Goal: Task Accomplishment & Management: Use online tool/utility

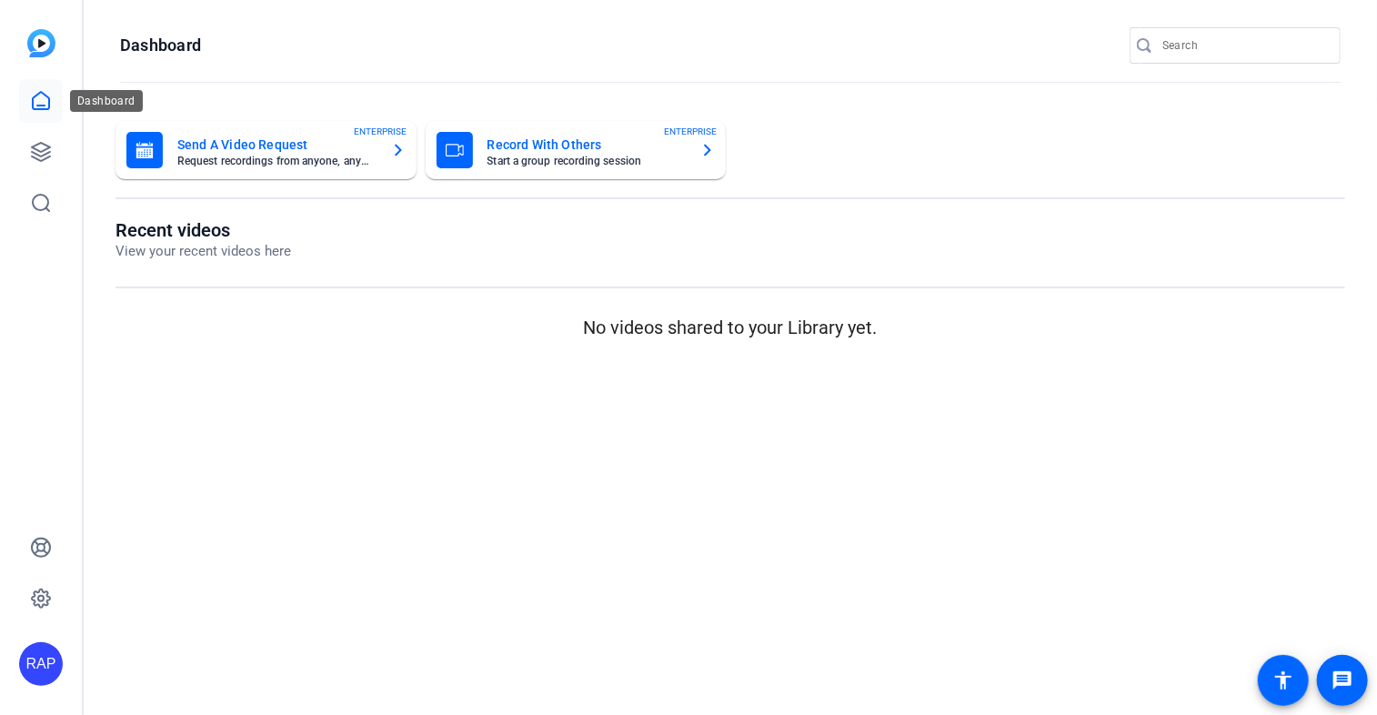
click at [33, 103] on icon at bounding box center [41, 100] width 16 height 17
click at [44, 102] on icon at bounding box center [41, 101] width 22 height 22
click at [55, 151] on link at bounding box center [41, 152] width 44 height 44
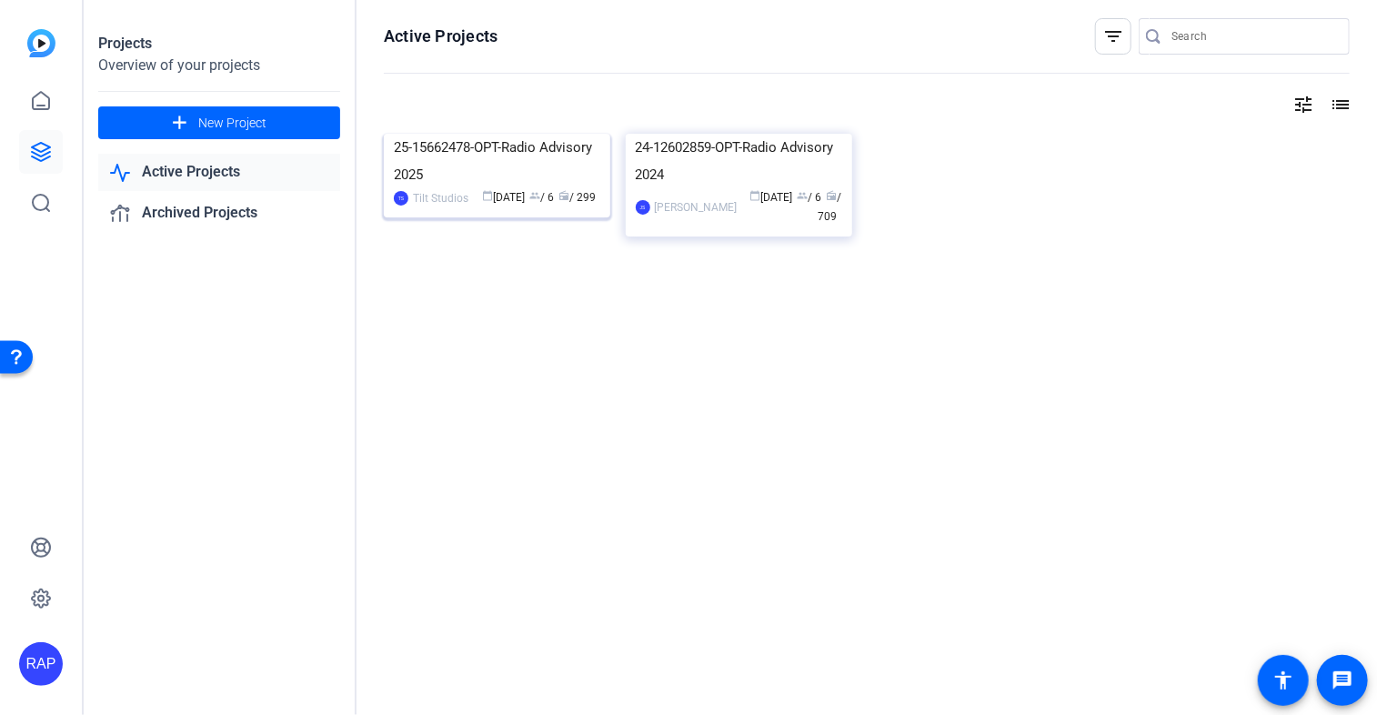
click at [465, 134] on img at bounding box center [497, 134] width 226 height 0
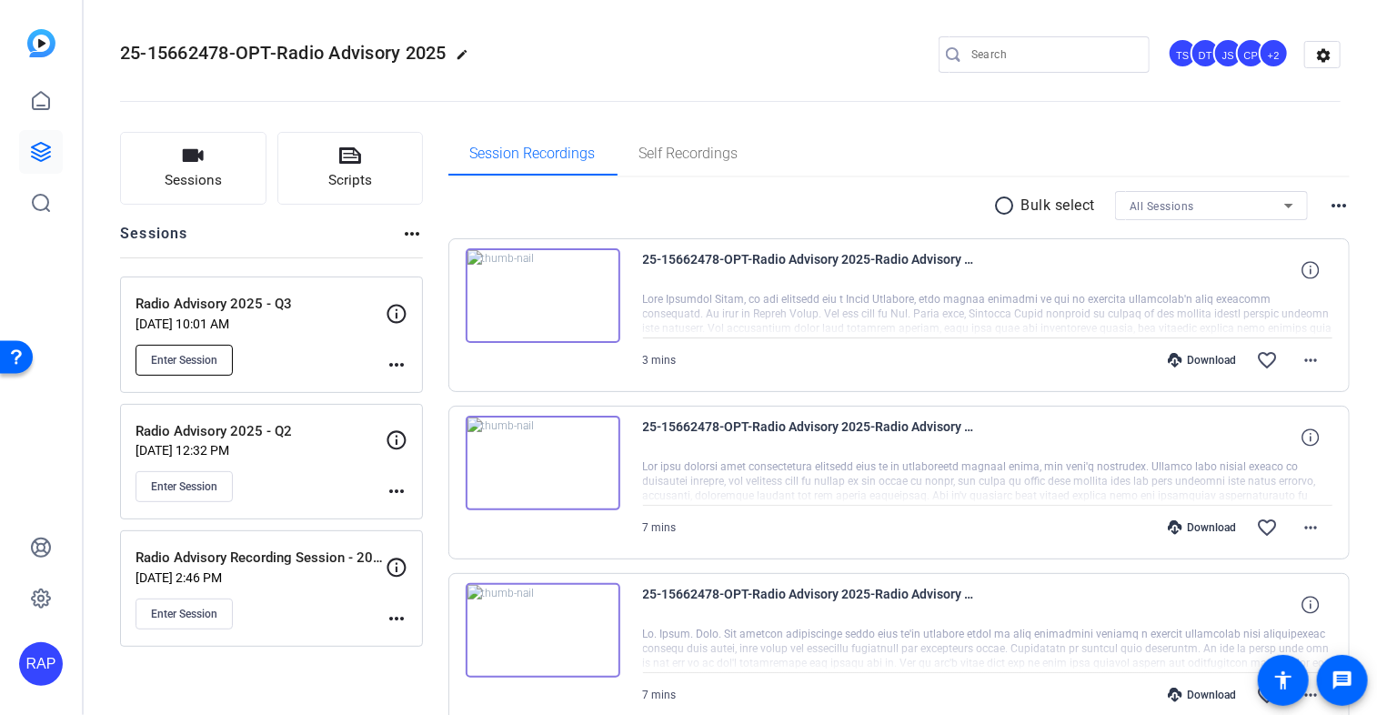
click at [212, 365] on span "Enter Session" at bounding box center [184, 360] width 66 height 15
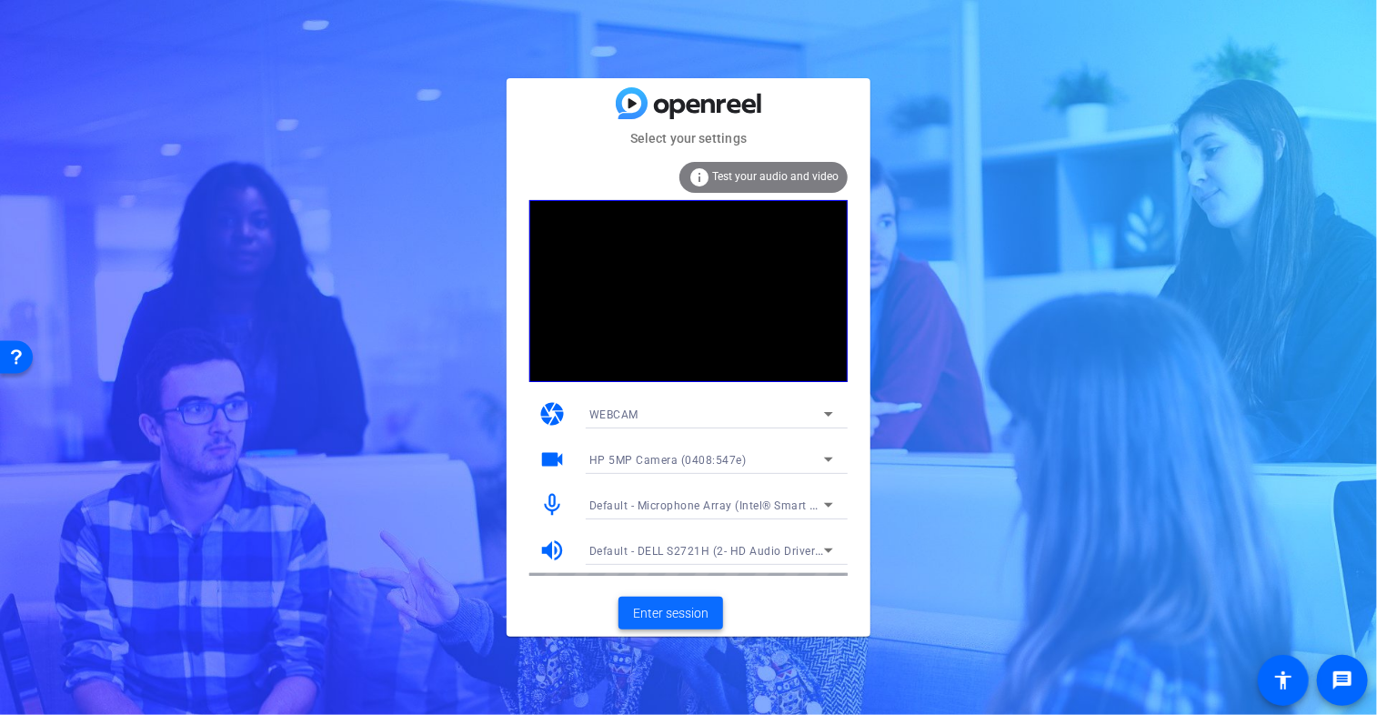
click at [656, 618] on span "Enter session" at bounding box center [670, 613] width 75 height 19
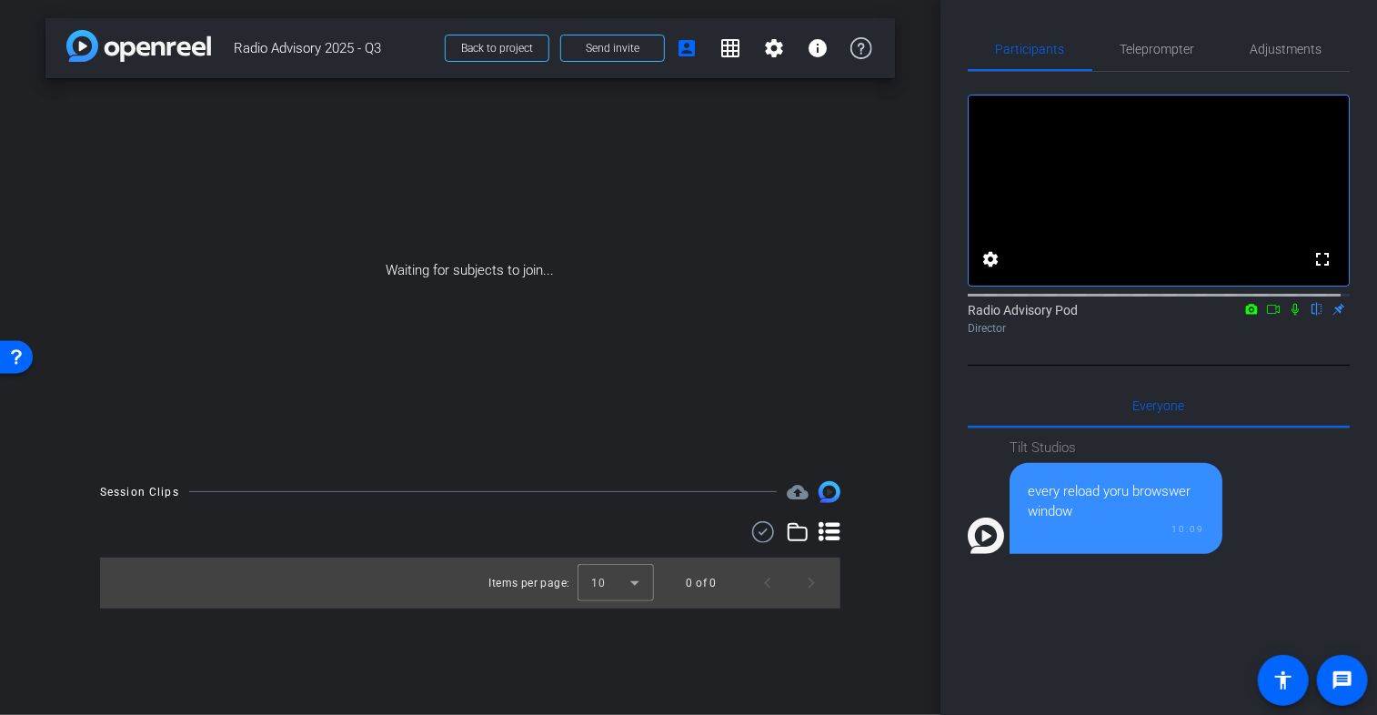
click at [497, 263] on div "Waiting for subjects to join..." at bounding box center [470, 270] width 850 height 385
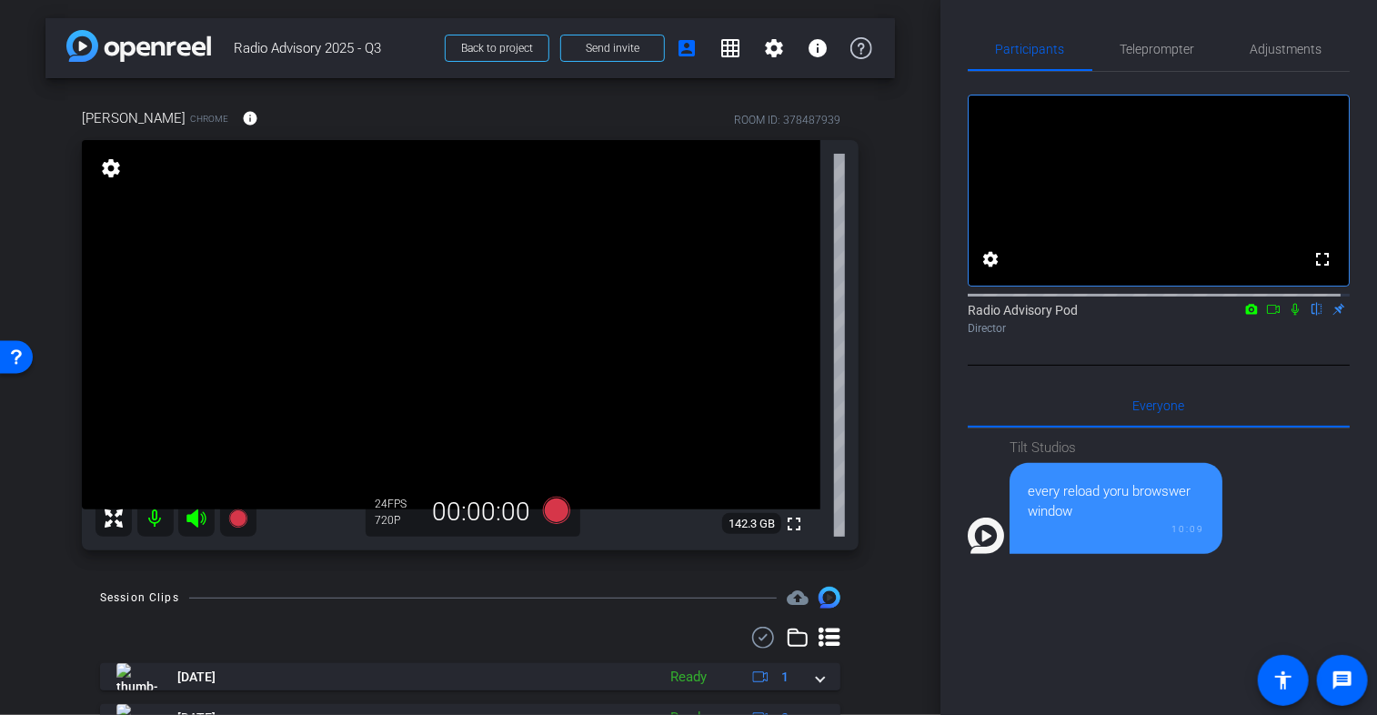
click at [377, 355] on video at bounding box center [451, 324] width 739 height 369
click at [662, 285] on video at bounding box center [451, 324] width 739 height 369
click at [346, 270] on video at bounding box center [451, 324] width 739 height 369
click at [754, 176] on video at bounding box center [451, 324] width 739 height 369
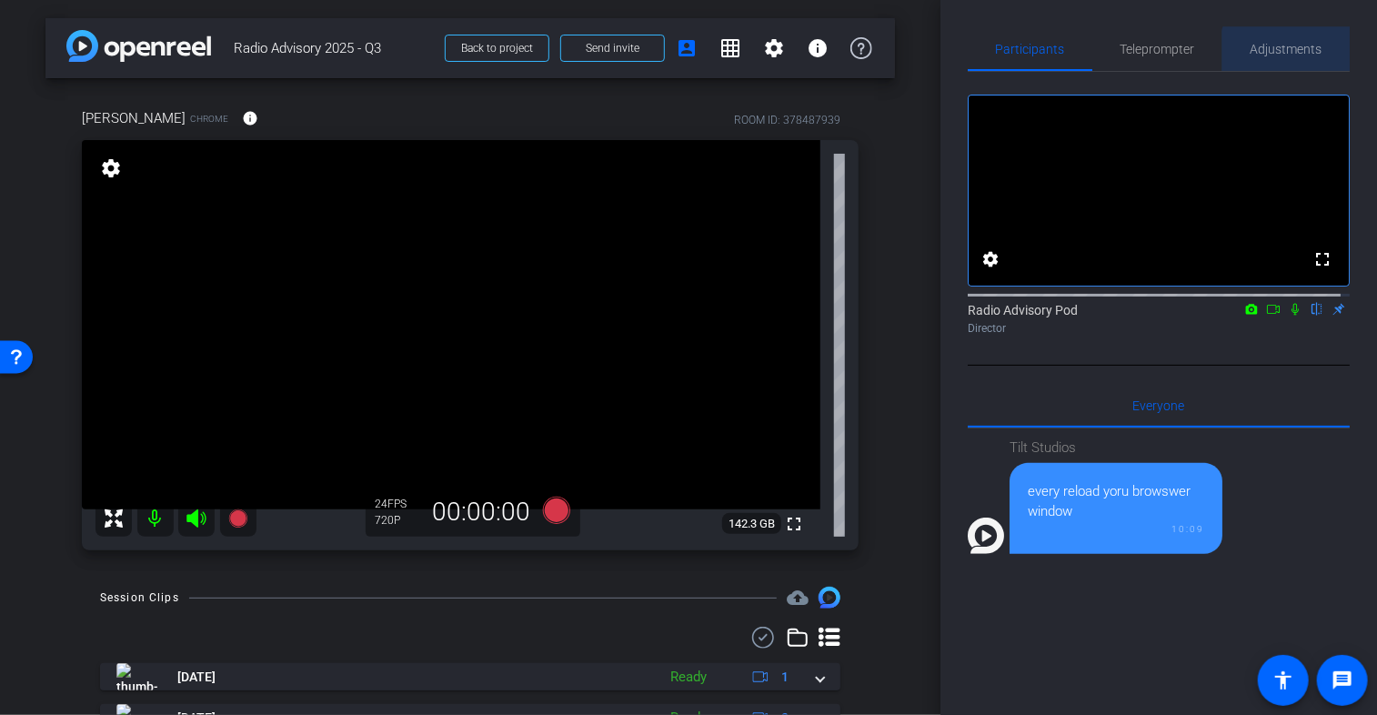
click at [1302, 56] on span "Adjustments" at bounding box center [1287, 49] width 72 height 44
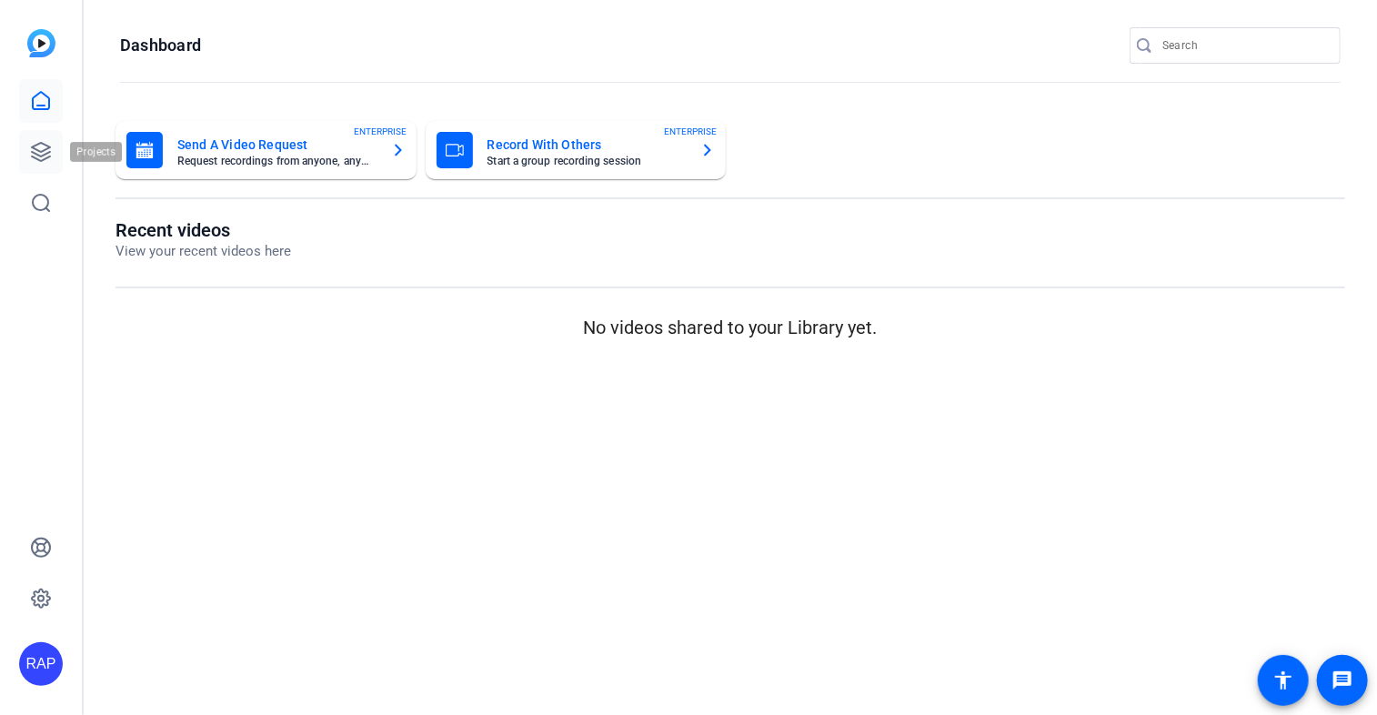
click at [51, 149] on icon at bounding box center [41, 152] width 22 height 22
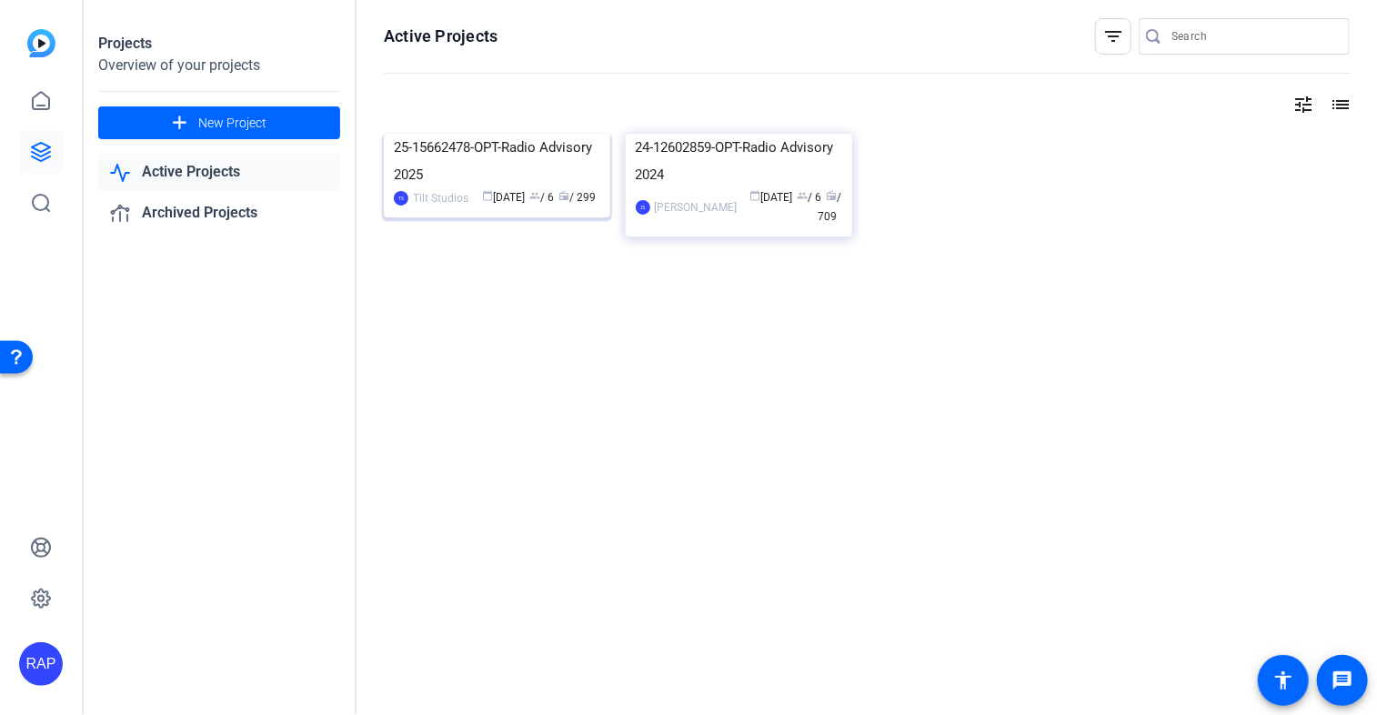
click at [444, 134] on img at bounding box center [497, 134] width 226 height 0
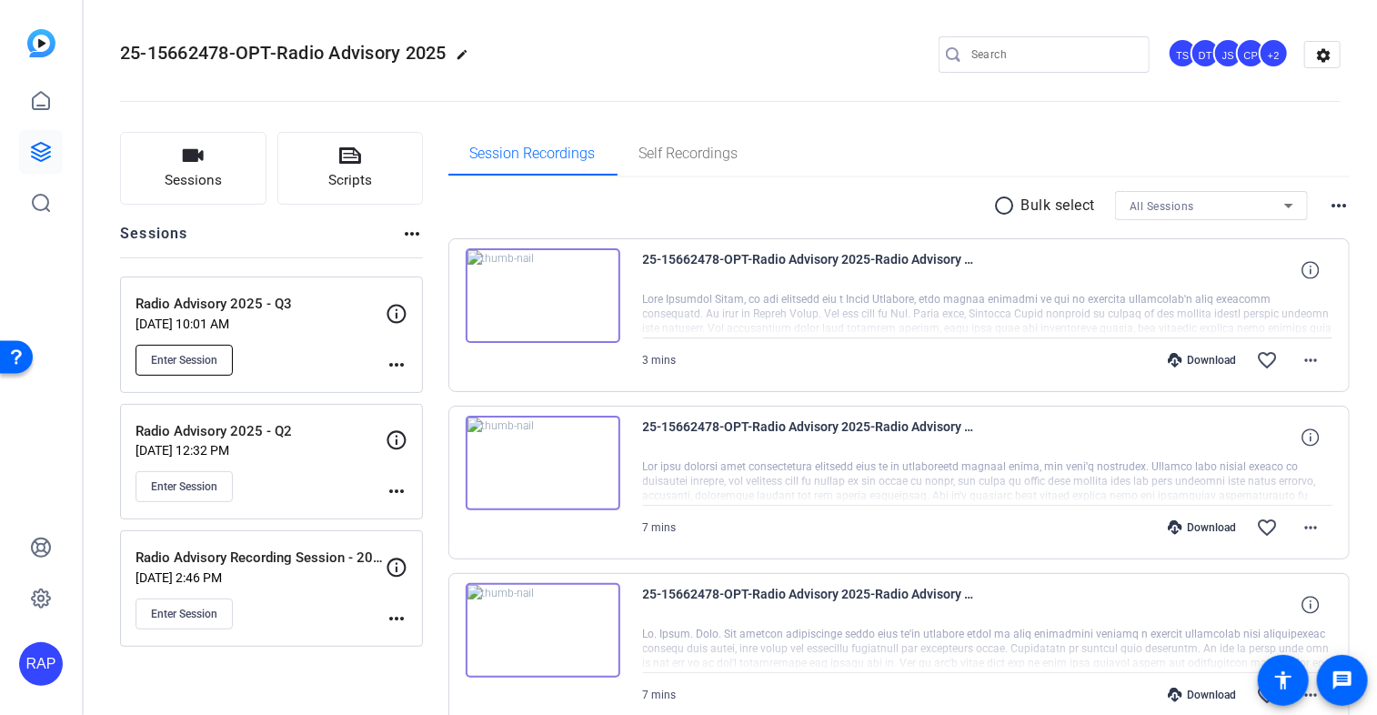
click at [204, 365] on span "Enter Session" at bounding box center [184, 360] width 66 height 15
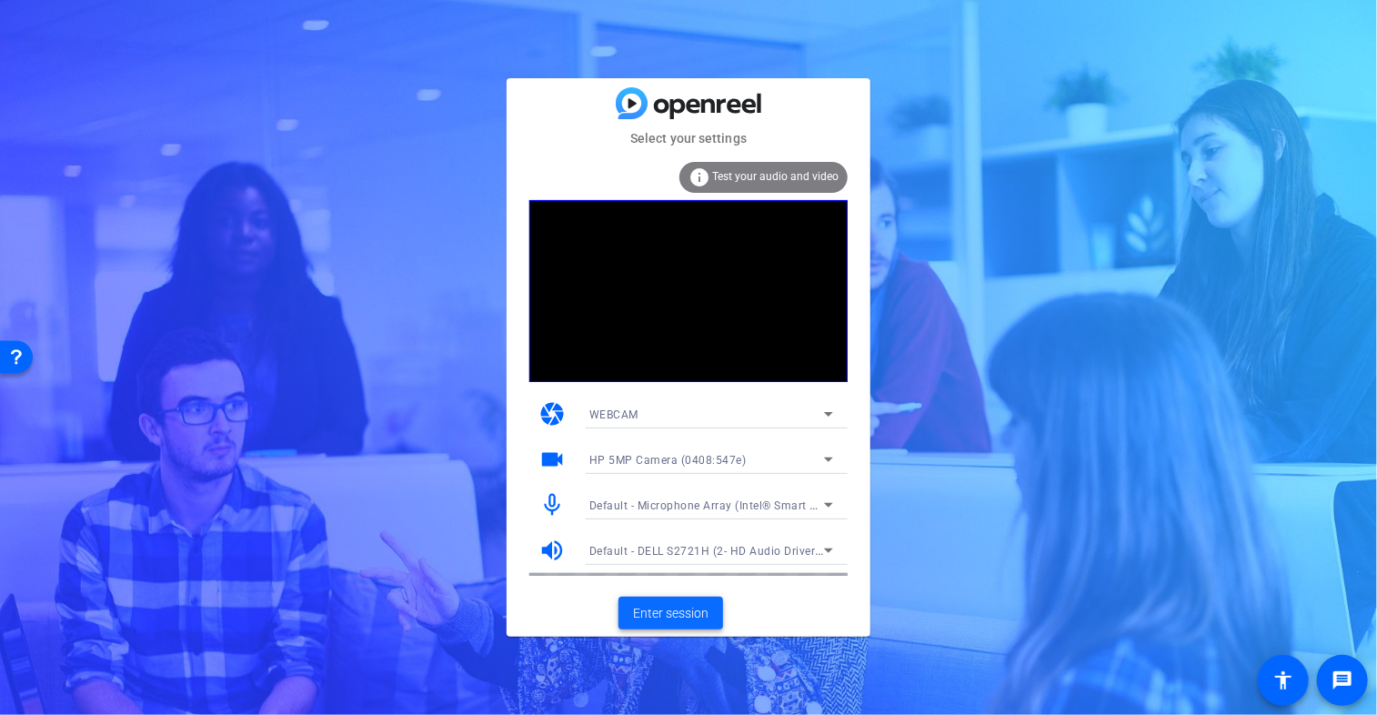
click at [680, 623] on span at bounding box center [670, 613] width 105 height 44
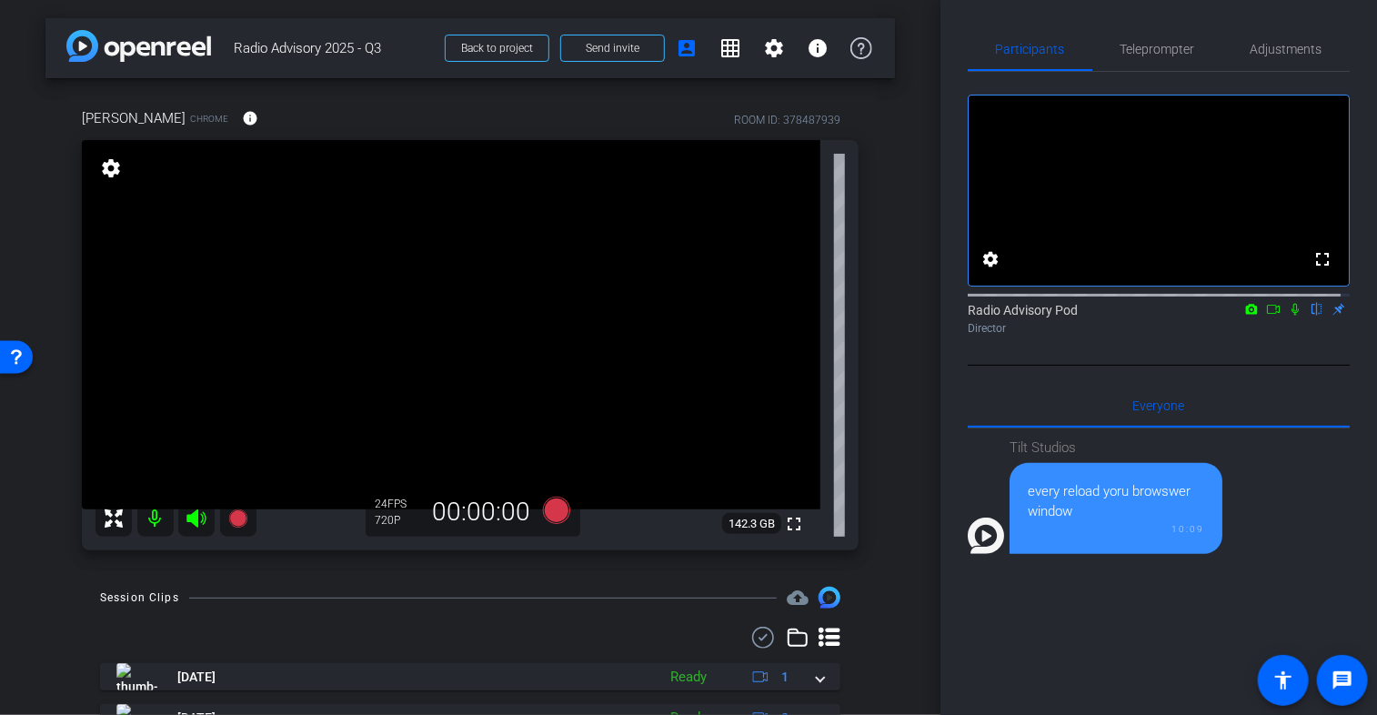
click at [1255, 364] on div "fullscreen settings Radio Advisory Pod flip Director" at bounding box center [1159, 219] width 382 height 294
click at [1176, 43] on span "Teleprompter" at bounding box center [1158, 49] width 75 height 13
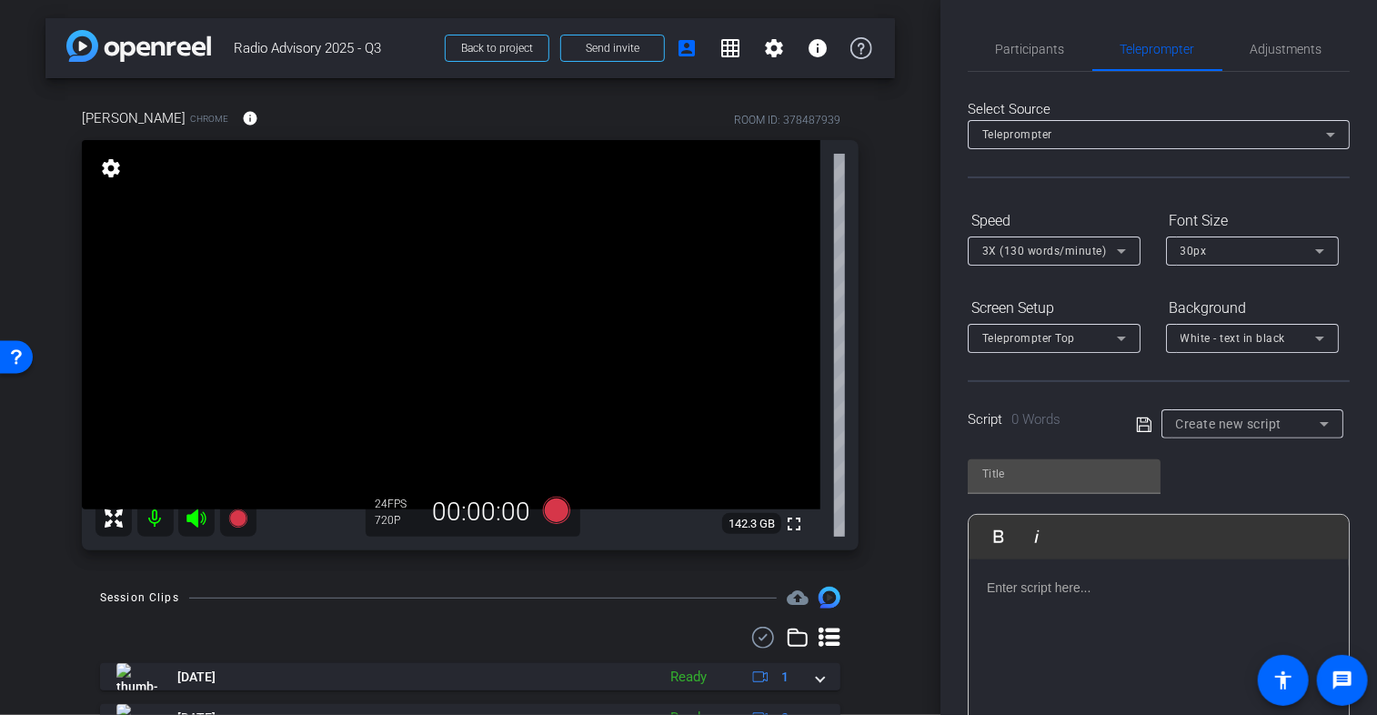
click at [25, 603] on div "arrow_back Radio Advisory 2025 - Q3 Back to project Send invite account_box gri…" at bounding box center [470, 357] width 940 height 715
click at [1280, 57] on span "Adjustments" at bounding box center [1287, 49] width 72 height 44
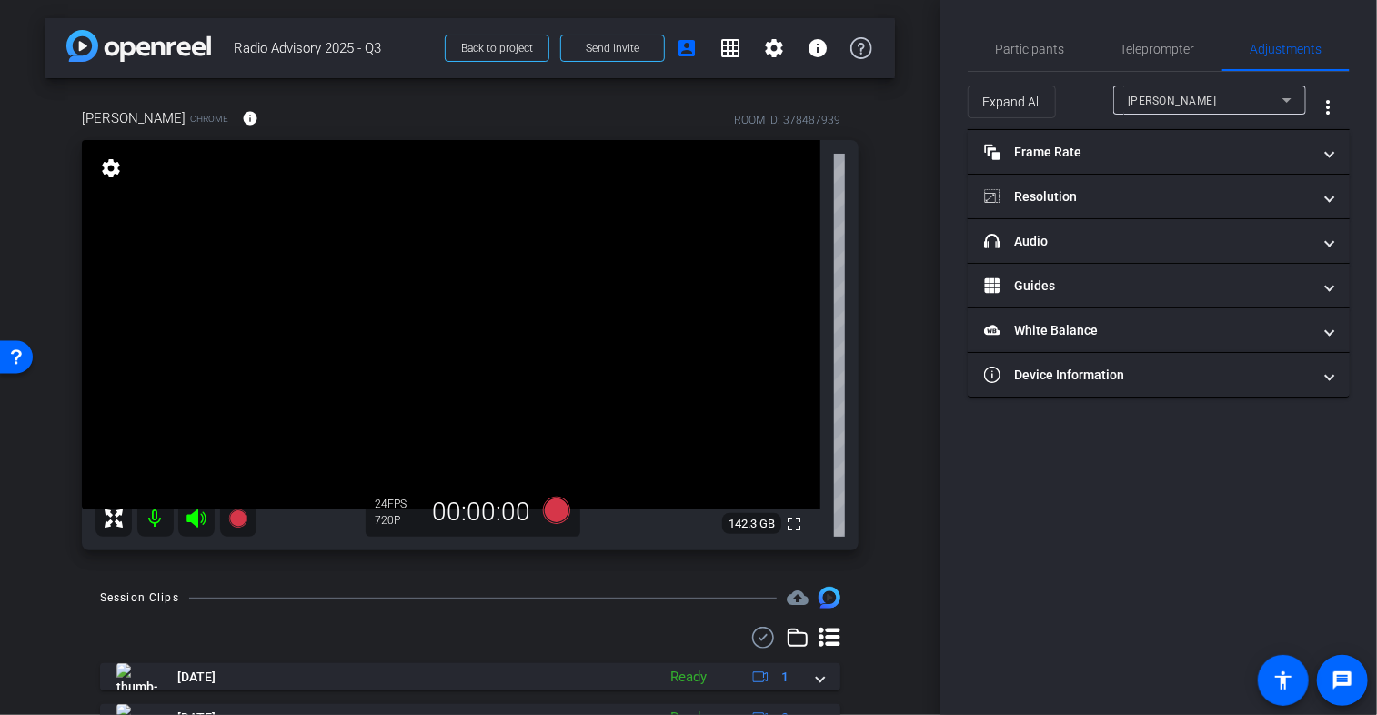
click at [1206, 98] on div "[PERSON_NAME]" at bounding box center [1205, 100] width 155 height 23
click at [1206, 98] on div at bounding box center [688, 357] width 1377 height 715
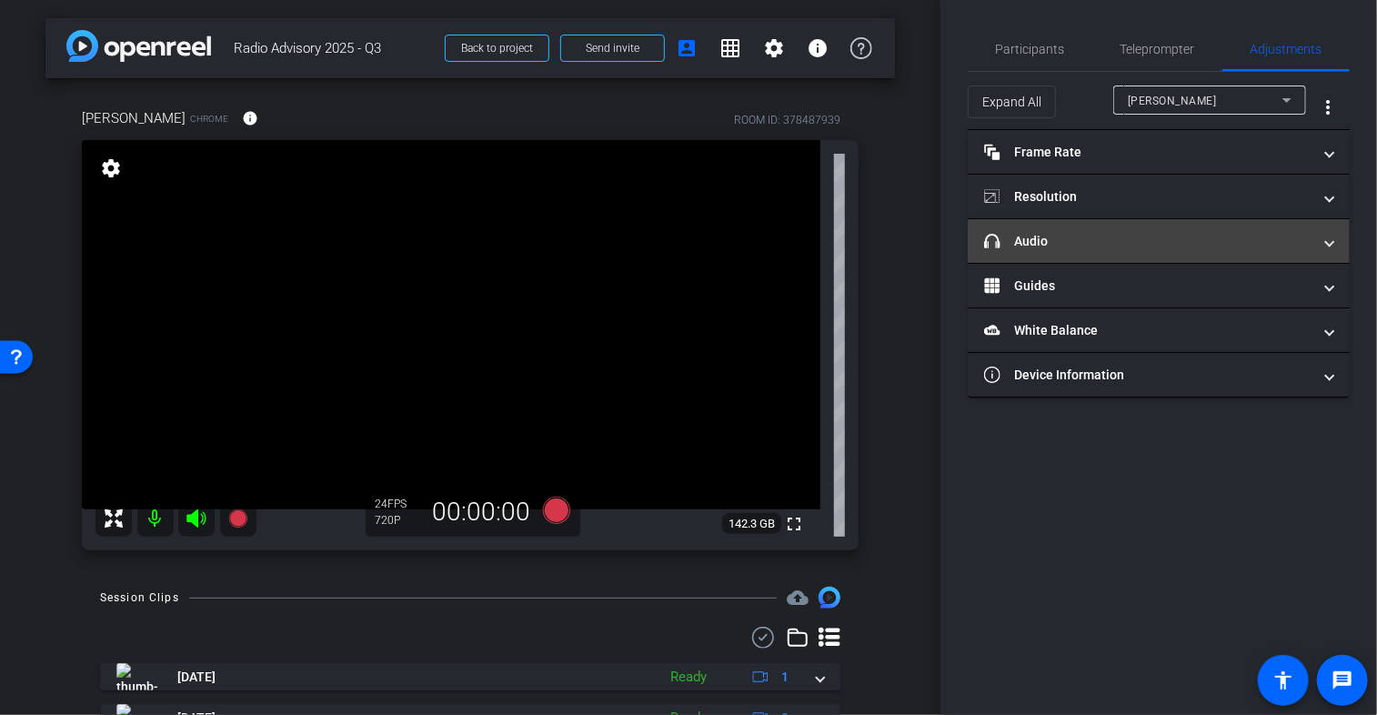
click at [1160, 226] on mat-expansion-panel-header "headphone icon Audio" at bounding box center [1159, 241] width 382 height 44
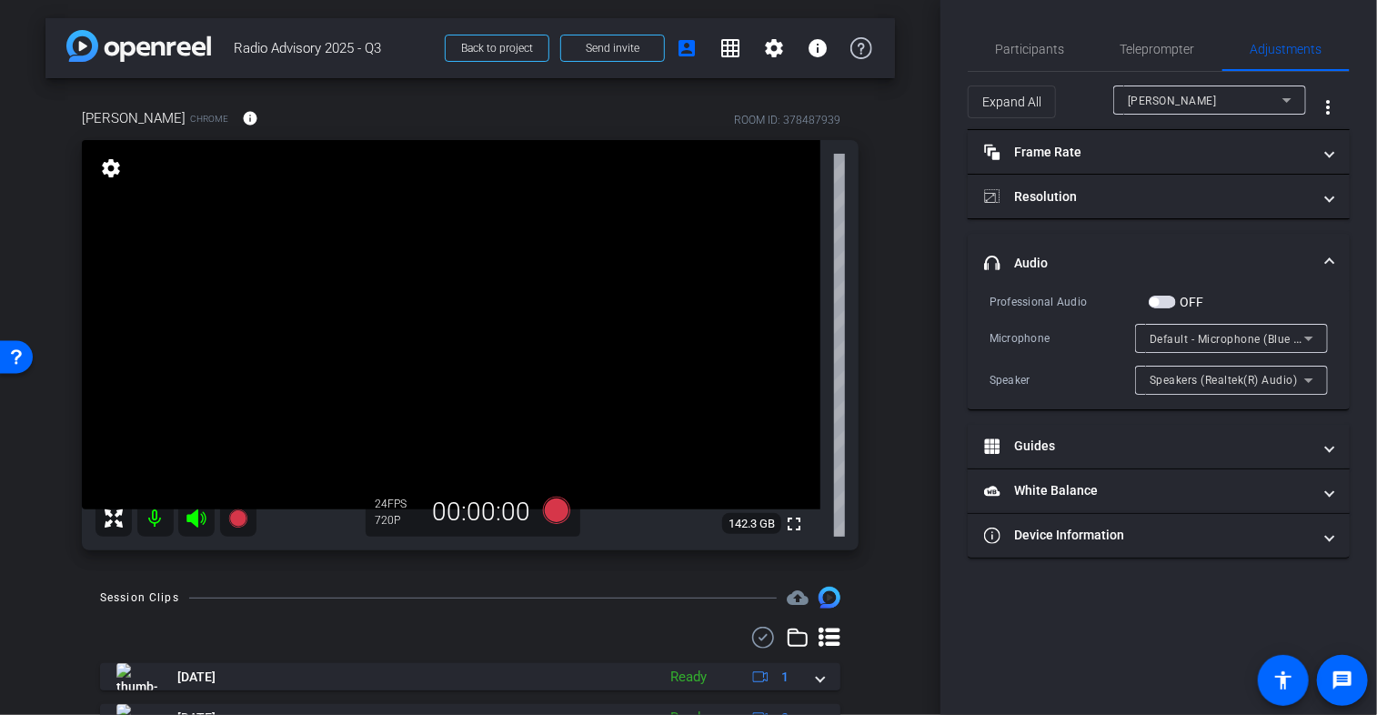
click at [1224, 383] on span "Speakers (Realtek(R) Audio)" at bounding box center [1224, 380] width 148 height 13
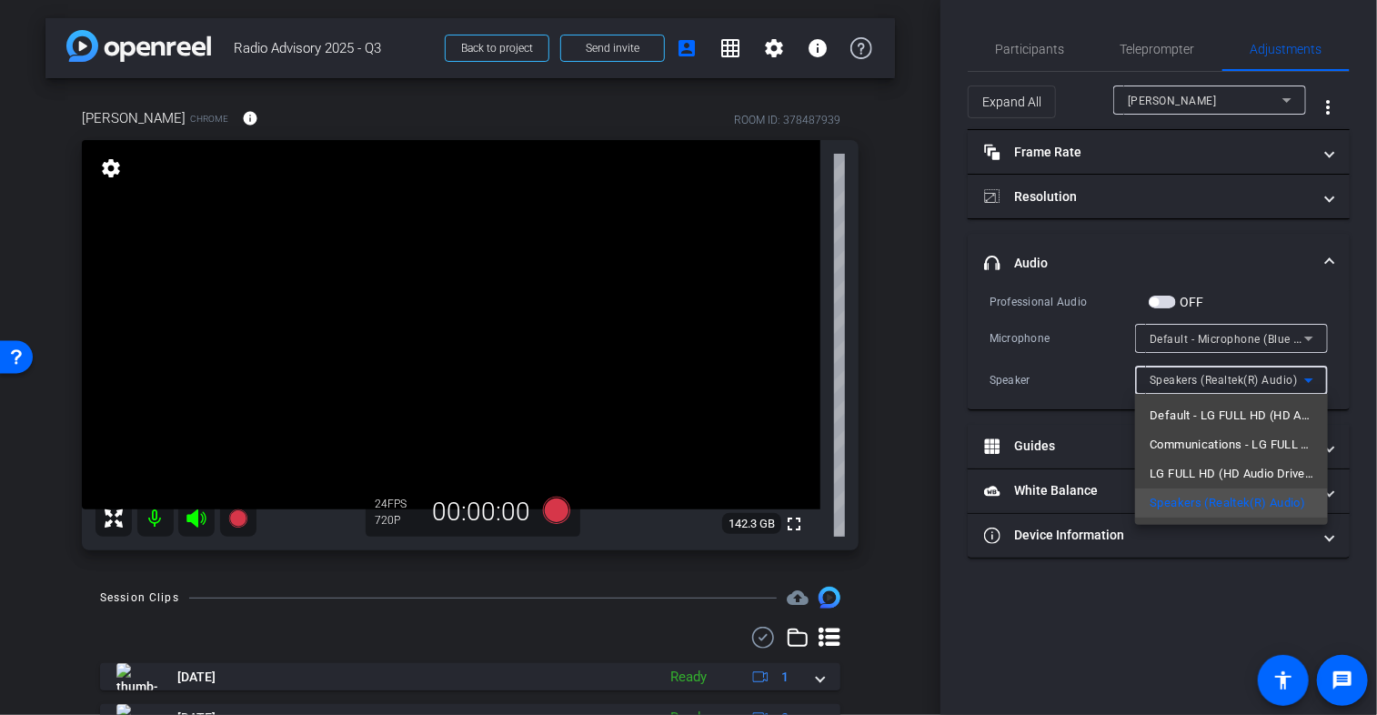
click at [1074, 376] on div at bounding box center [688, 357] width 1377 height 715
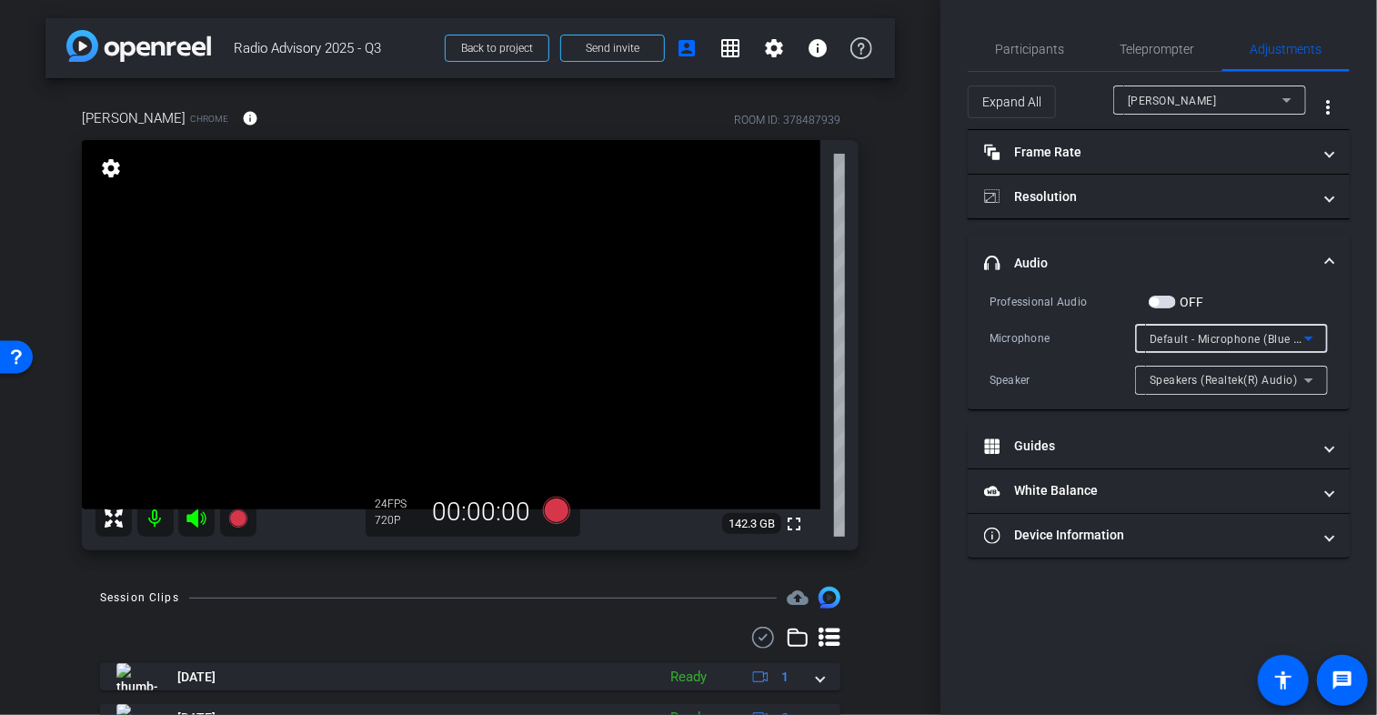
click at [1197, 335] on span "Default - Microphone (Blue Snowball )" at bounding box center [1250, 338] width 201 height 15
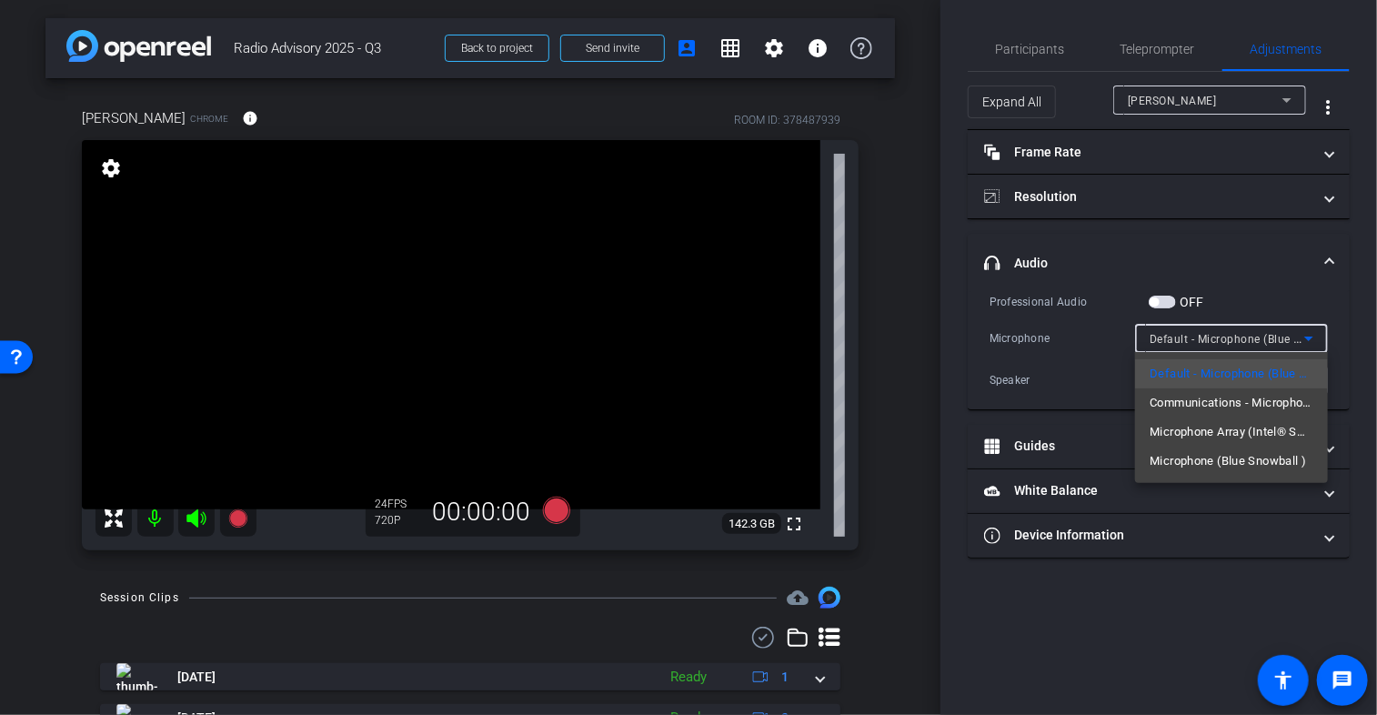
drag, startPoint x: 929, startPoint y: 299, endPoint x: 902, endPoint y: 300, distance: 26.4
click at [902, 300] on div at bounding box center [688, 357] width 1377 height 715
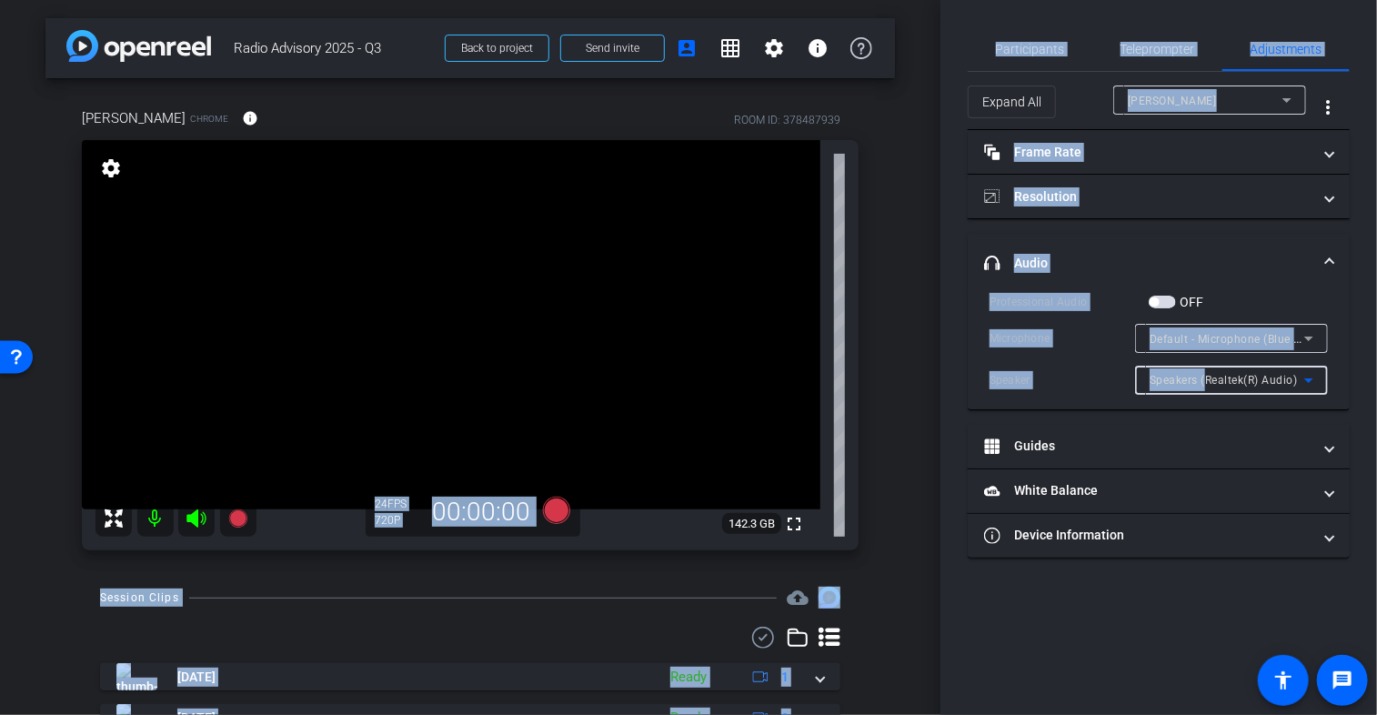
drag, startPoint x: 1208, startPoint y: 375, endPoint x: 804, endPoint y: 252, distance: 422.1
click at [793, 248] on div "arrow_back Radio Advisory 2025 - Q3 Back to project Send invite account_box gri…" at bounding box center [688, 357] width 1377 height 715
click at [1068, 394] on div "Professional Audio OFF Microphone Default - Microphone (Blue Snowball ) Speaker…" at bounding box center [1159, 350] width 382 height 117
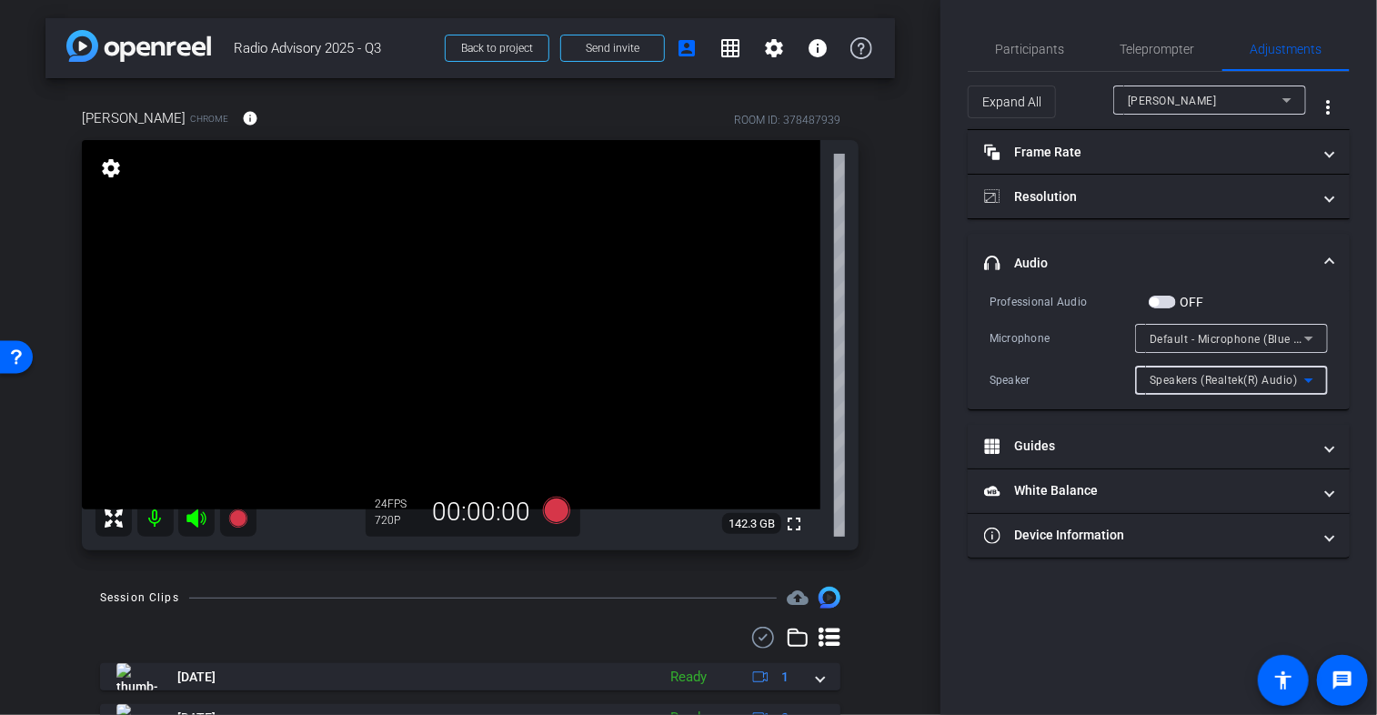
click at [1182, 380] on span "Speakers (Realtek(R) Audio)" at bounding box center [1224, 380] width 148 height 13
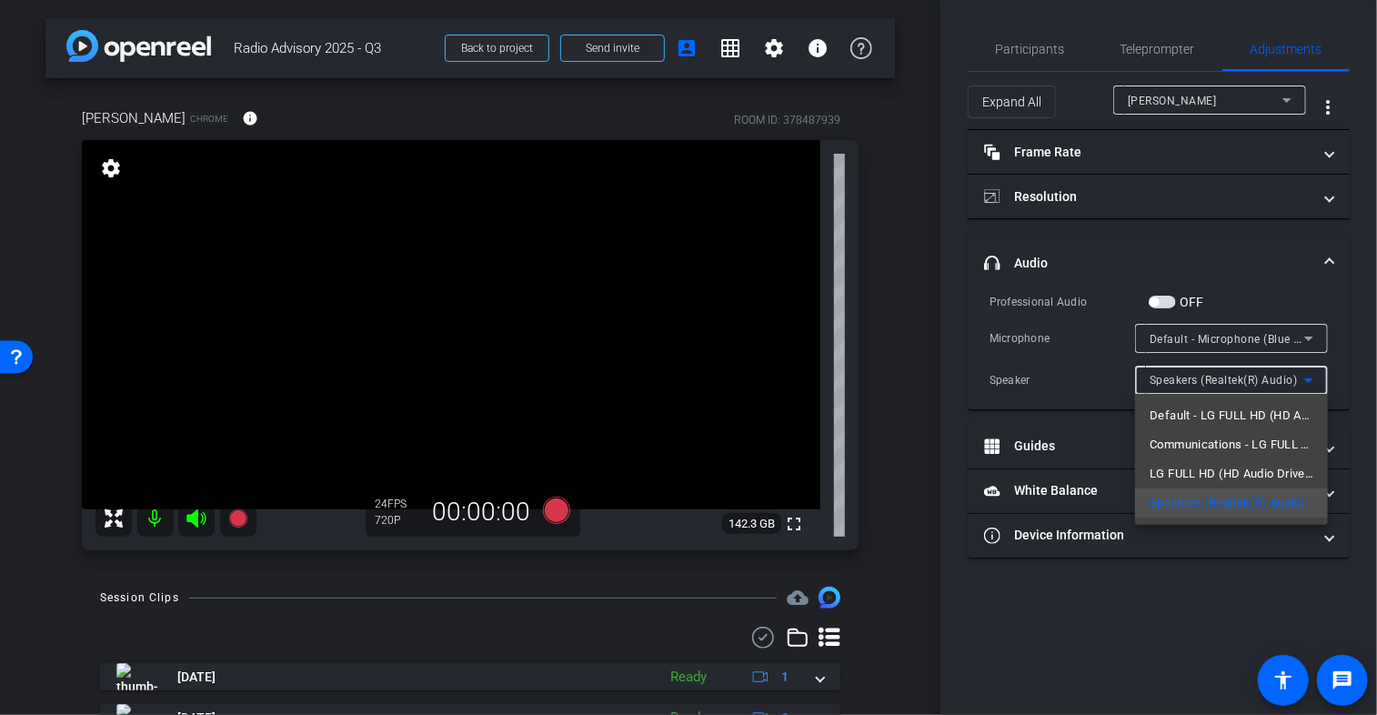
click at [1056, 361] on div at bounding box center [688, 357] width 1377 height 715
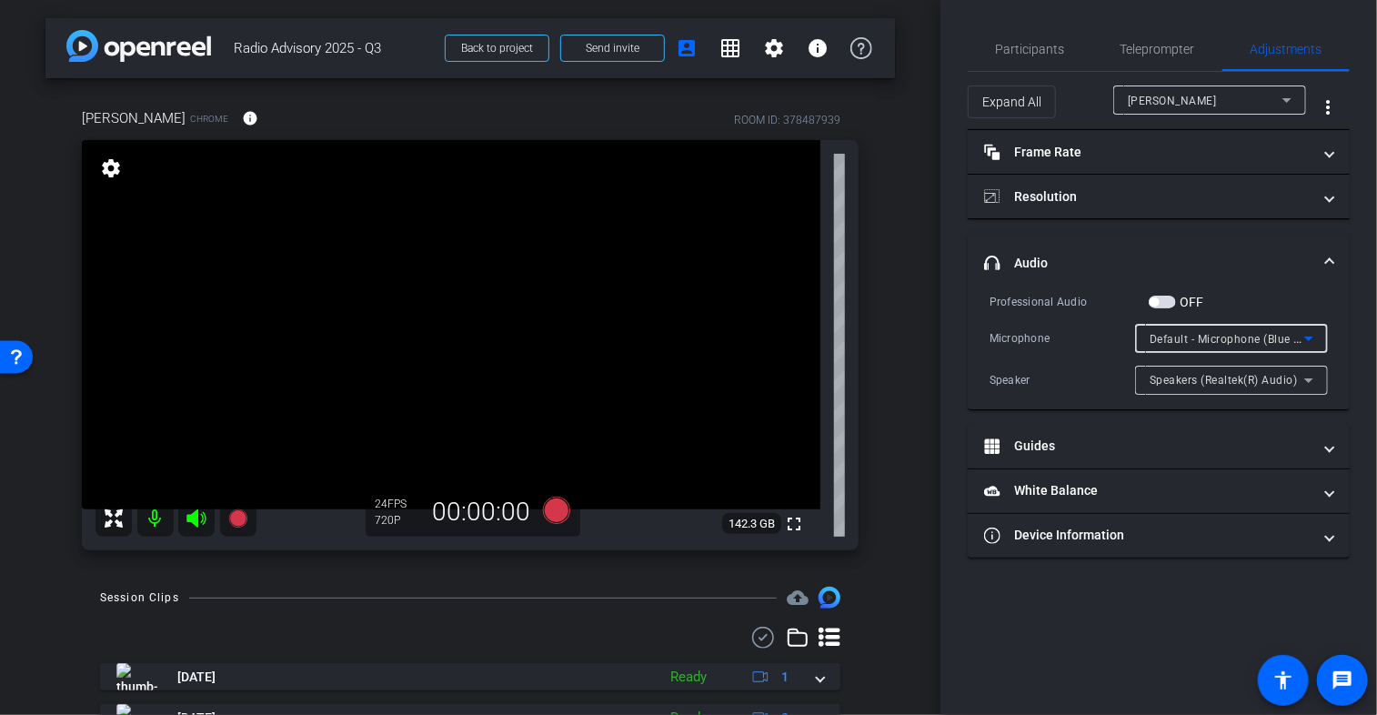
click at [1216, 337] on span "Default - Microphone (Blue Snowball )" at bounding box center [1250, 338] width 201 height 15
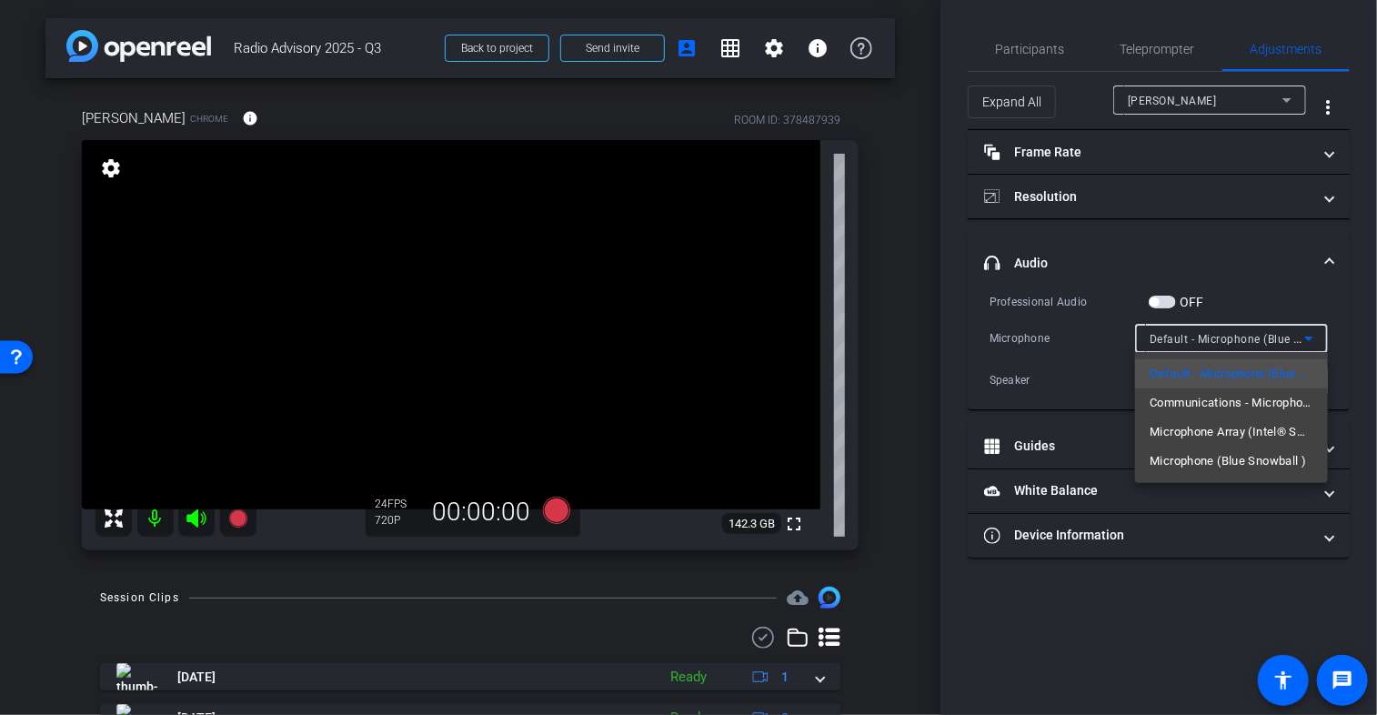
click at [1081, 387] on div at bounding box center [688, 357] width 1377 height 715
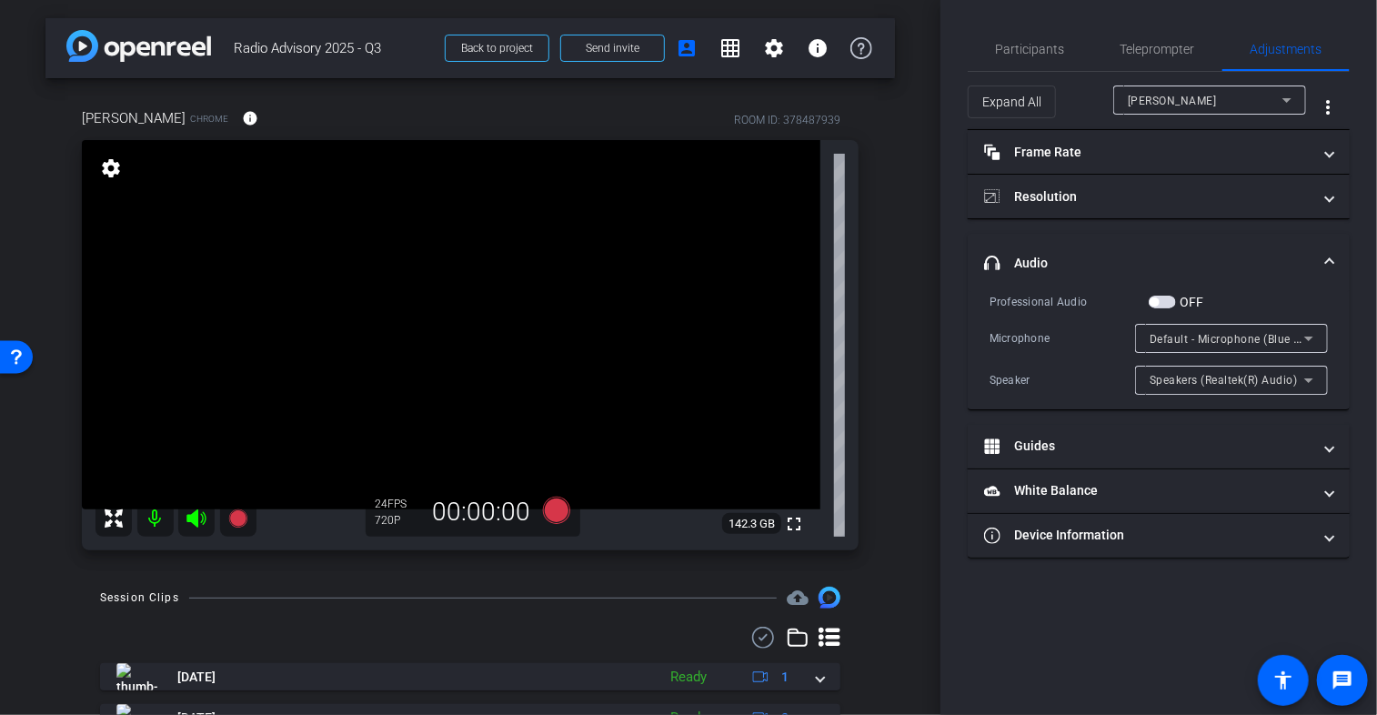
click at [1046, 359] on div "Professional Audio OFF Microphone Default - Microphone (Blue Snowball ) Speaker…" at bounding box center [1159, 343] width 338 height 103
click at [1001, 383] on div "Speaker" at bounding box center [1063, 380] width 146 height 18
click at [1013, 350] on div "Microphone Default - Microphone (Blue Snowball )" at bounding box center [1159, 338] width 338 height 29
click at [1215, 377] on span "Speakers (Realtek(R) Audio)" at bounding box center [1224, 380] width 148 height 13
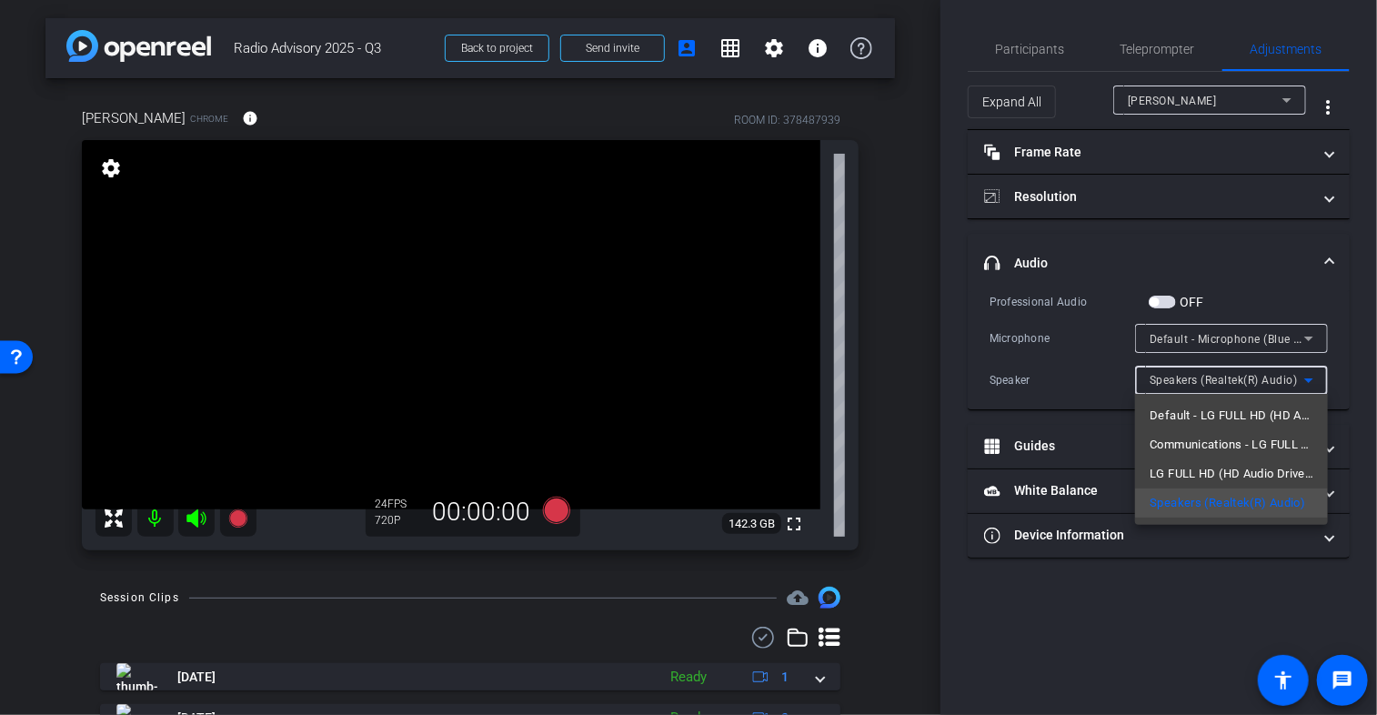
click at [1045, 387] on div at bounding box center [688, 357] width 1377 height 715
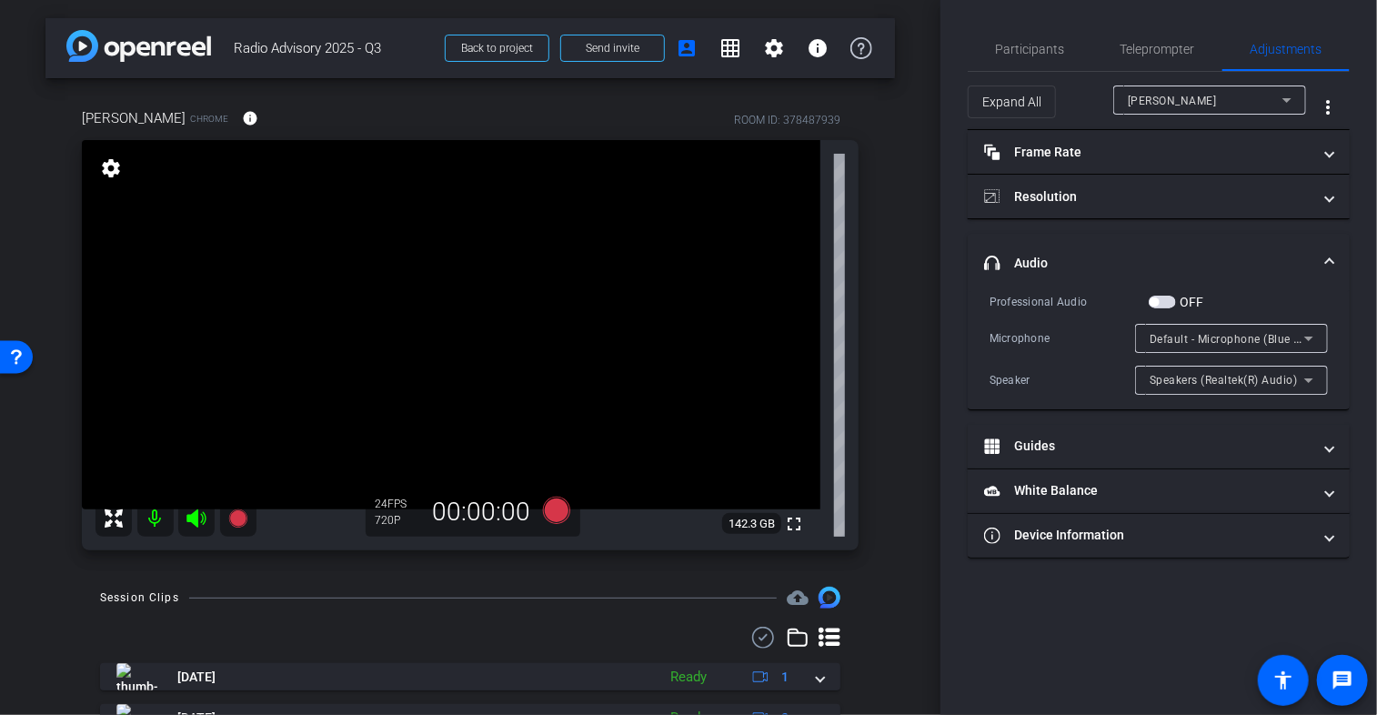
click at [1019, 390] on div "Speaker Speakers (Realtek(R) Audio)" at bounding box center [1159, 380] width 338 height 29
click at [1181, 380] on span "Speakers (Realtek(R) Audio)" at bounding box center [1224, 380] width 148 height 13
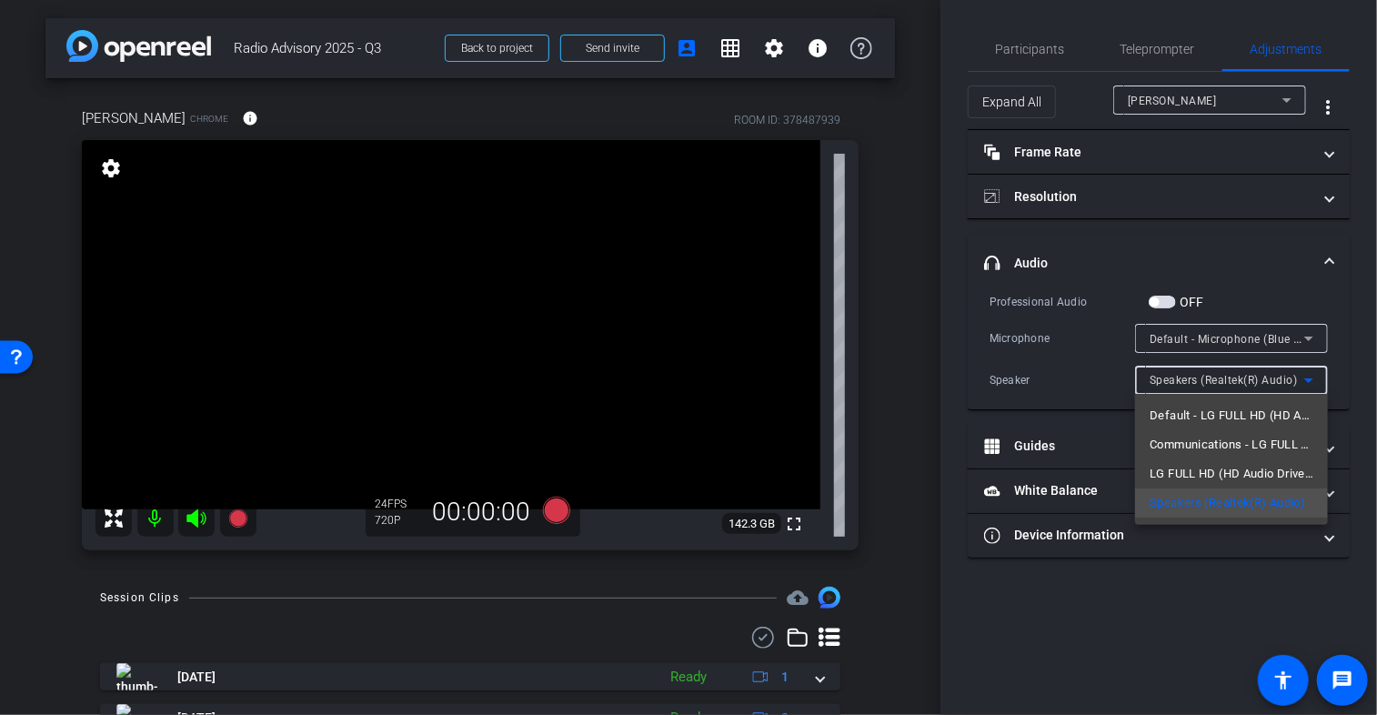
click at [1032, 381] on div at bounding box center [688, 357] width 1377 height 715
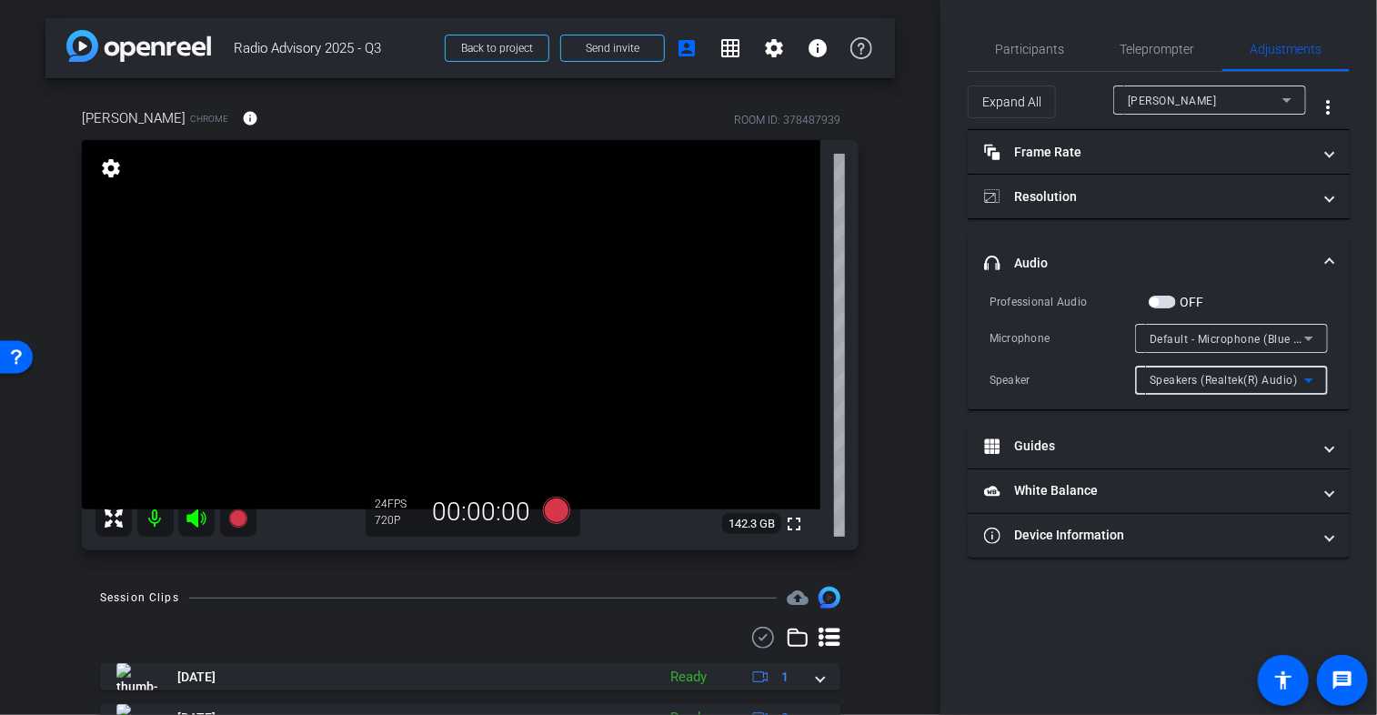
click at [1172, 372] on div "Speakers (Realtek(R) Audio)" at bounding box center [1227, 379] width 155 height 23
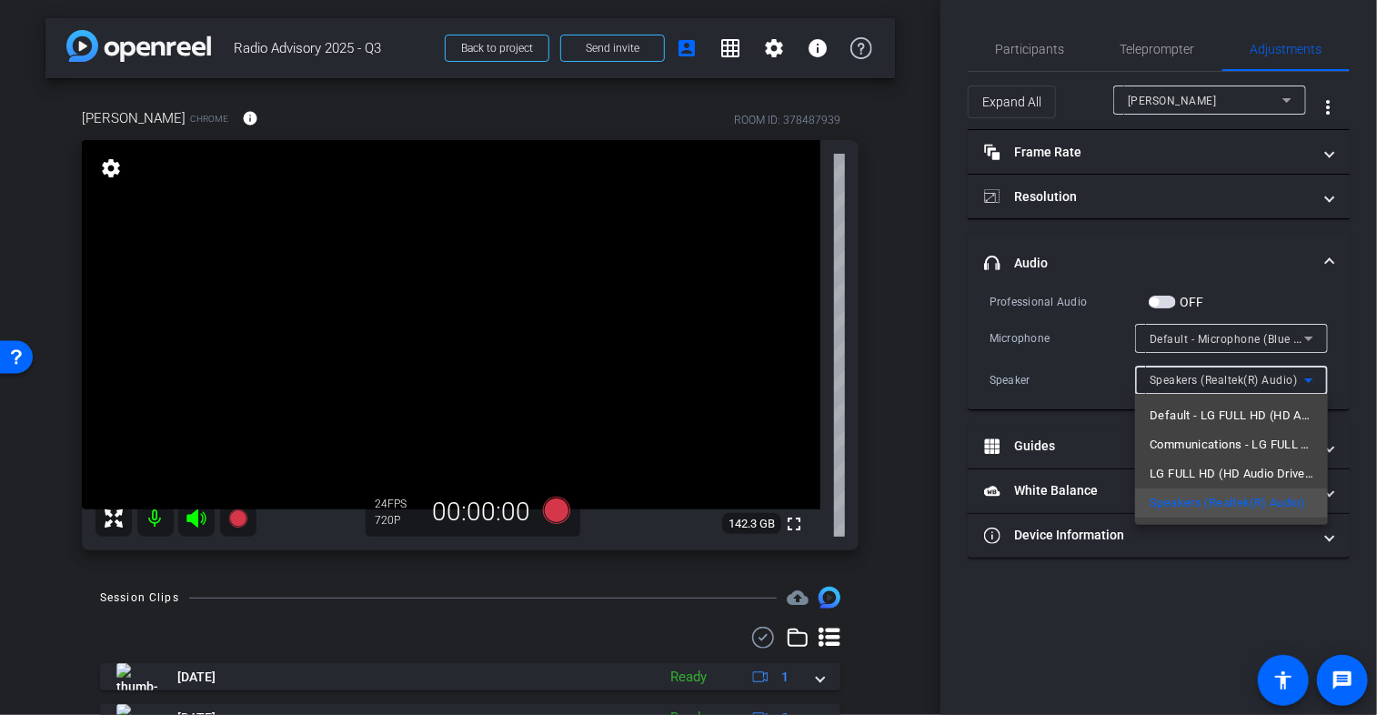
click at [1094, 366] on div at bounding box center [688, 357] width 1377 height 715
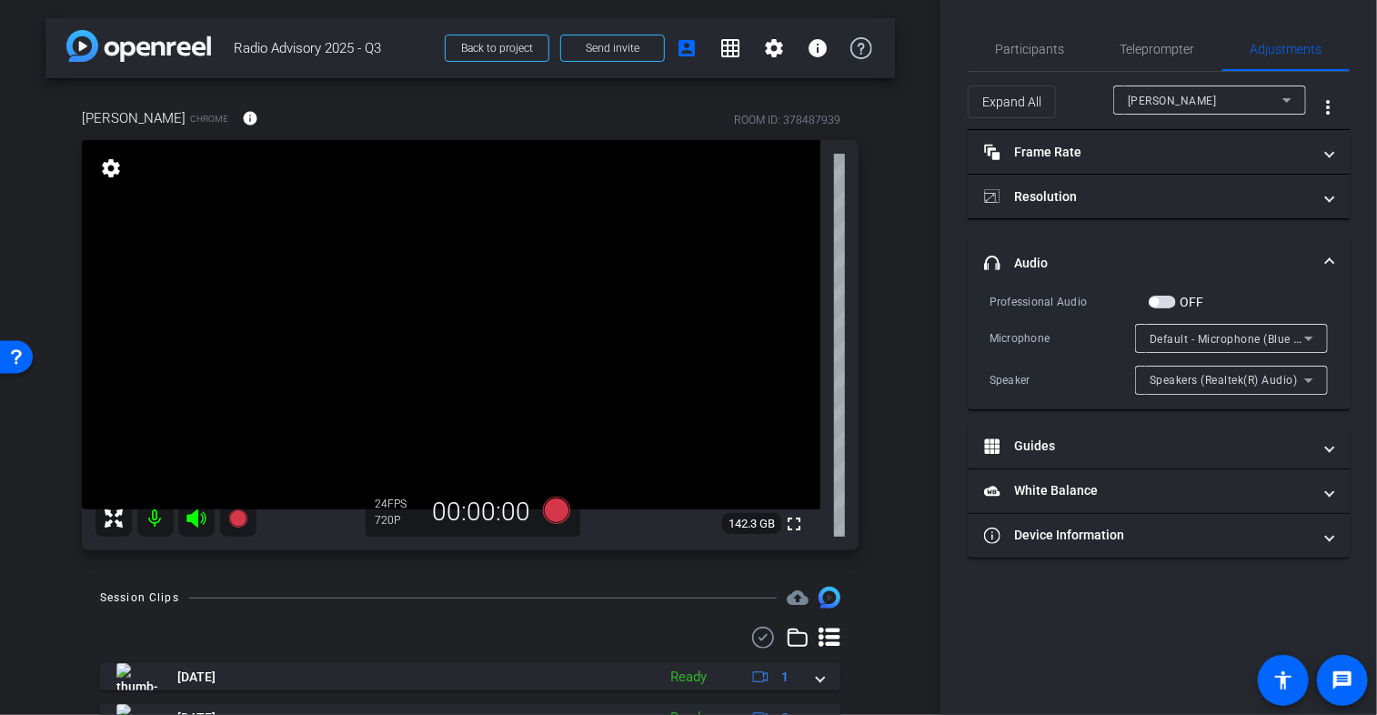
click at [1081, 380] on div "Speaker" at bounding box center [1063, 380] width 146 height 18
click at [1081, 359] on div "Professional Audio OFF Microphone Default - Microphone (Blue Snowball ) Speaker…" at bounding box center [1159, 343] width 338 height 103
click at [1166, 302] on span "button" at bounding box center [1162, 302] width 27 height 13
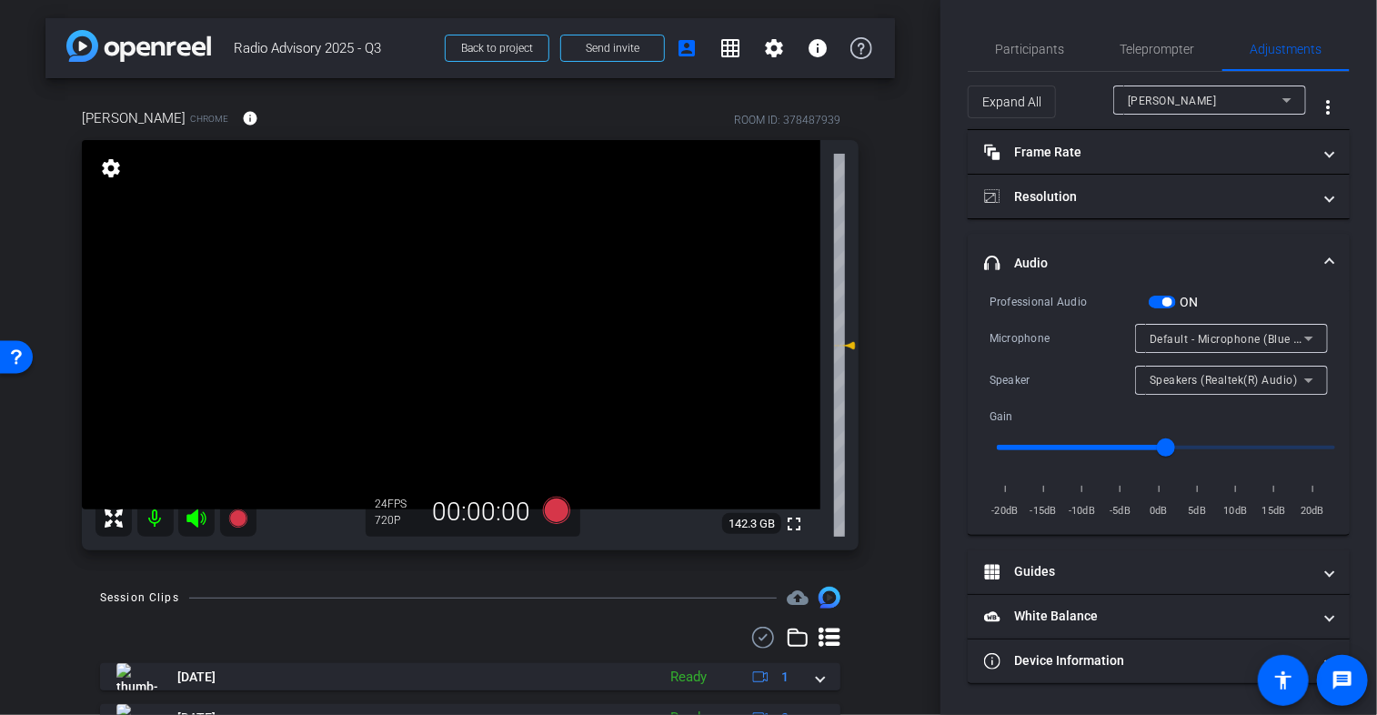
click at [1168, 302] on span "button" at bounding box center [1166, 301] width 9 height 9
click at [1183, 341] on span "Default - Microphone (Blue Snowball )" at bounding box center [1250, 338] width 201 height 15
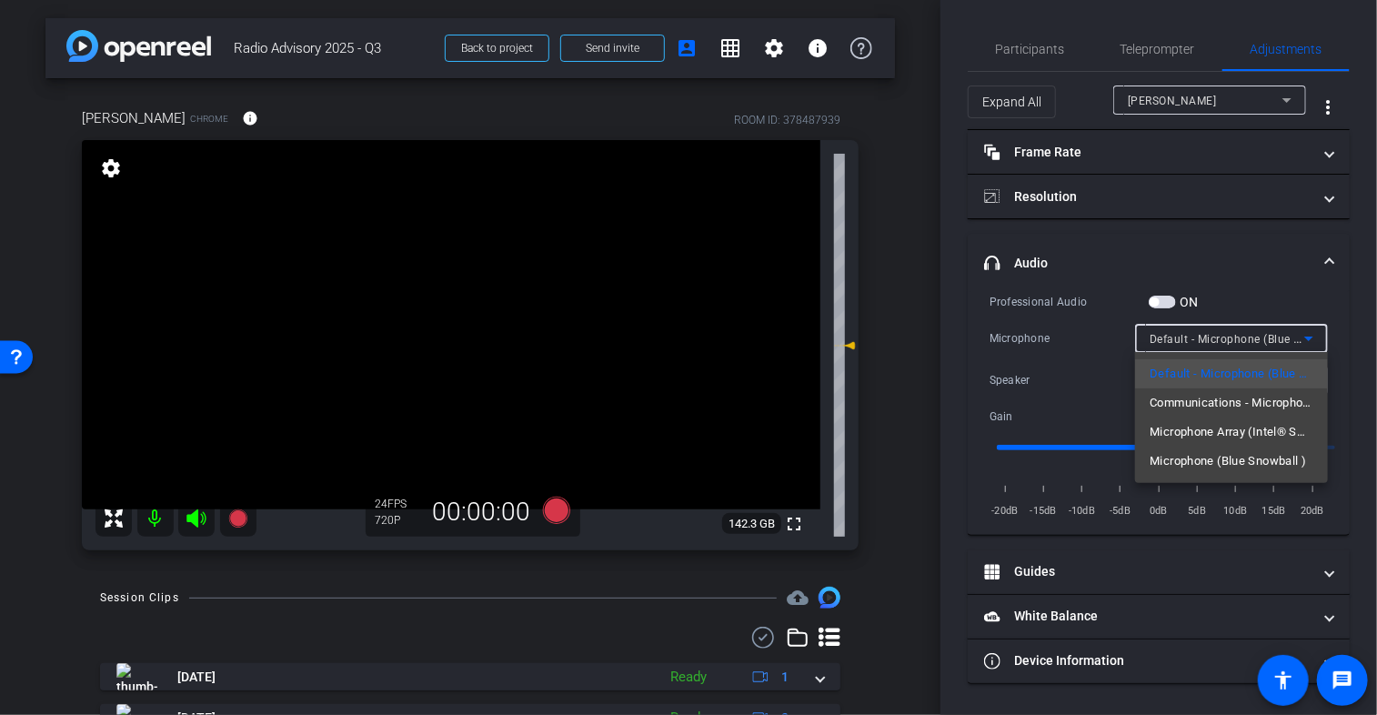
click at [1056, 352] on div at bounding box center [688, 357] width 1377 height 715
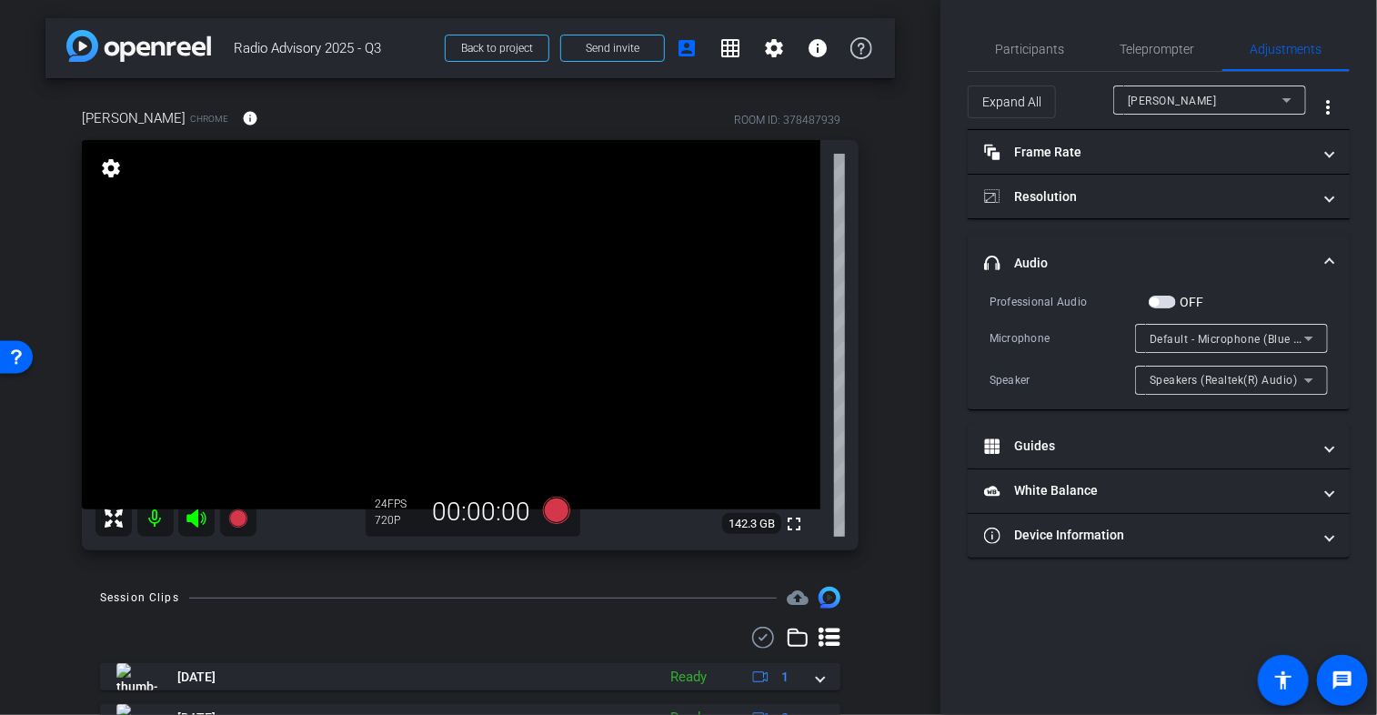
click at [1151, 336] on span "Default - Microphone (Blue Snowball )" at bounding box center [1250, 338] width 201 height 15
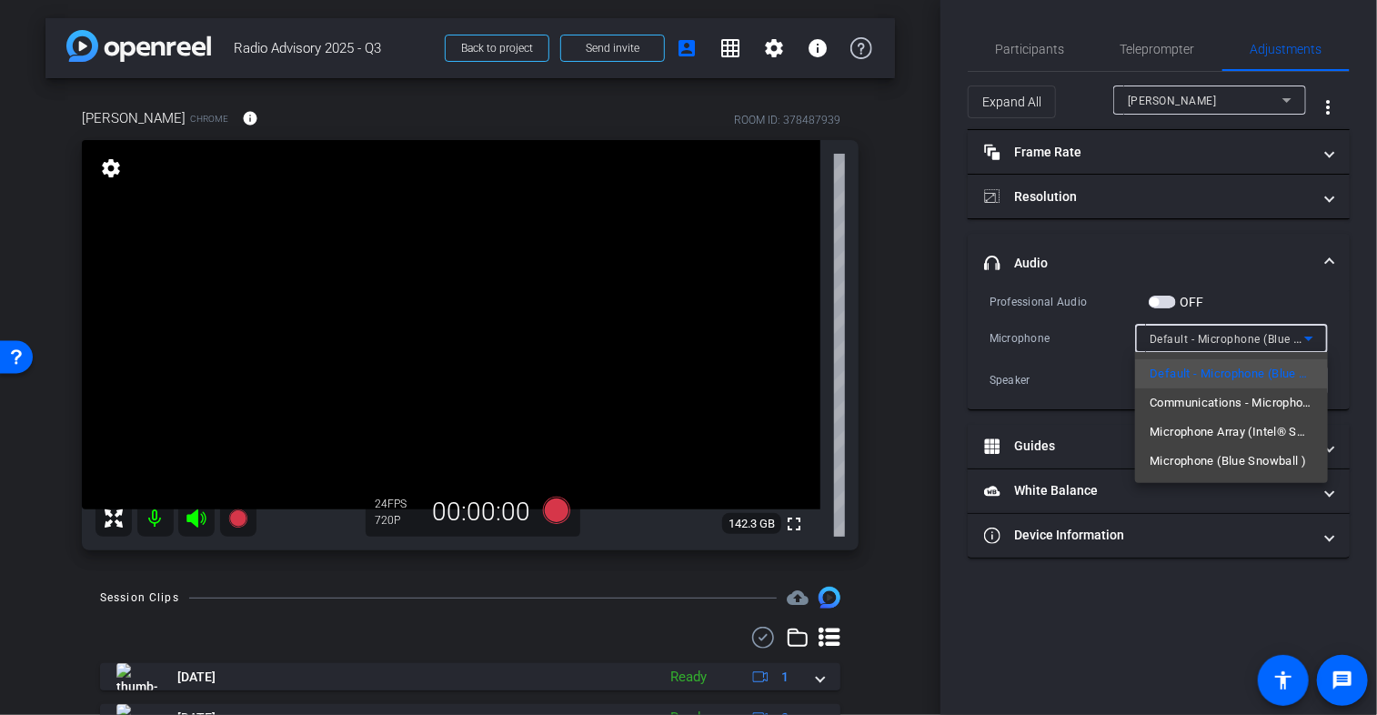
click at [1098, 367] on div at bounding box center [688, 357] width 1377 height 715
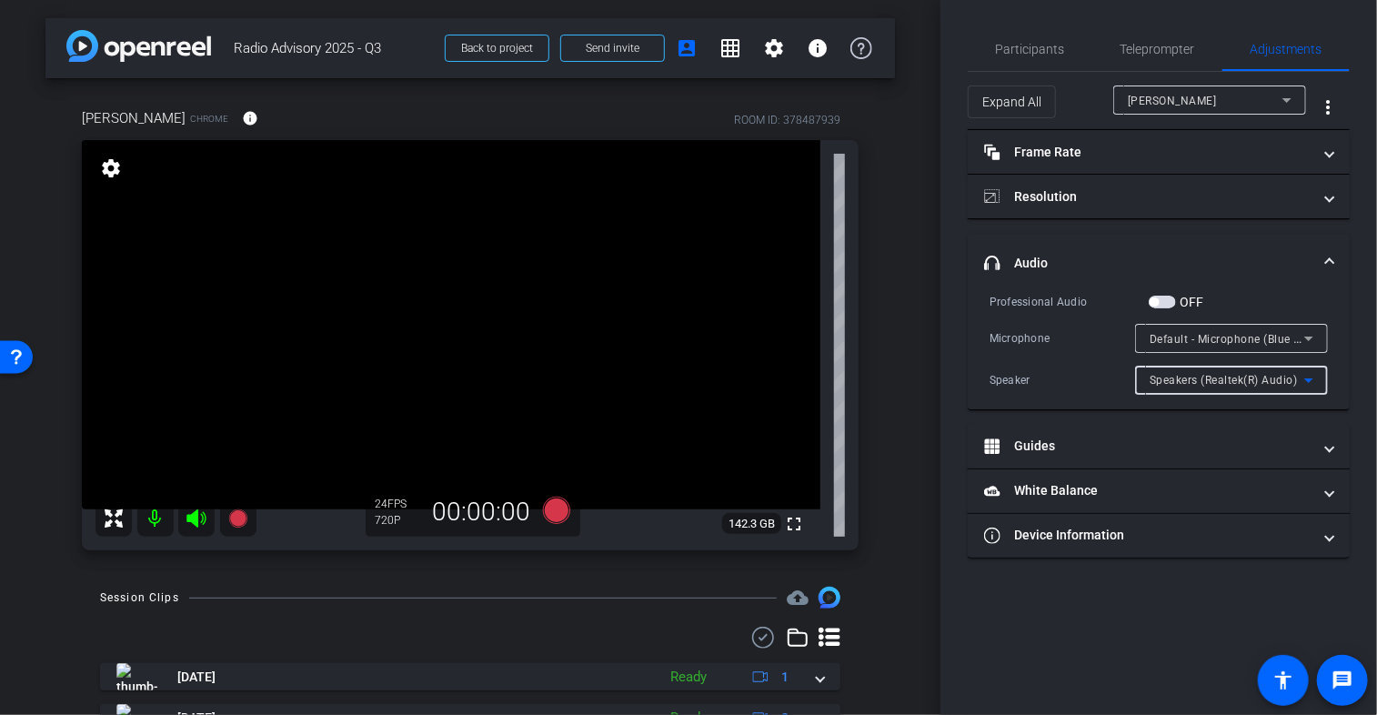
click at [1215, 385] on span "Speakers (Realtek(R) Audio)" at bounding box center [1224, 380] width 148 height 13
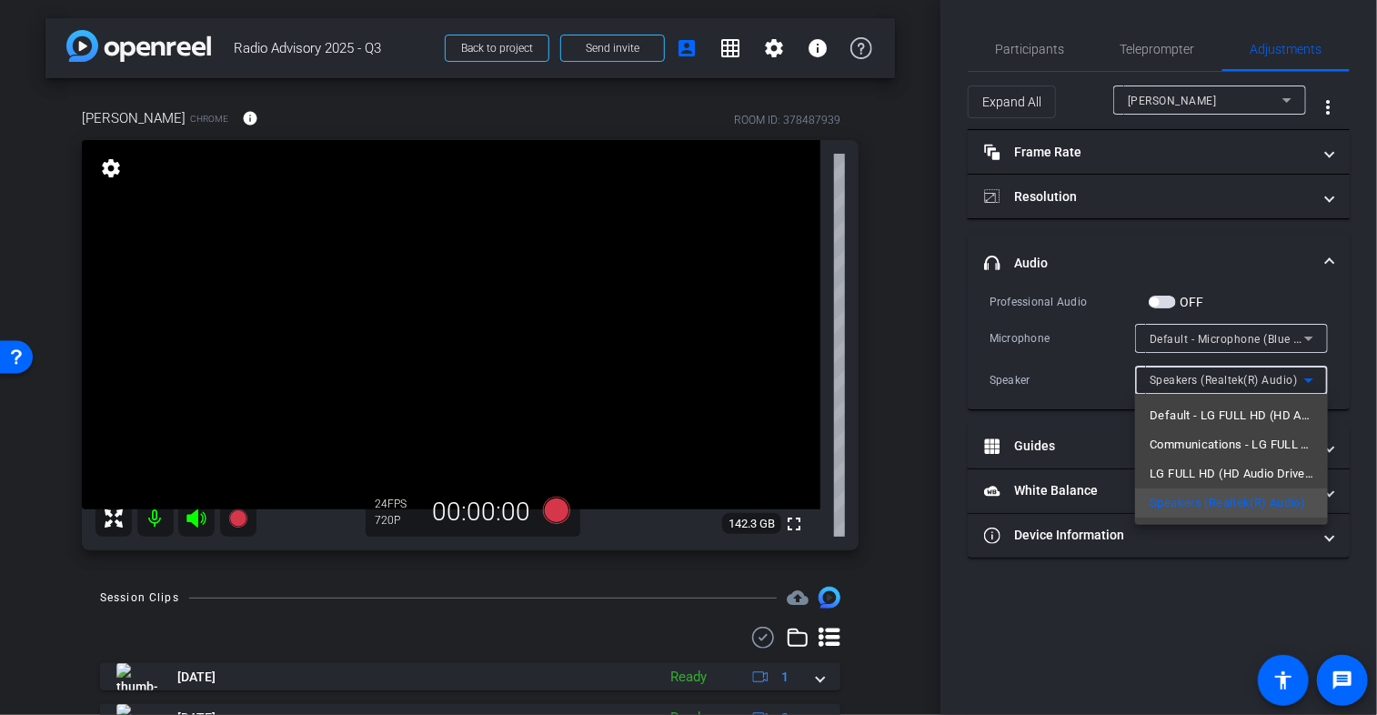
click at [1113, 369] on div at bounding box center [688, 357] width 1377 height 715
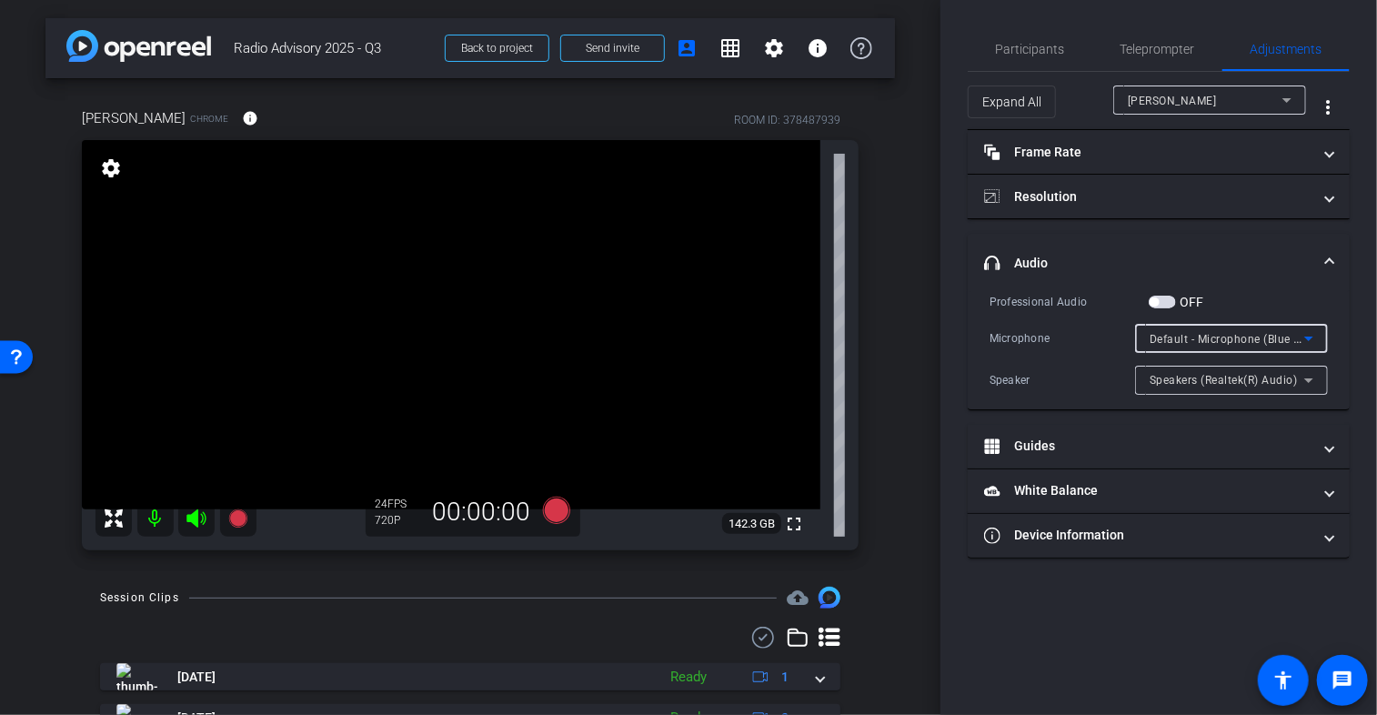
click at [1204, 332] on span "Default - Microphone (Blue Snowball )" at bounding box center [1250, 338] width 201 height 15
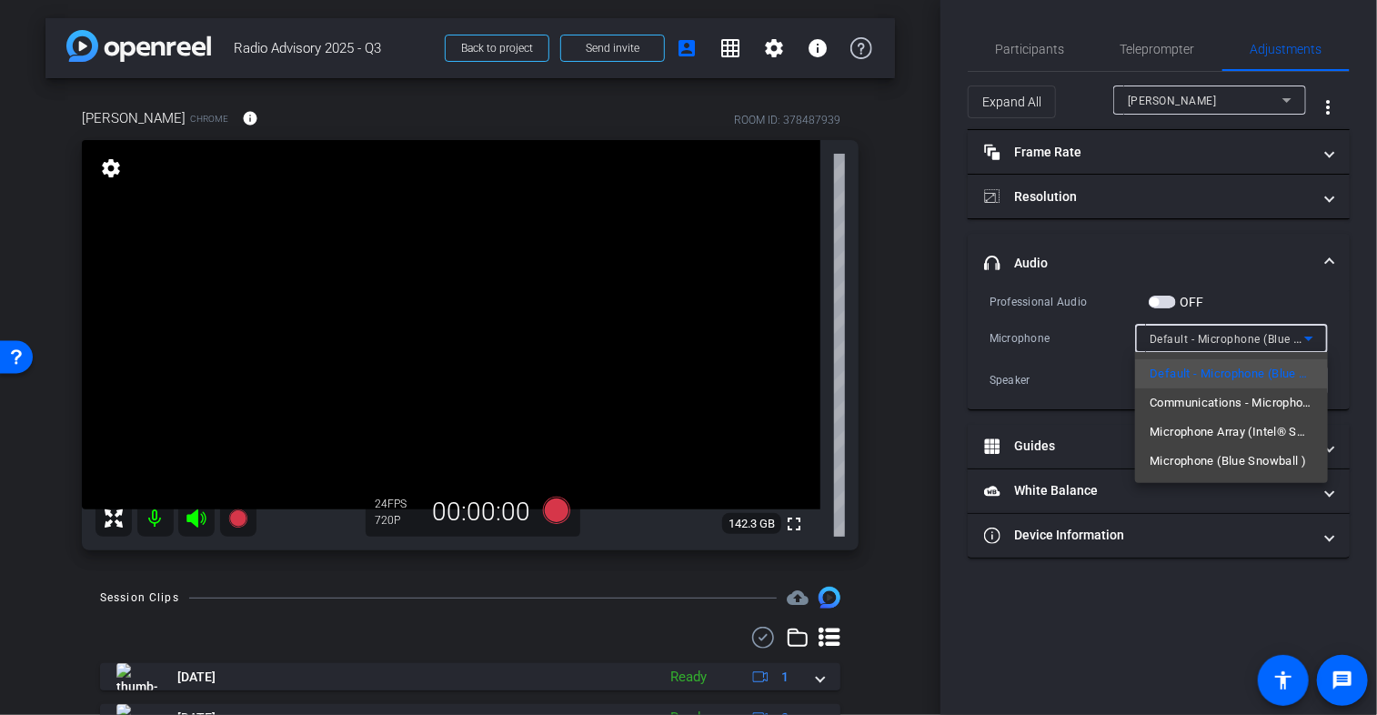
click at [1068, 361] on div at bounding box center [688, 357] width 1377 height 715
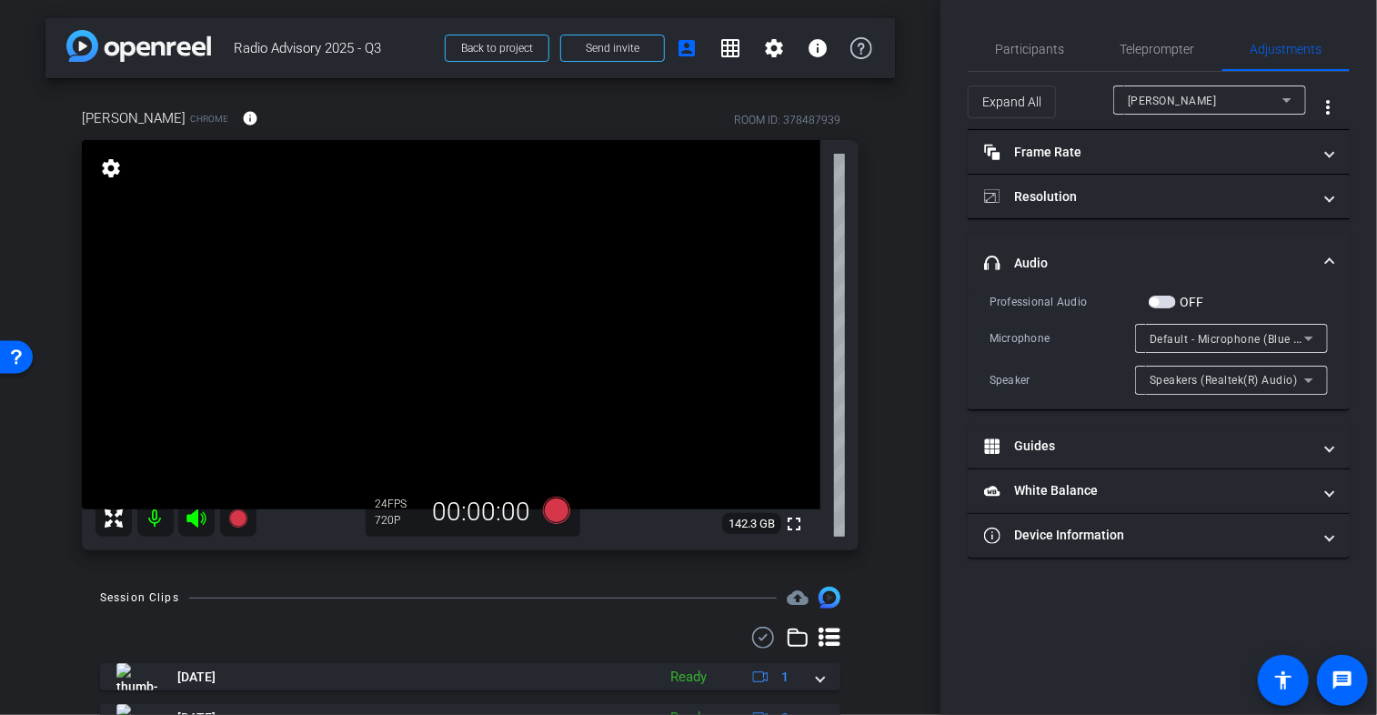
click at [1051, 341] on div "Microphone" at bounding box center [1063, 338] width 146 height 18
click at [1037, 366] on div "Speaker Speakers (Realtek(R) Audio)" at bounding box center [1159, 380] width 338 height 29
click at [1061, 357] on div "Professional Audio OFF Microphone Default - Microphone (Blue Snowball ) Speaker…" at bounding box center [1159, 343] width 338 height 103
click at [1164, 385] on span "Speakers (Realtek(R) Audio)" at bounding box center [1224, 380] width 148 height 13
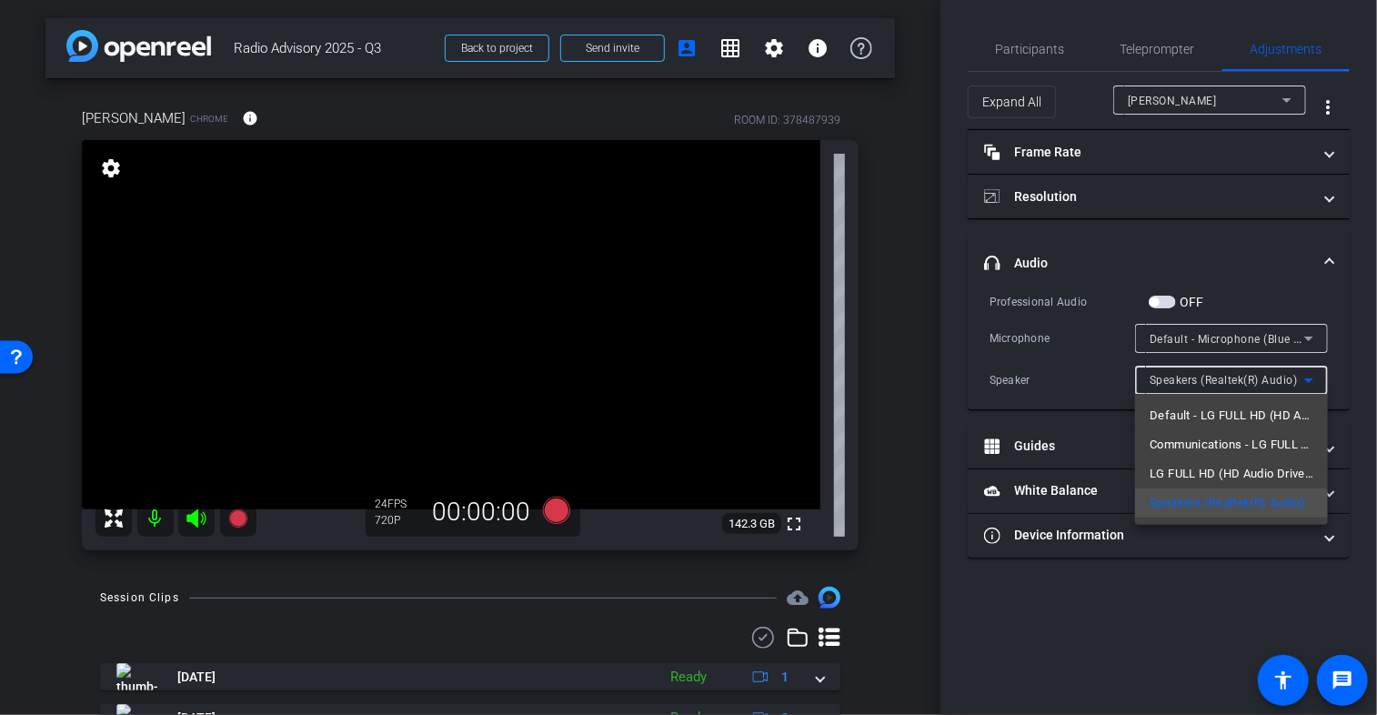
click at [1073, 385] on div at bounding box center [688, 357] width 1377 height 715
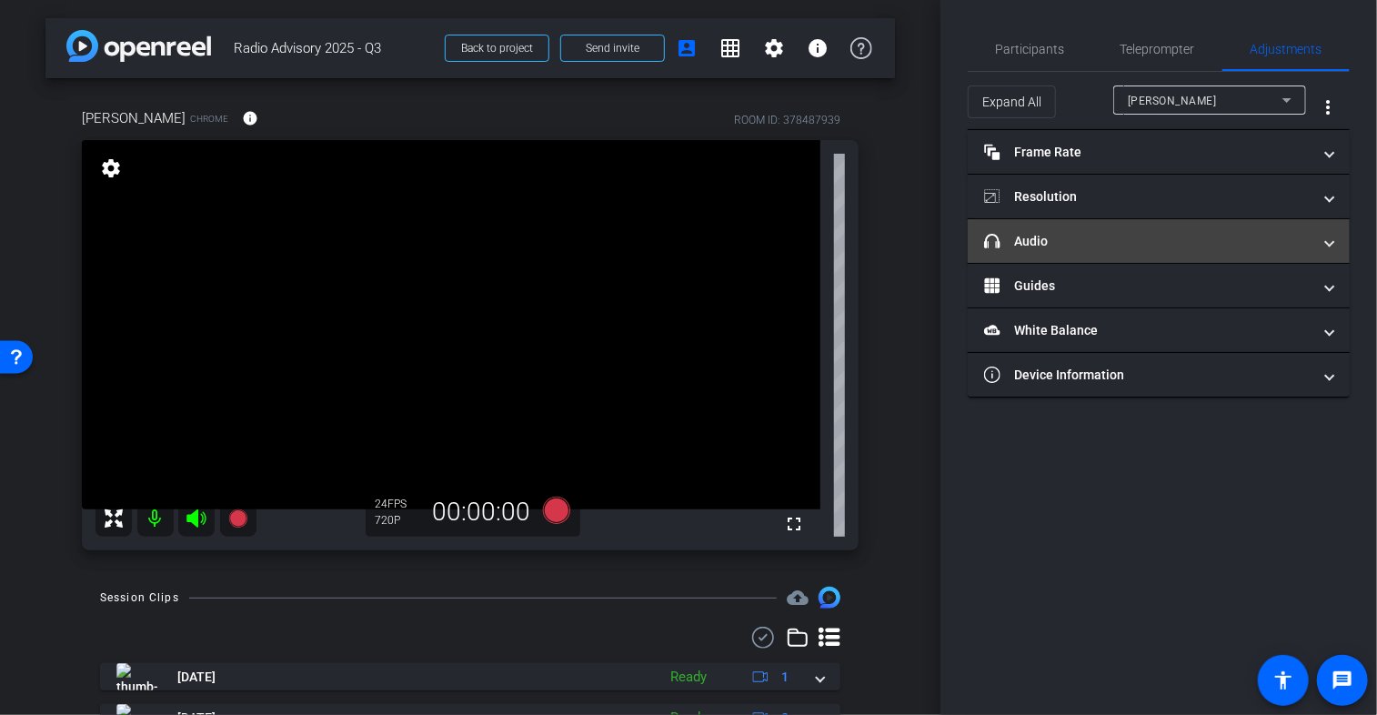
click at [1117, 236] on mat-panel-title "headphone icon Audio" at bounding box center [1147, 241] width 327 height 19
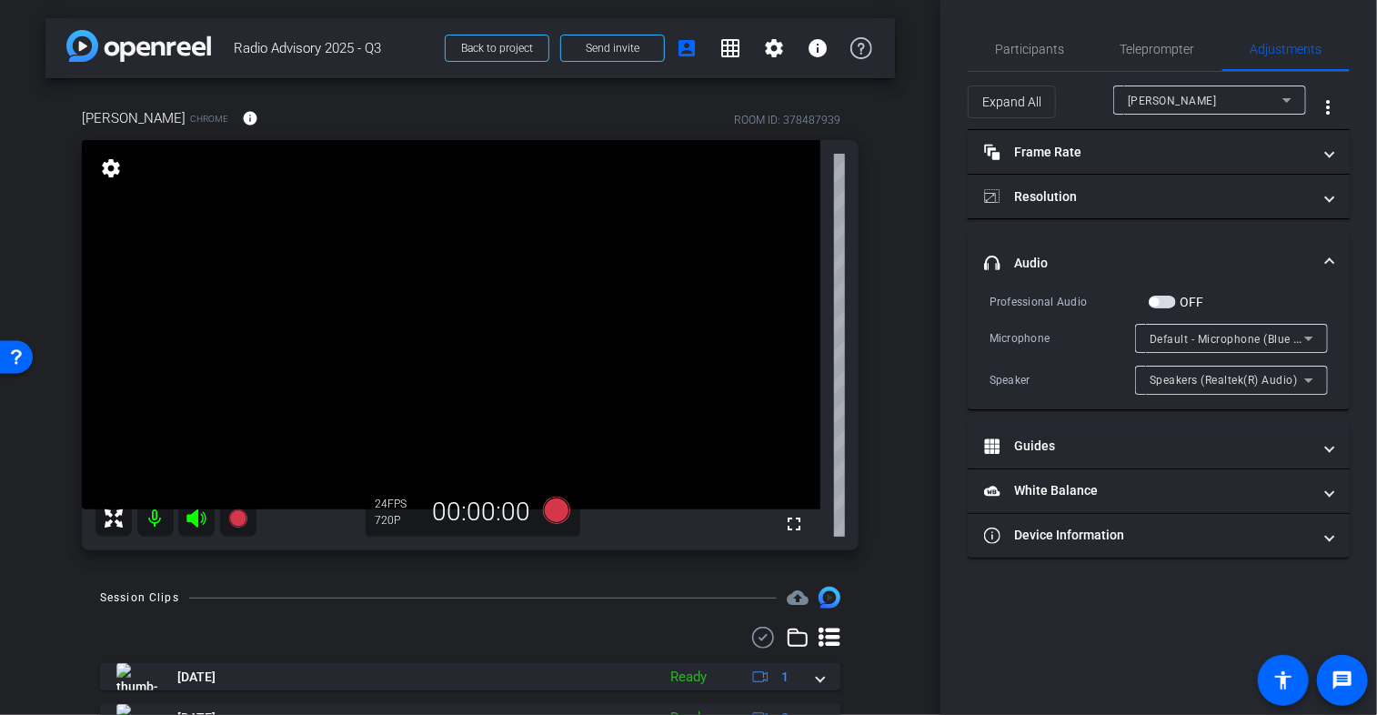
type input "11000"
click at [1204, 392] on div "Speakers (Realtek(R) Audio)" at bounding box center [1232, 380] width 164 height 29
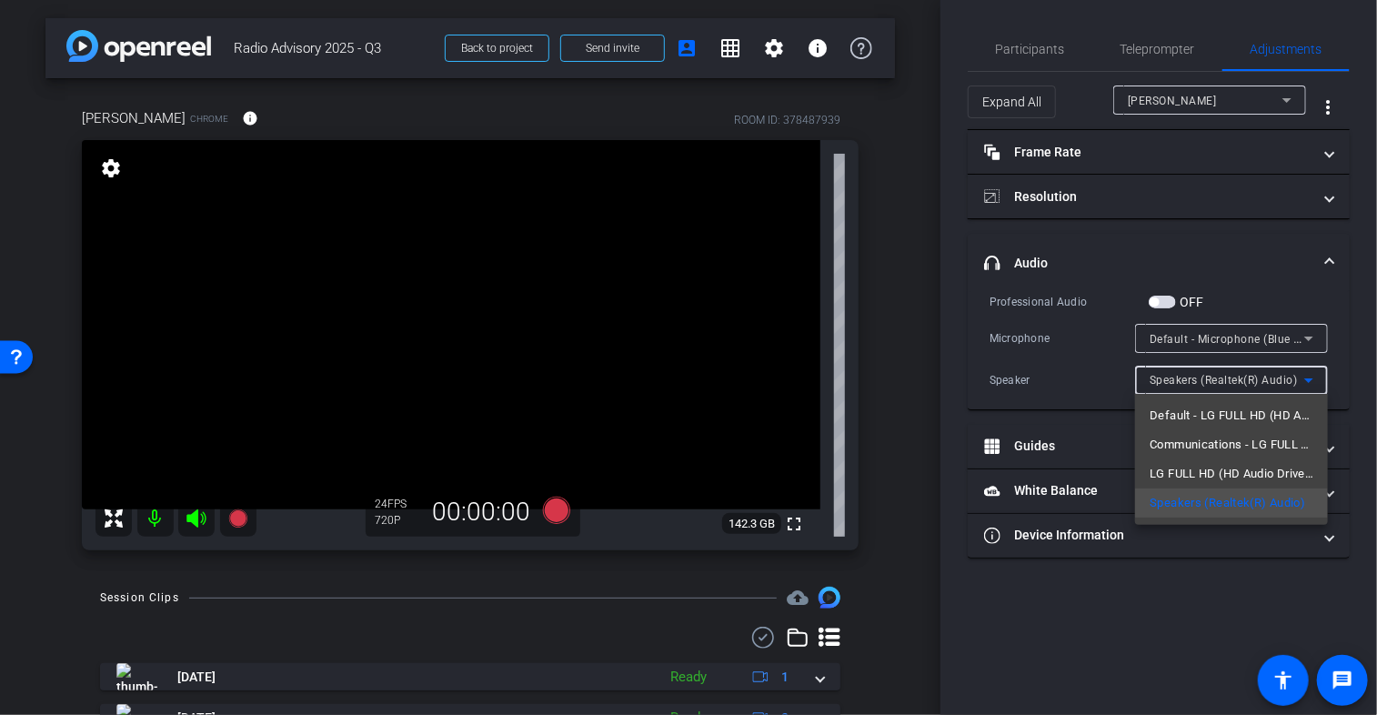
click at [1030, 591] on div at bounding box center [688, 357] width 1377 height 715
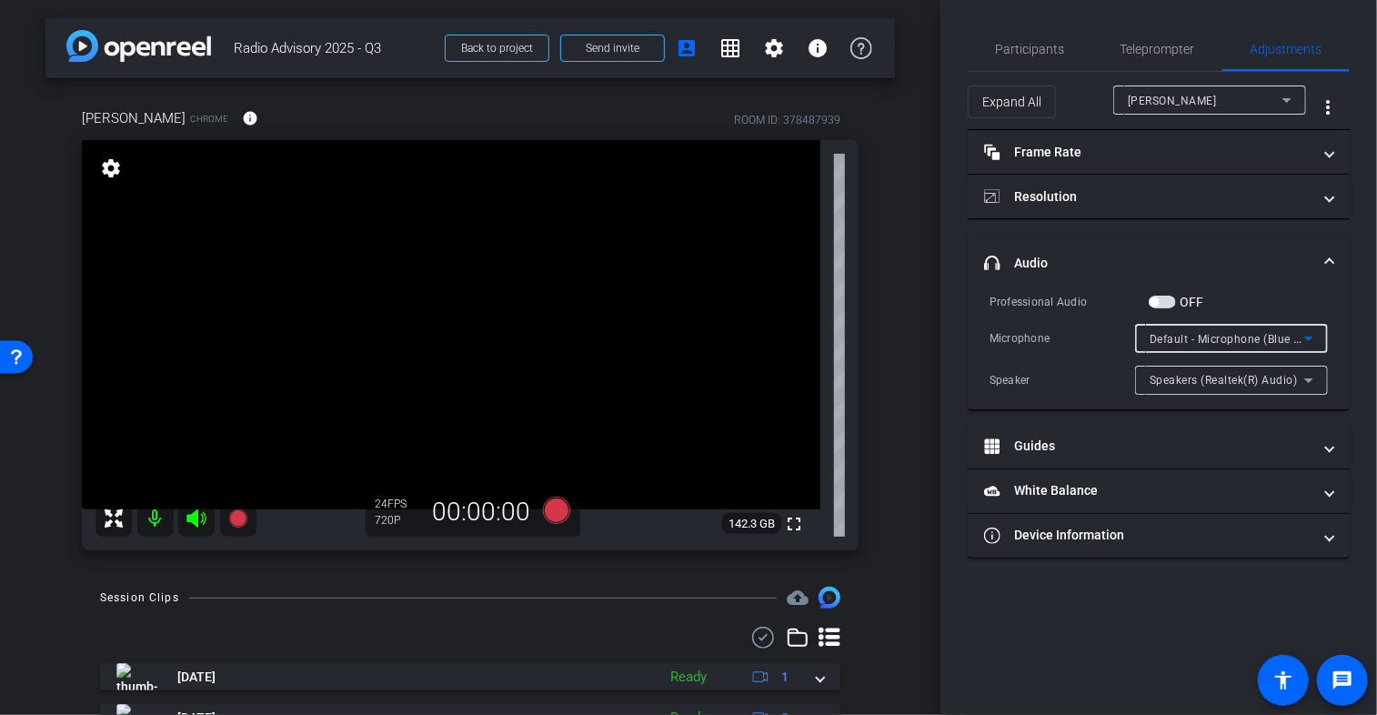
click at [1164, 330] on div "Default - Microphone (Blue Snowball )" at bounding box center [1227, 338] width 155 height 23
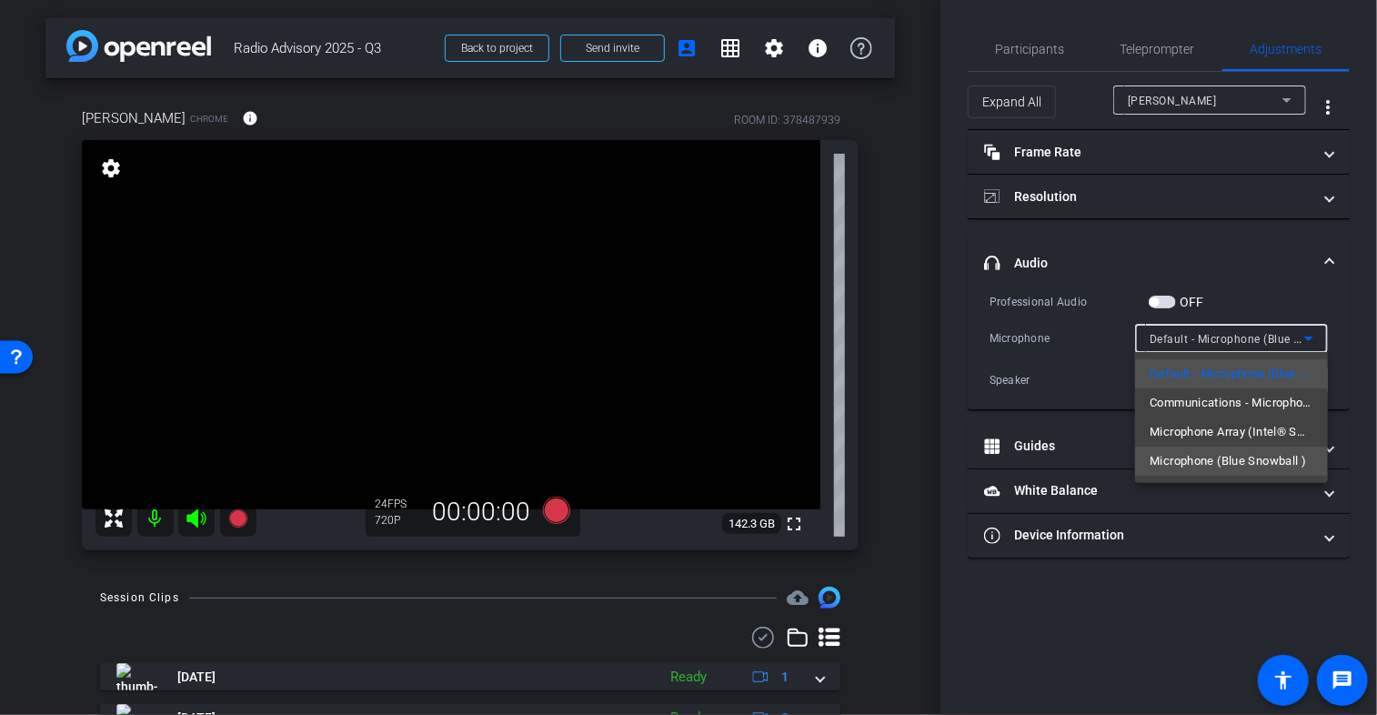
drag, startPoint x: 1202, startPoint y: 372, endPoint x: 1206, endPoint y: 460, distance: 88.3
click at [1206, 460] on div "Default - Microphone (Blue Snowball ) Communications - Microphone (Blue Snowbal…" at bounding box center [1231, 417] width 193 height 131
click at [1206, 460] on span "Microphone (Blue Snowball )" at bounding box center [1228, 461] width 156 height 22
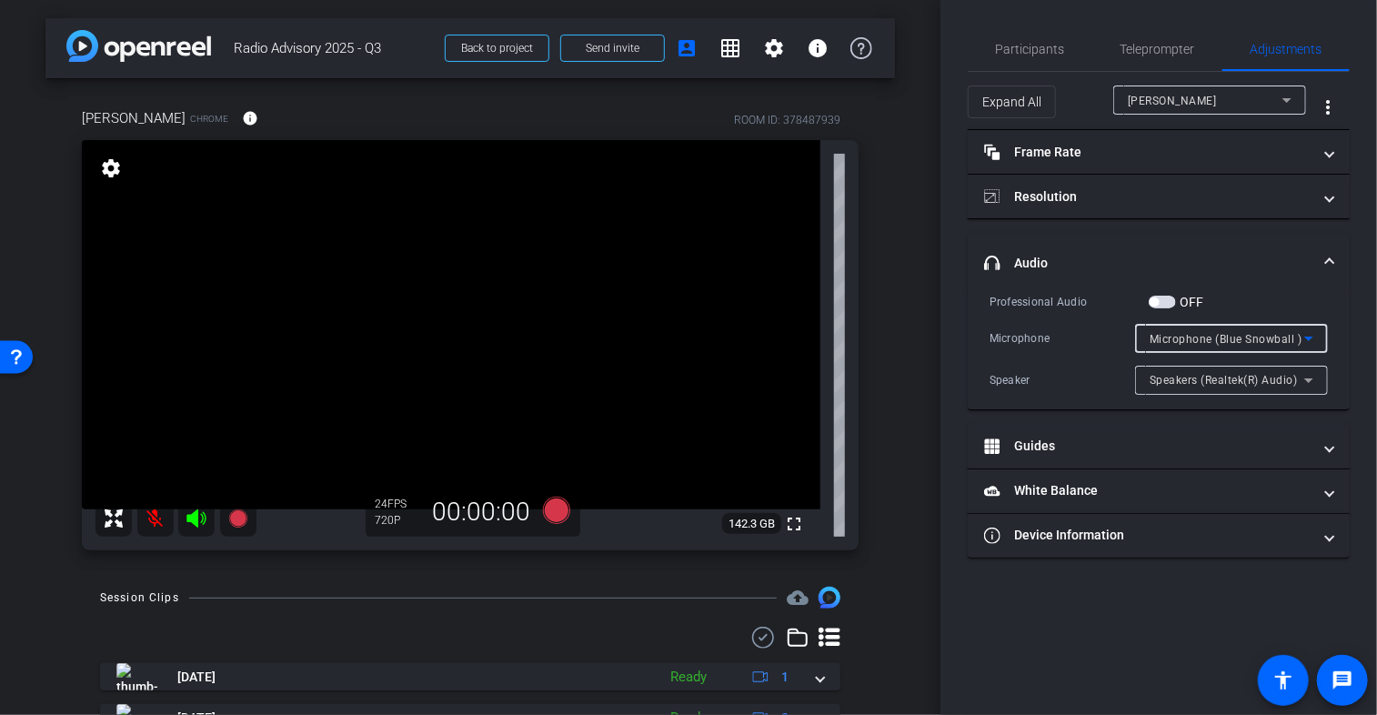
click at [1091, 362] on div "Professional Audio OFF Microphone Microphone (Blue Snowball ) Speaker Speakers …" at bounding box center [1159, 343] width 338 height 103
click at [1223, 387] on span "Speakers (Realtek(R) Audio)" at bounding box center [1224, 380] width 148 height 13
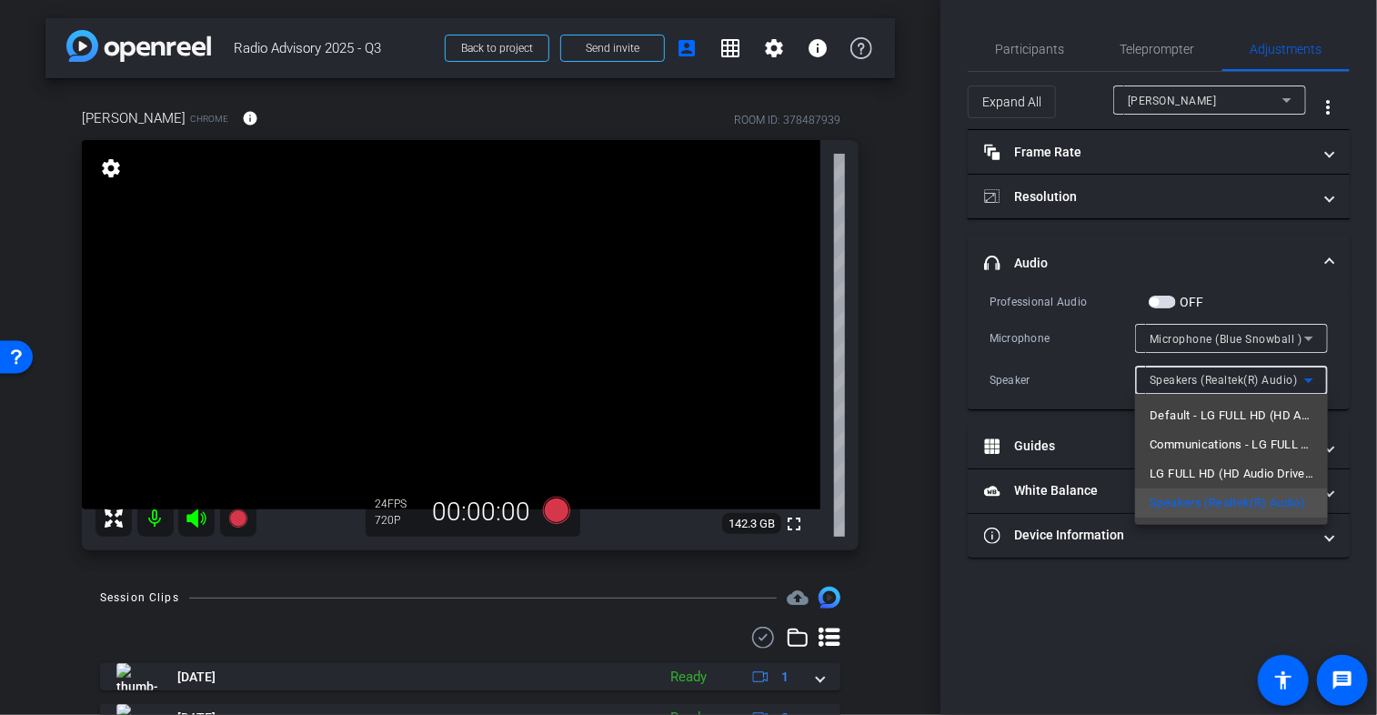
click at [1052, 387] on div at bounding box center [688, 357] width 1377 height 715
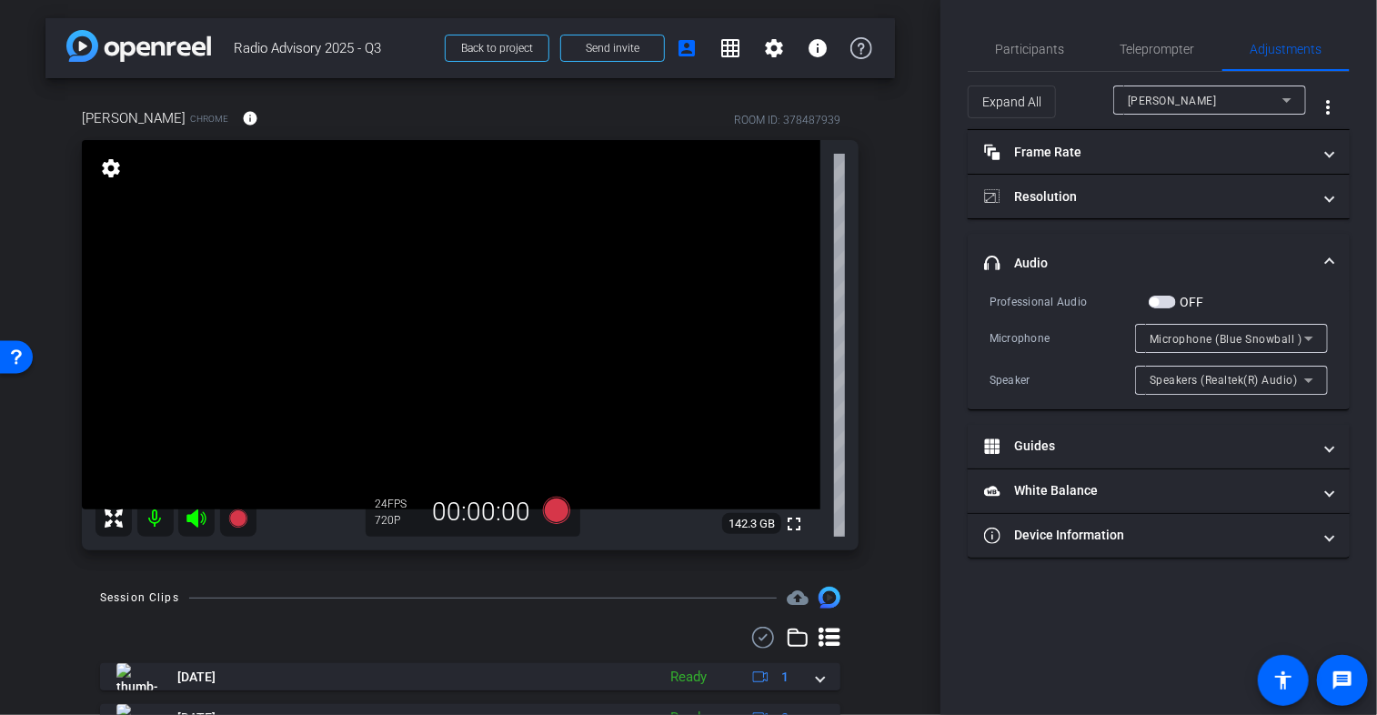
click at [1210, 374] on span "Speakers (Realtek(R) Audio)" at bounding box center [1224, 380] width 148 height 13
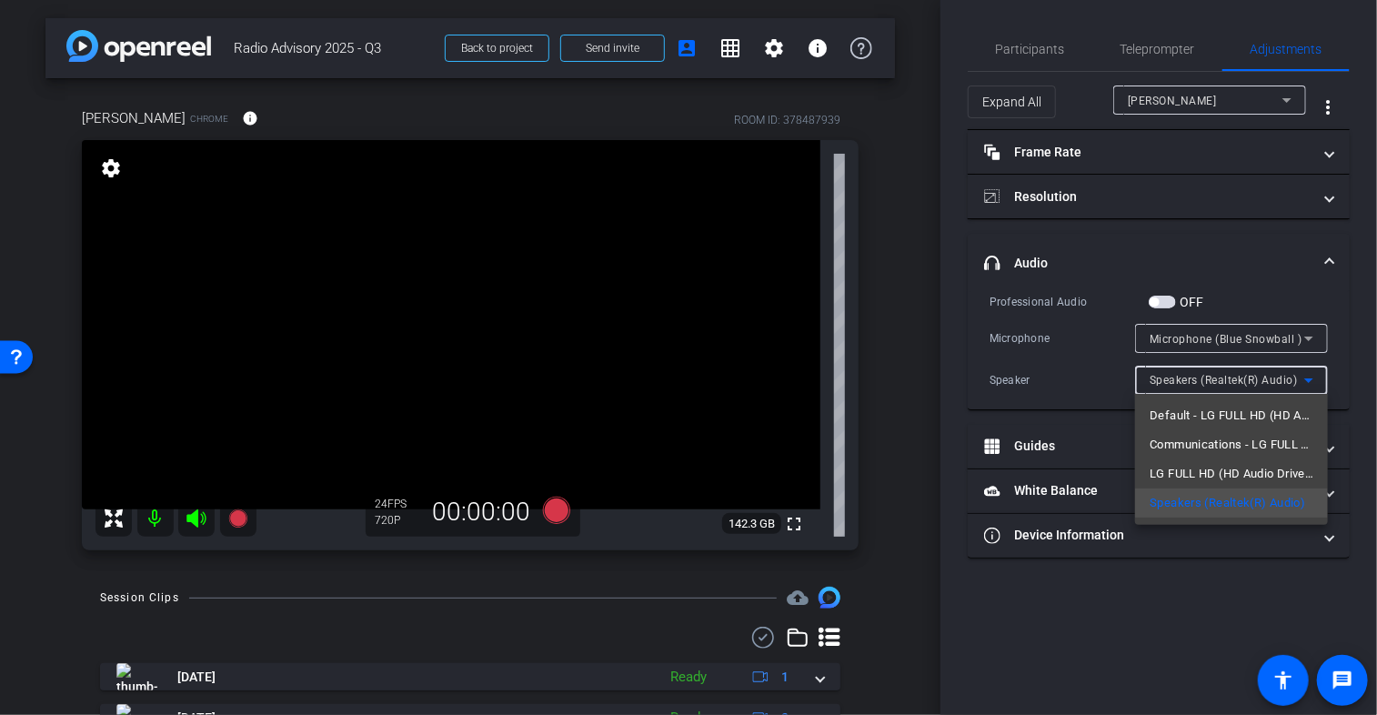
click at [1177, 583] on div at bounding box center [688, 357] width 1377 height 715
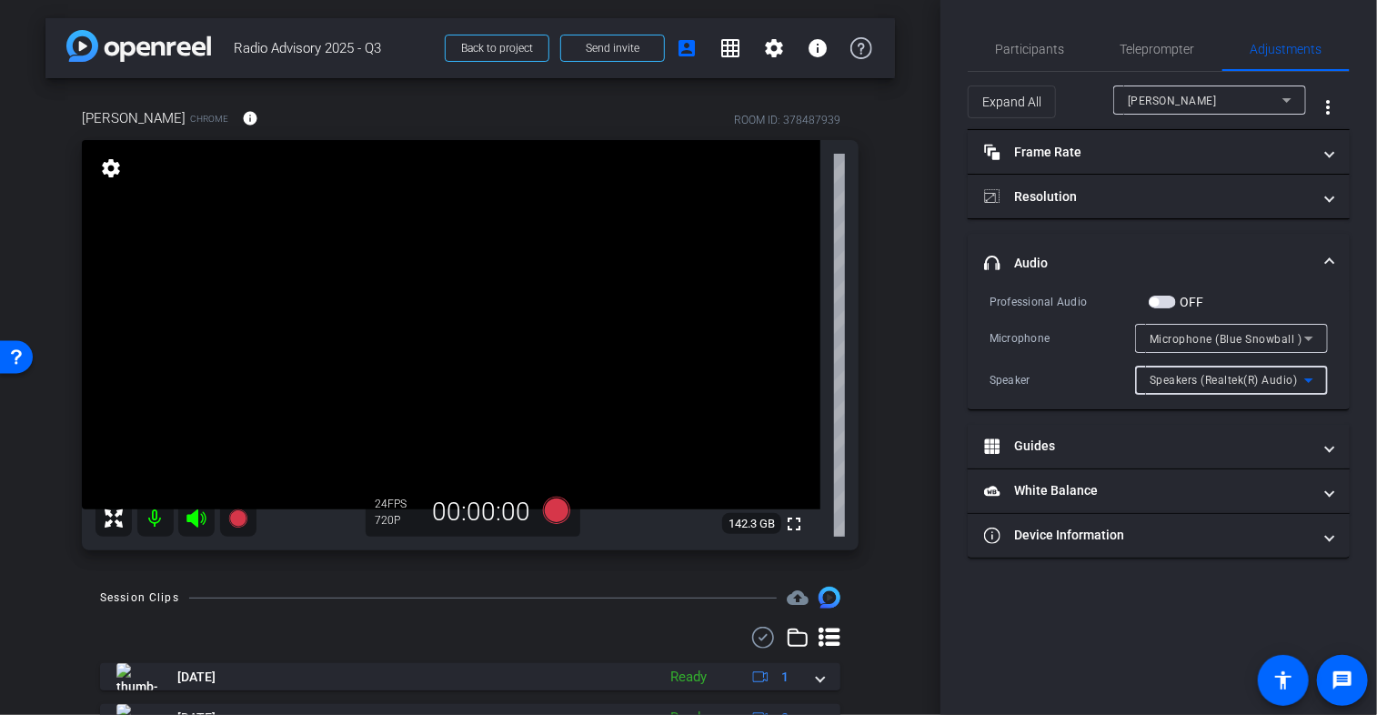
click at [1161, 383] on span "Speakers (Realtek(R) Audio)" at bounding box center [1224, 380] width 148 height 13
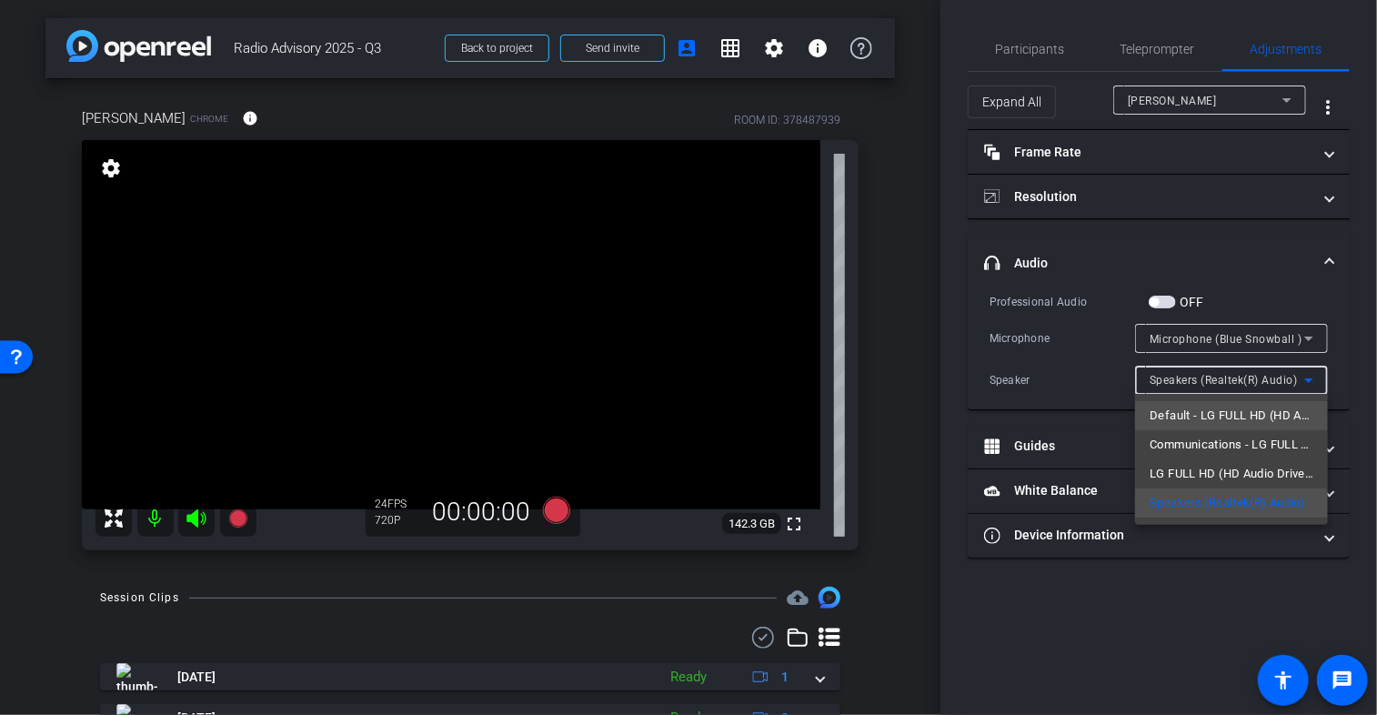
click at [1206, 423] on span "Default - LG FULL HD (HD Audio Driver for Display Audio)" at bounding box center [1232, 416] width 164 height 22
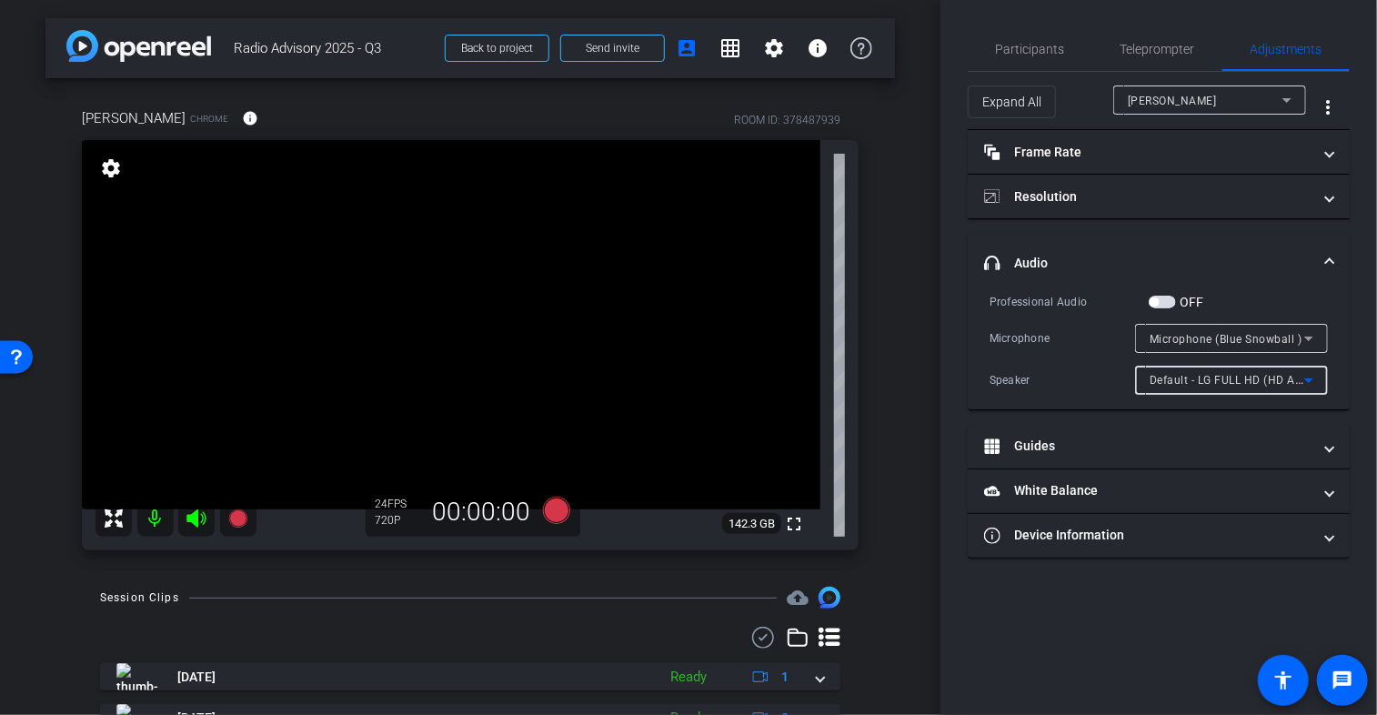
click at [1202, 379] on span "Default - LG FULL HD (HD Audio Driver for Display Audio)" at bounding box center [1301, 379] width 303 height 15
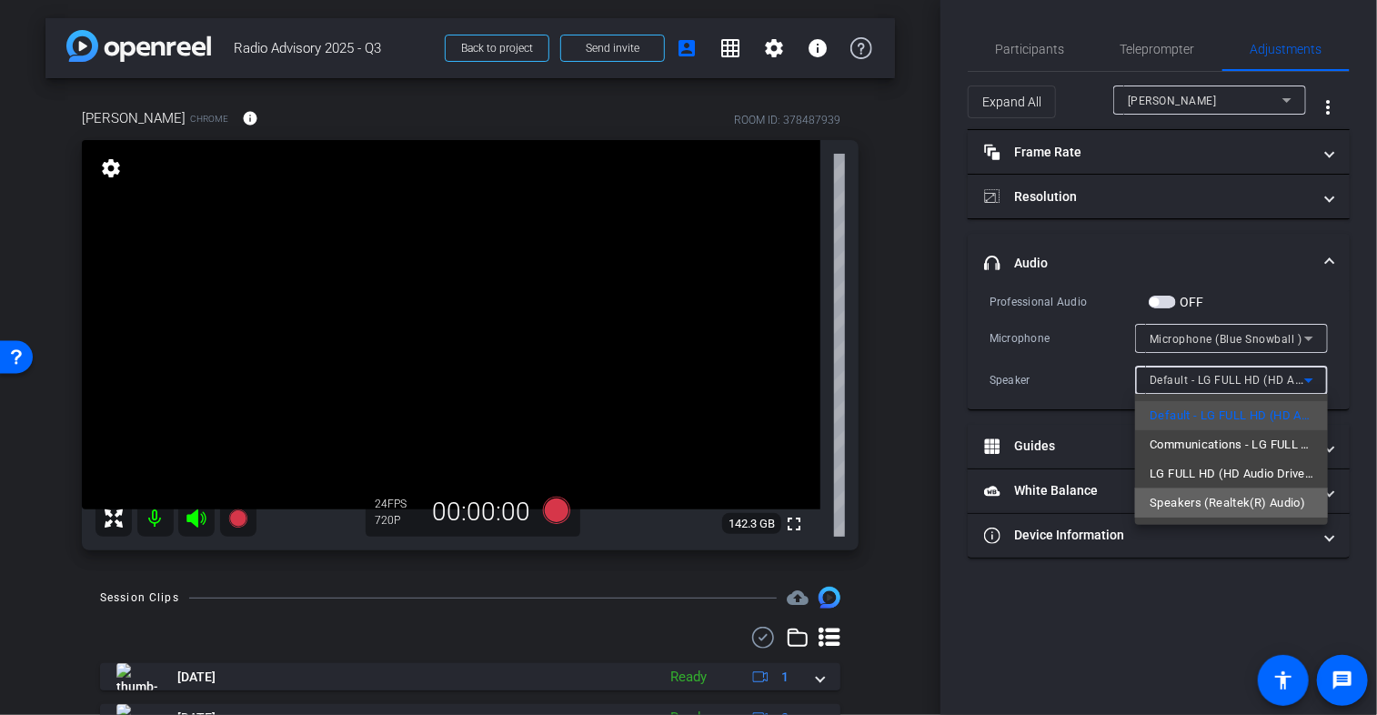
click at [1200, 507] on span "Speakers (Realtek(R) Audio)" at bounding box center [1228, 503] width 156 height 22
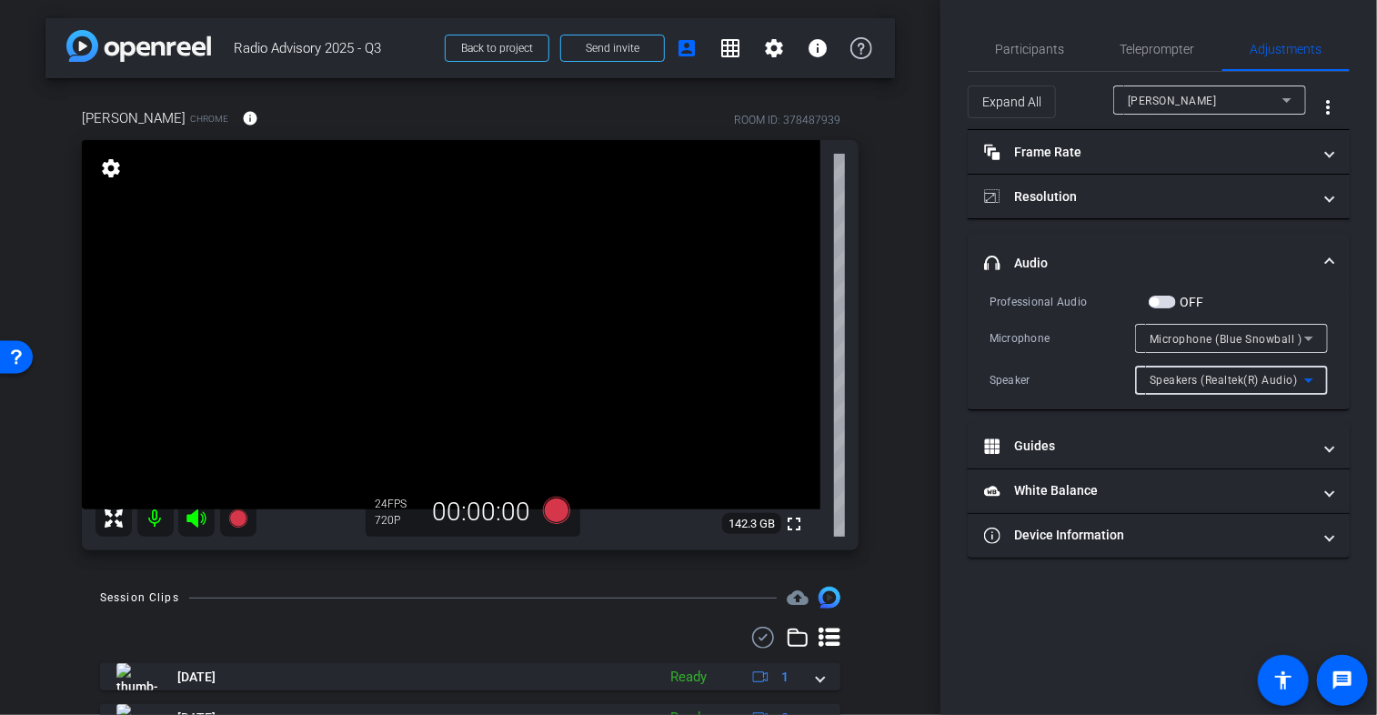
click at [1188, 369] on div "Speakers (Realtek(R) Audio)" at bounding box center [1227, 379] width 155 height 23
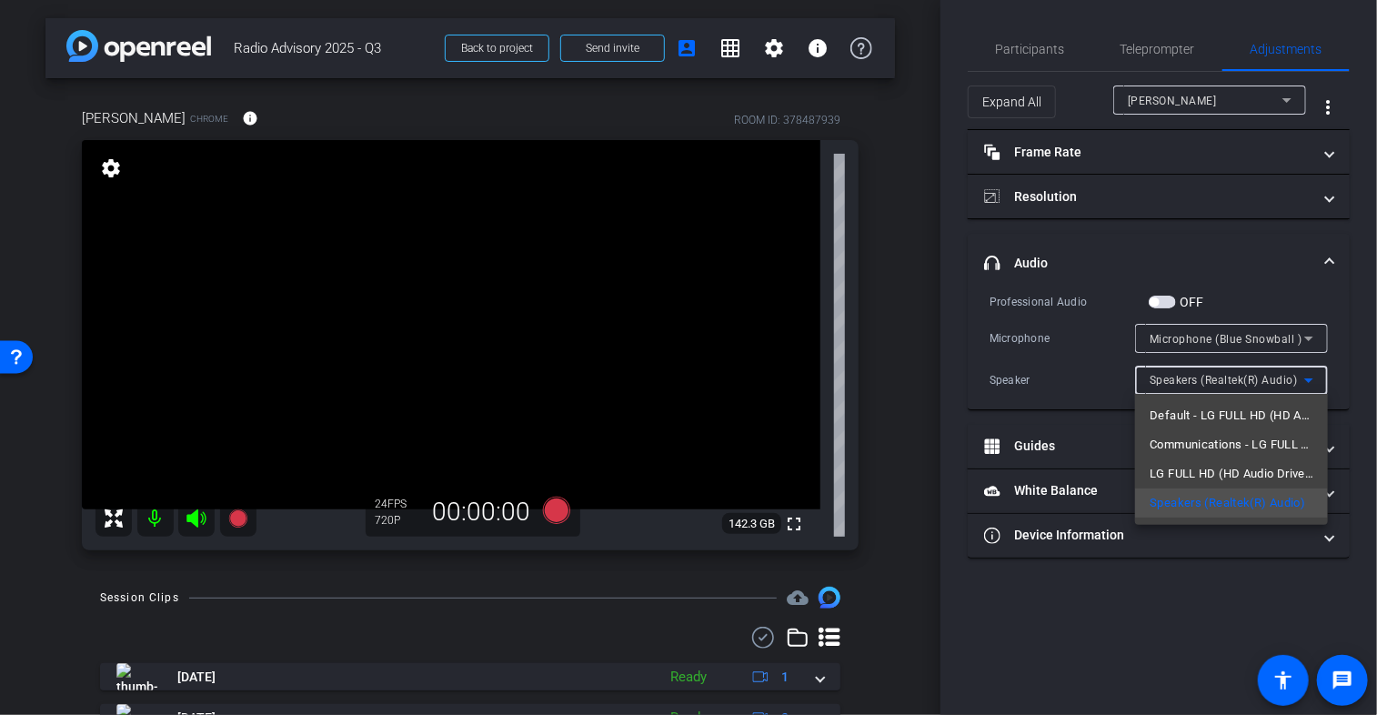
click at [1102, 406] on div at bounding box center [688, 357] width 1377 height 715
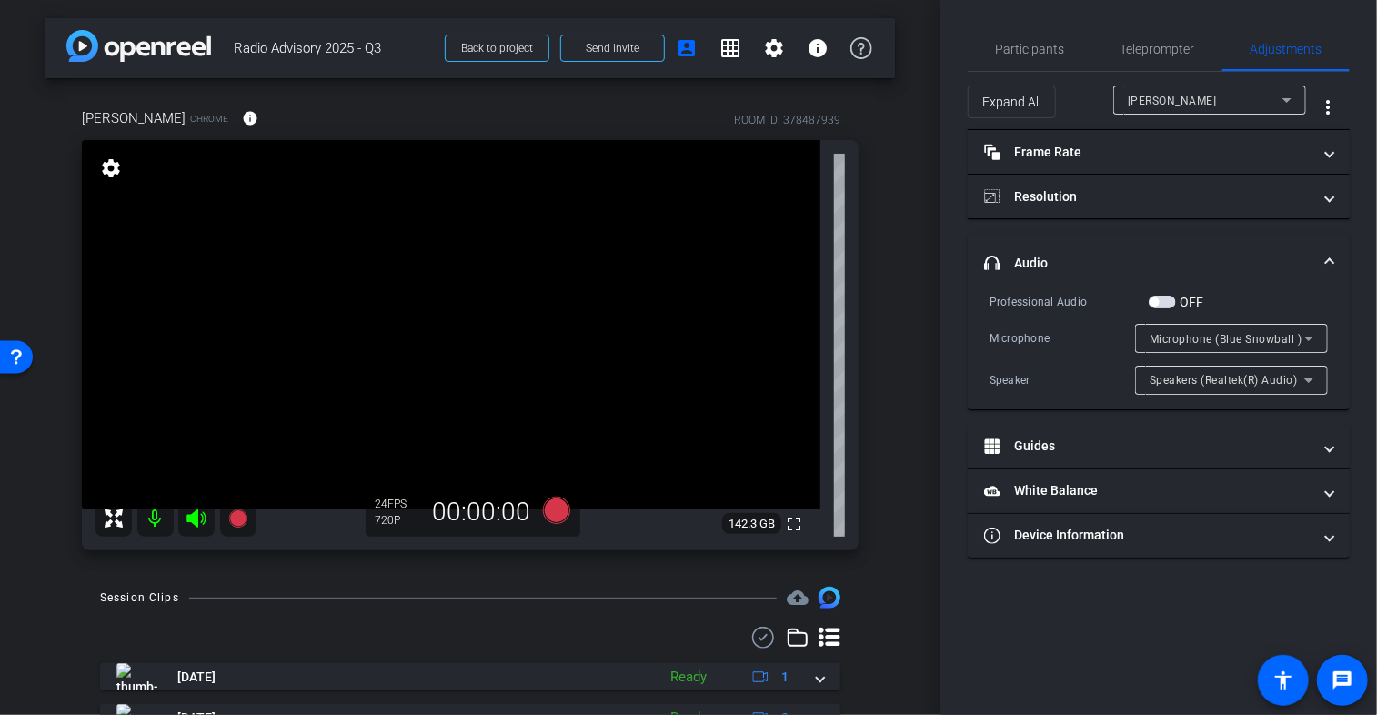
click at [1233, 387] on div "Speakers (Realtek(R) Audio)" at bounding box center [1227, 379] width 155 height 23
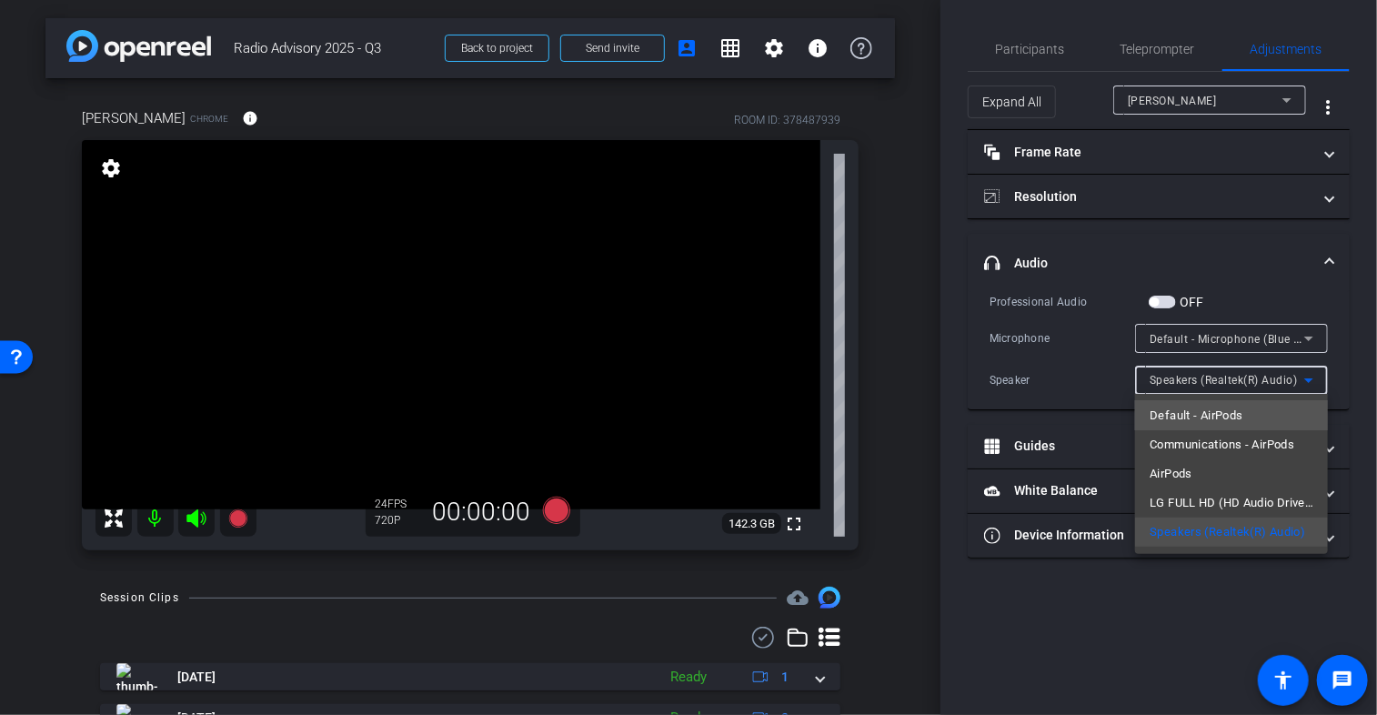
click at [1212, 412] on span "Default - AirPods" at bounding box center [1196, 416] width 93 height 22
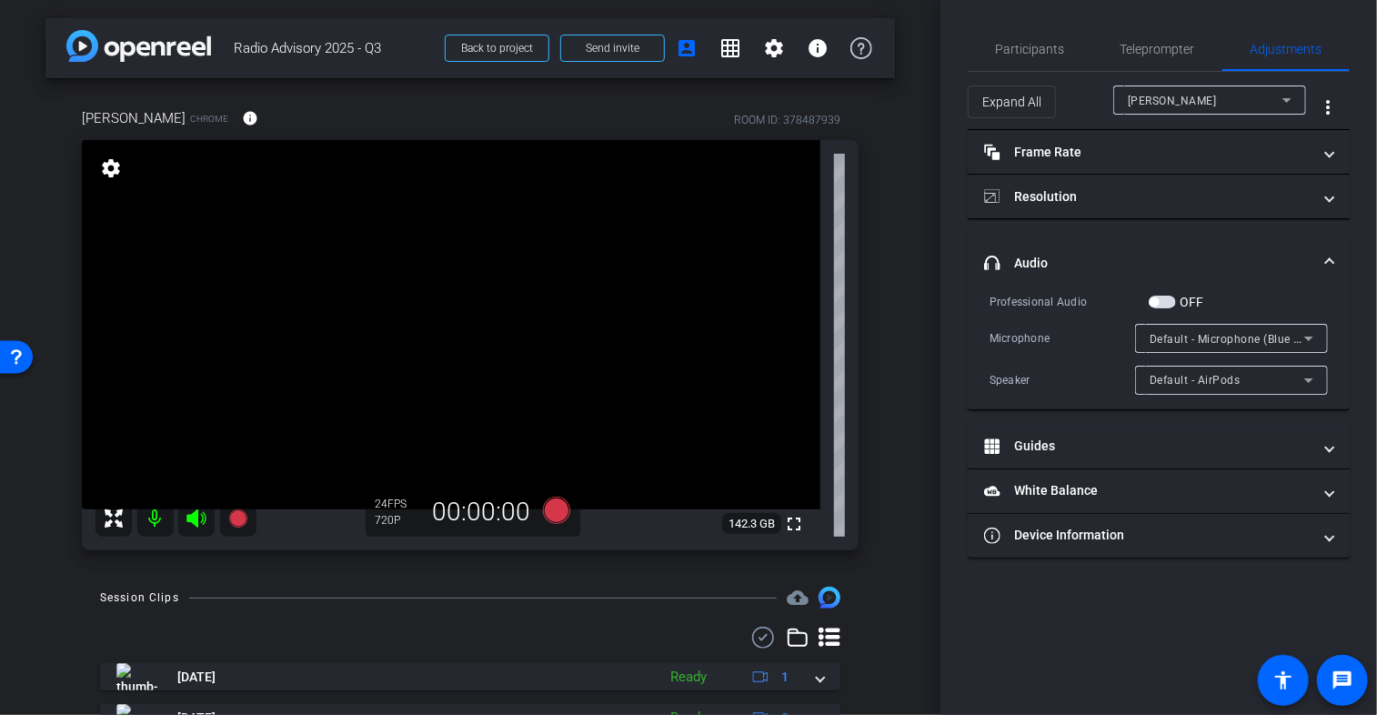
click at [1051, 371] on div "Speaker" at bounding box center [1063, 380] width 146 height 18
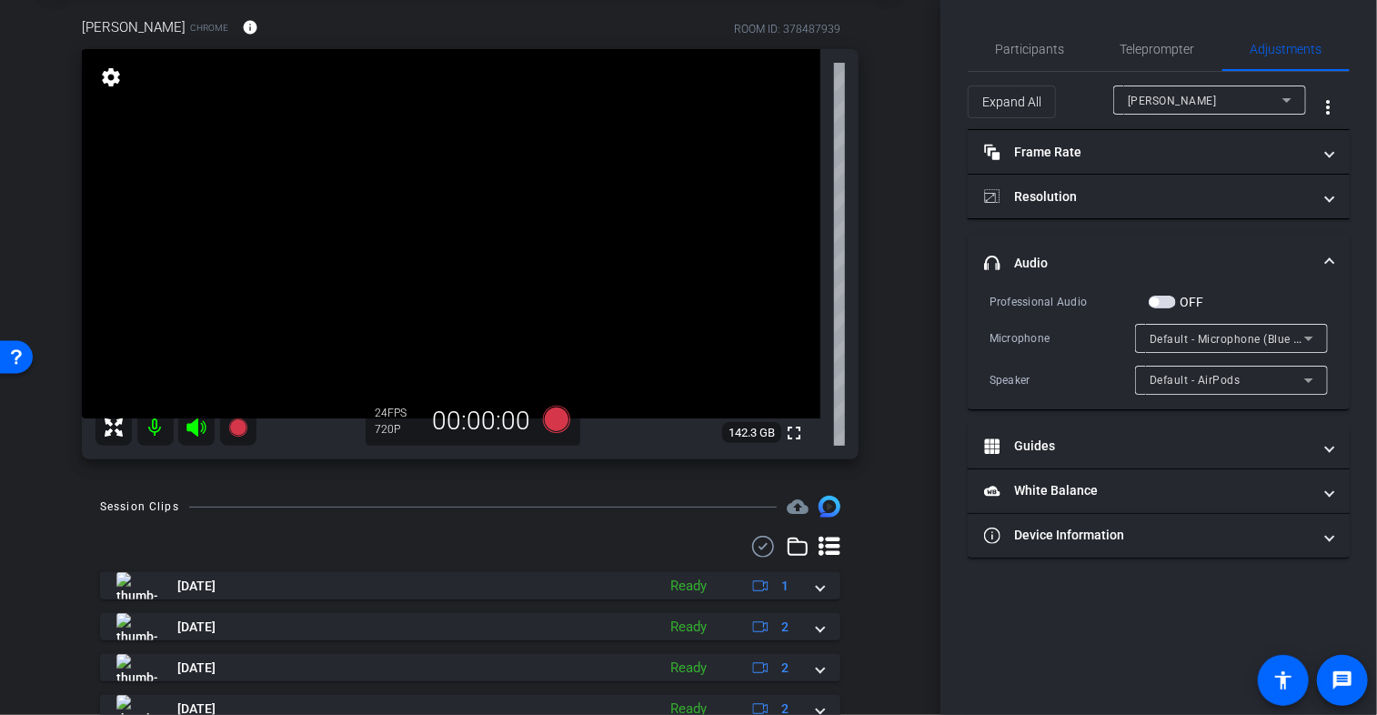
click at [1096, 359] on div "Professional Audio OFF Microphone Default - Microphone (Blue Snowball ) Speaker…" at bounding box center [1159, 343] width 338 height 103
click at [1062, 377] on div "Speaker" at bounding box center [1063, 380] width 146 height 18
click at [1084, 376] on div "Speaker" at bounding box center [1063, 380] width 146 height 18
click at [1073, 384] on div "Speaker" at bounding box center [1063, 380] width 146 height 18
click at [1209, 387] on div "Communications - AirPods" at bounding box center [1227, 379] width 155 height 23
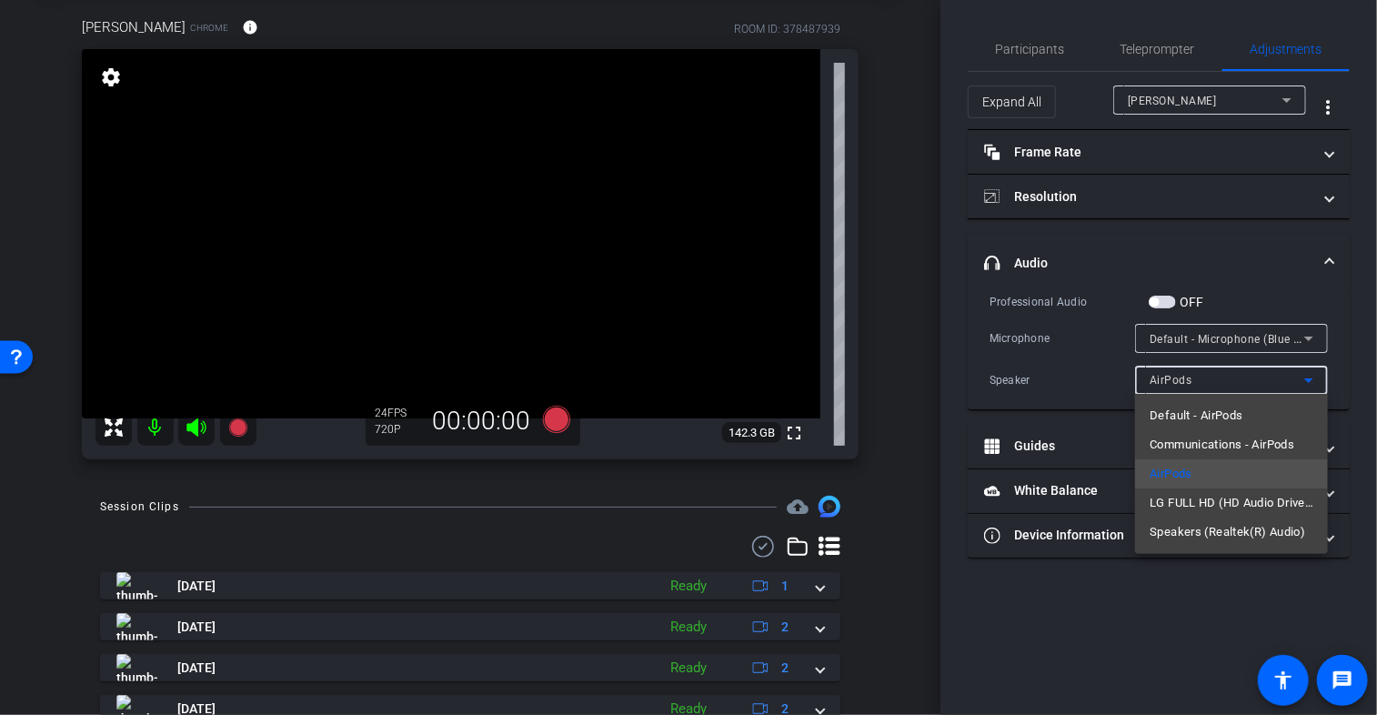
click at [1008, 358] on div at bounding box center [688, 357] width 1377 height 715
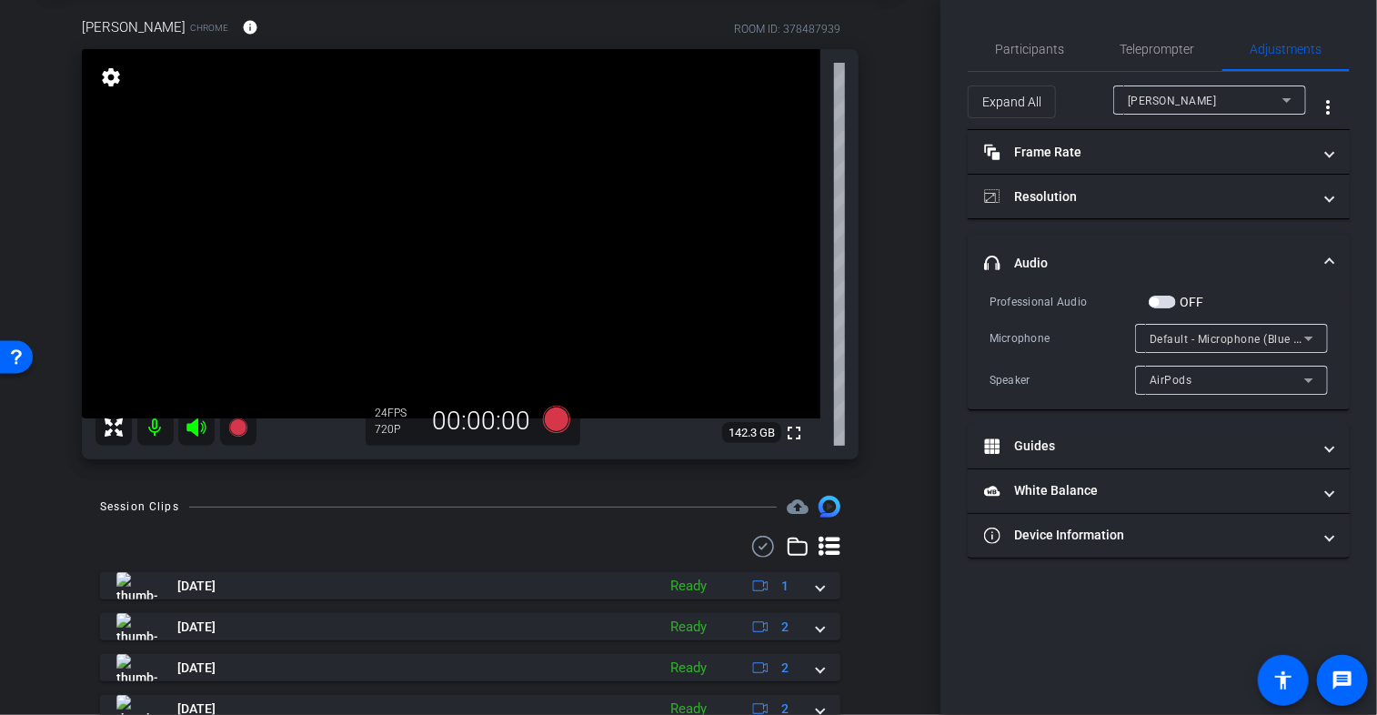
click at [1250, 383] on div "AirPods" at bounding box center [1227, 379] width 155 height 23
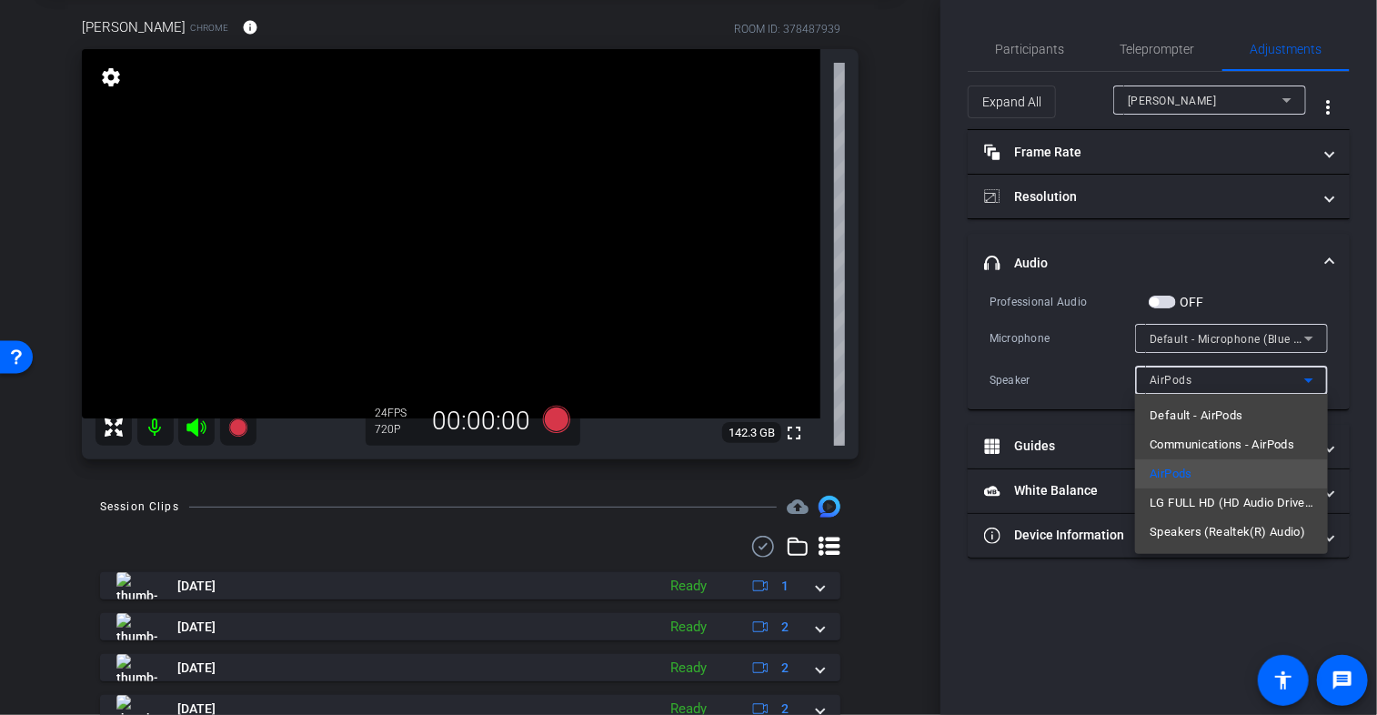
drag, startPoint x: 1035, startPoint y: 351, endPoint x: 1037, endPoint y: 336, distance: 15.6
click at [1037, 336] on div at bounding box center [688, 357] width 1377 height 715
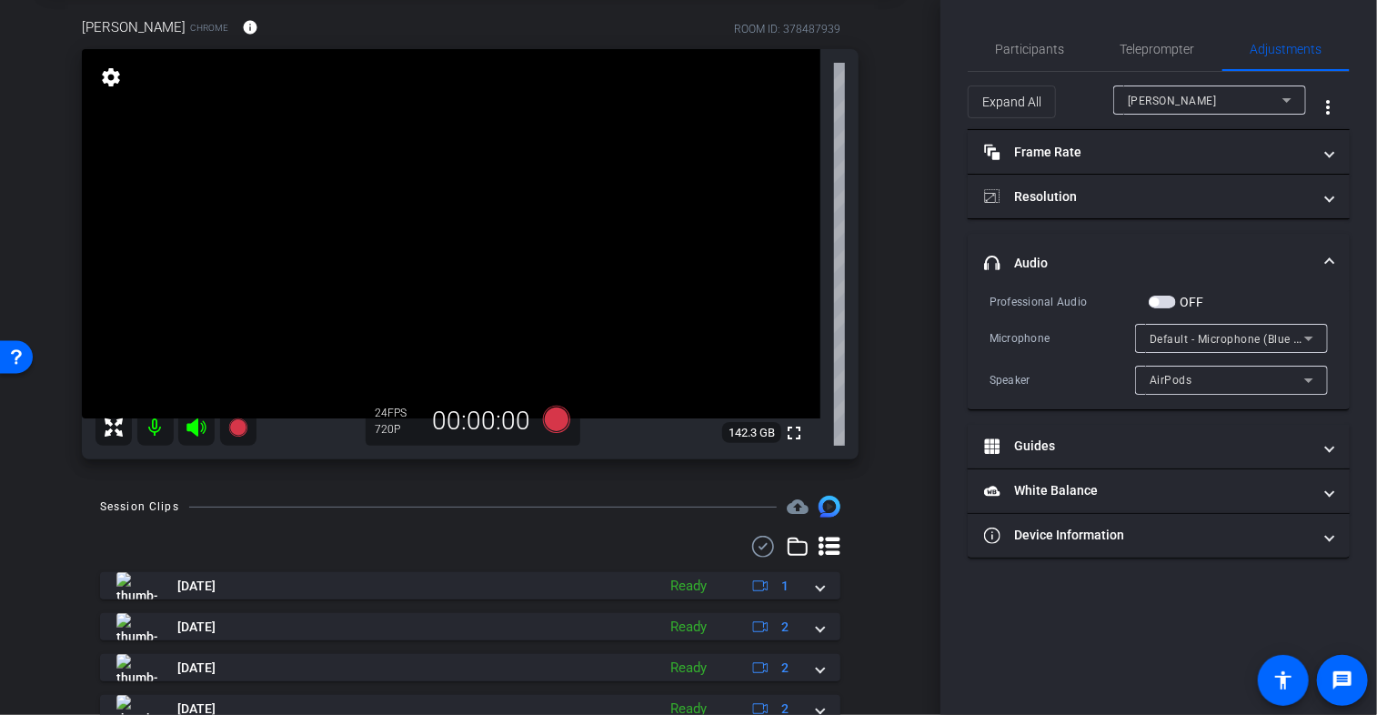
drag, startPoint x: 1037, startPoint y: 329, endPoint x: 1218, endPoint y: 330, distance: 181.0
click at [1038, 329] on div "Microphone" at bounding box center [1063, 338] width 146 height 18
click at [1218, 330] on div "Default - Microphone (Blue Snowball )" at bounding box center [1227, 338] width 155 height 23
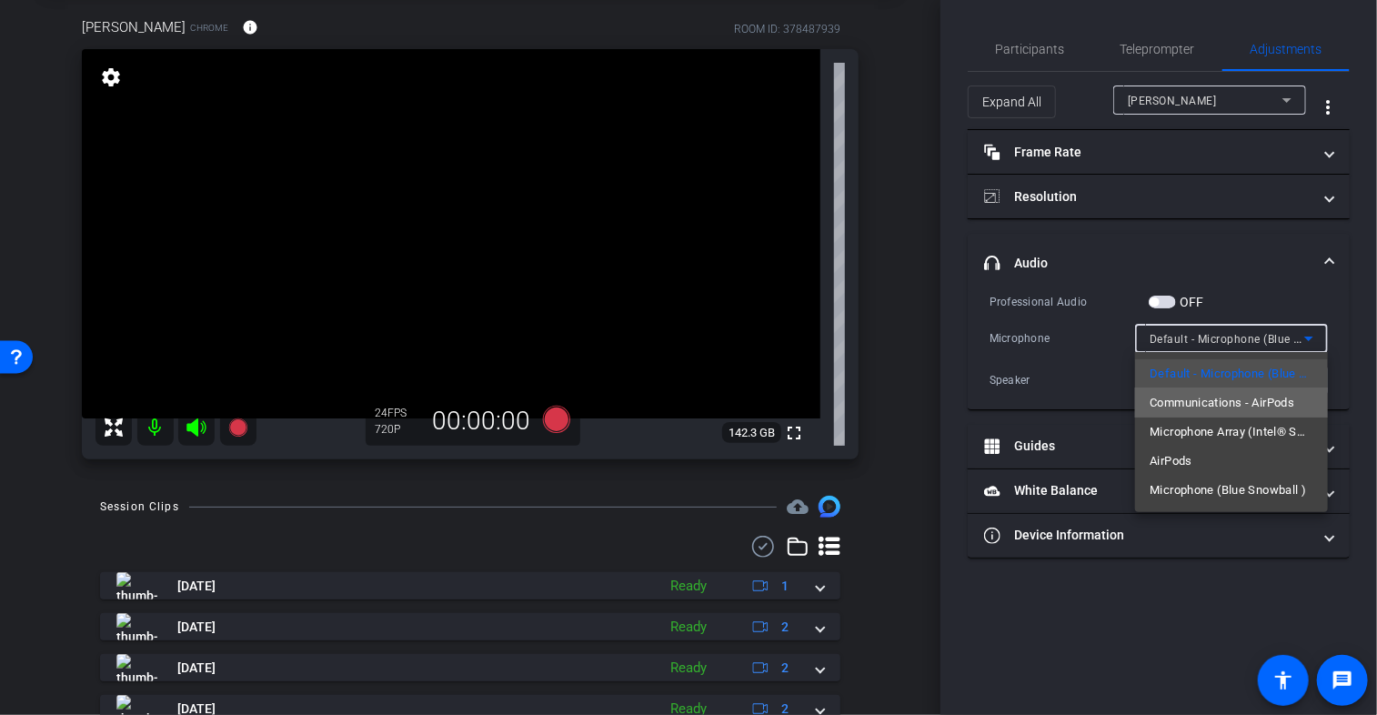
click at [1211, 407] on span "Communications - AirPods" at bounding box center [1222, 403] width 145 height 22
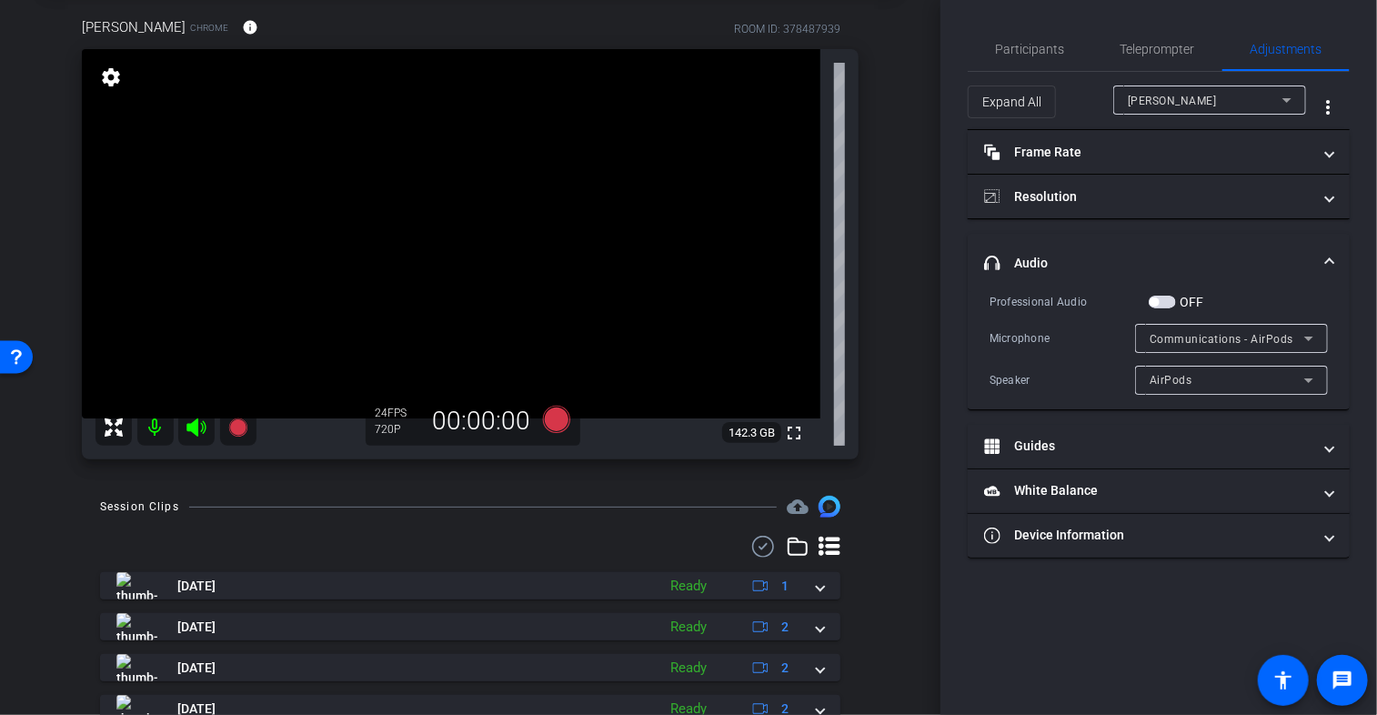
click at [1058, 355] on div "Professional Audio OFF Microphone Communications - AirPods Speaker AirPods" at bounding box center [1159, 343] width 338 height 103
drag, startPoint x: 1062, startPoint y: 361, endPoint x: 1091, endPoint y: 362, distance: 28.2
click at [1063, 361] on div "Professional Audio OFF Microphone Communications - AirPods Speaker AirPods" at bounding box center [1159, 343] width 338 height 103
click at [1084, 372] on div "Speaker" at bounding box center [1063, 380] width 146 height 18
click at [1030, 368] on div "Speaker AirPods" at bounding box center [1159, 380] width 338 height 29
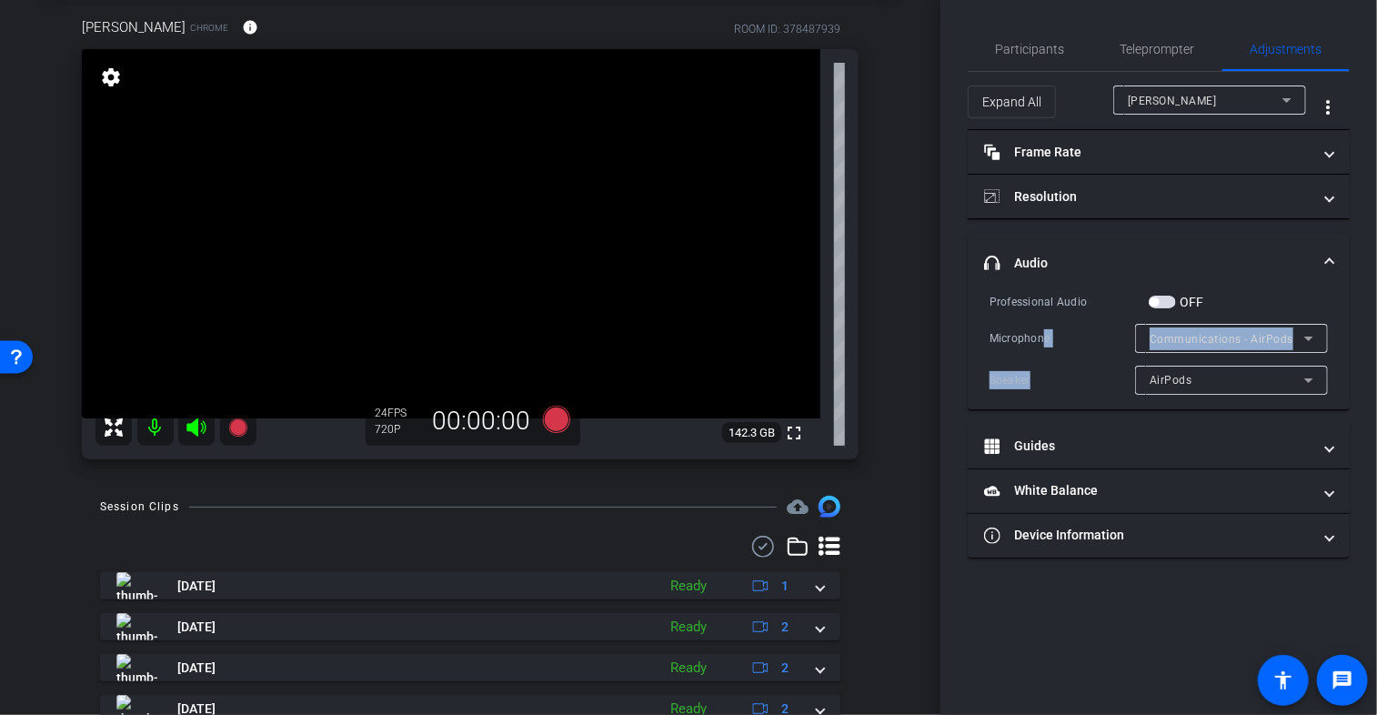
click at [1043, 357] on div "Professional Audio OFF Microphone Communications - AirPods Speaker AirPods" at bounding box center [1159, 343] width 338 height 103
drag, startPoint x: 1043, startPoint y: 357, endPoint x: 1053, endPoint y: 354, distance: 10.6
click at [1057, 354] on div "Professional Audio OFF Microphone Communications - AirPods Speaker AirPods" at bounding box center [1159, 343] width 338 height 103
click at [1037, 367] on div "Speaker AirPods" at bounding box center [1159, 380] width 338 height 29
click at [1019, 376] on div "Speaker" at bounding box center [1063, 380] width 146 height 18
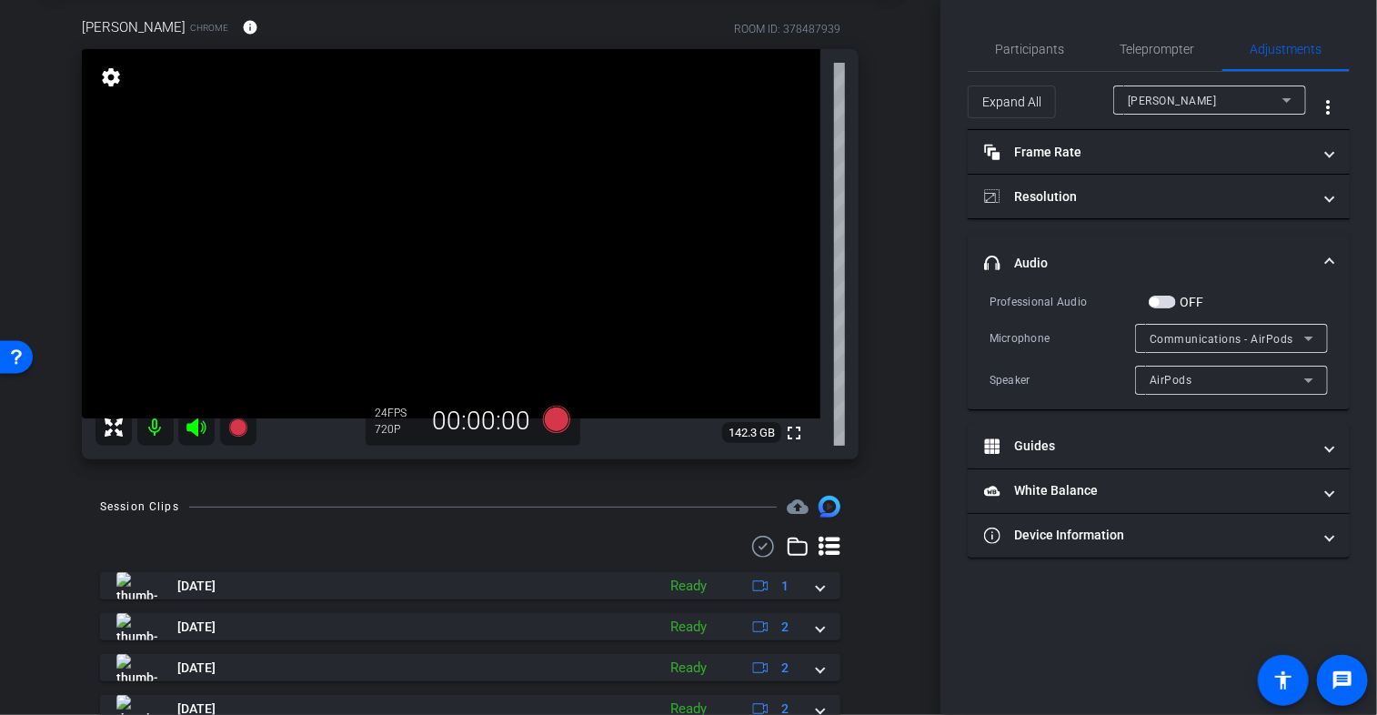
click at [1031, 381] on div "Speaker" at bounding box center [1063, 380] width 146 height 18
click at [1009, 350] on div "Professional Audio OFF Microphone Communications - AirPods Speaker AirPods" at bounding box center [1159, 343] width 338 height 103
click at [1077, 361] on div "Professional Audio OFF Microphone Communications - AirPods Speaker AirPods" at bounding box center [1159, 343] width 338 height 103
click at [1062, 362] on div "Professional Audio OFF Microphone Default - Microphone (Blue Snowball ) Speaker…" at bounding box center [1159, 343] width 338 height 103
click at [1186, 338] on span "Default - Microphone (Blue Snowball )" at bounding box center [1250, 338] width 201 height 15
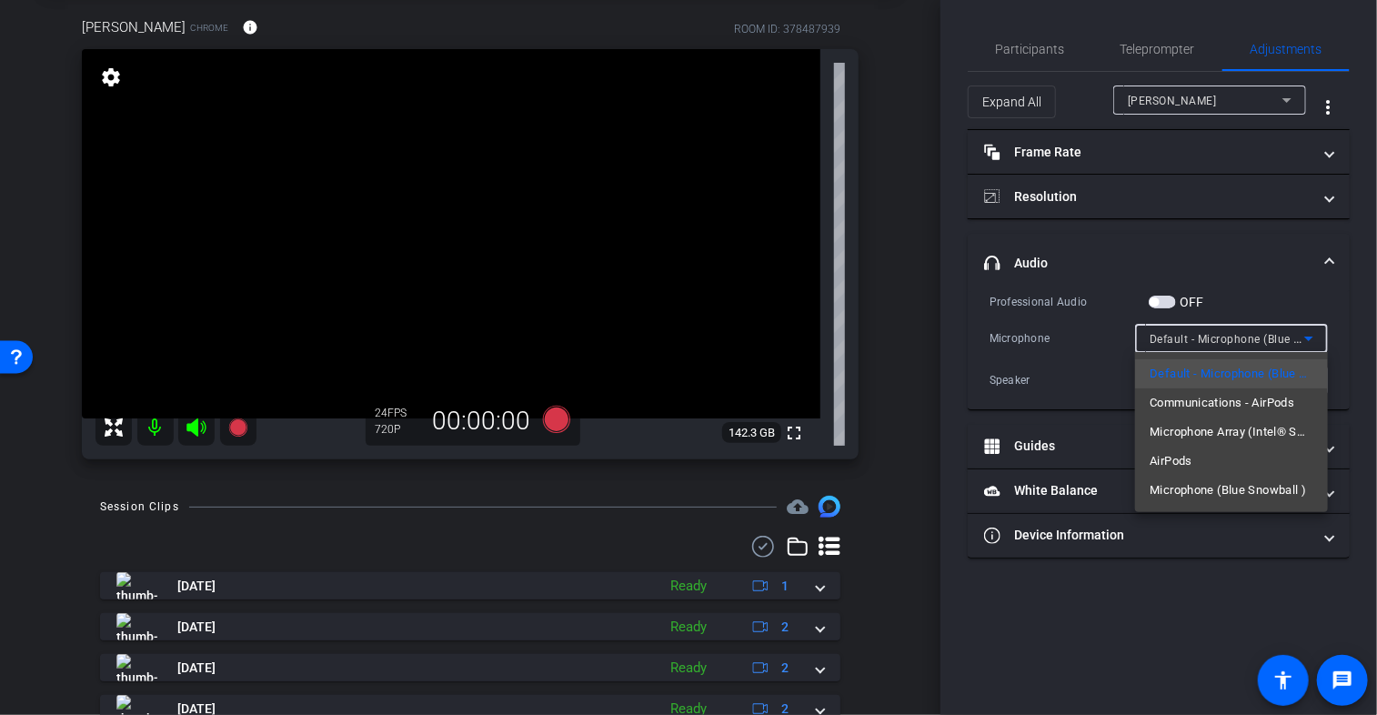
click at [1027, 374] on div at bounding box center [688, 357] width 1377 height 715
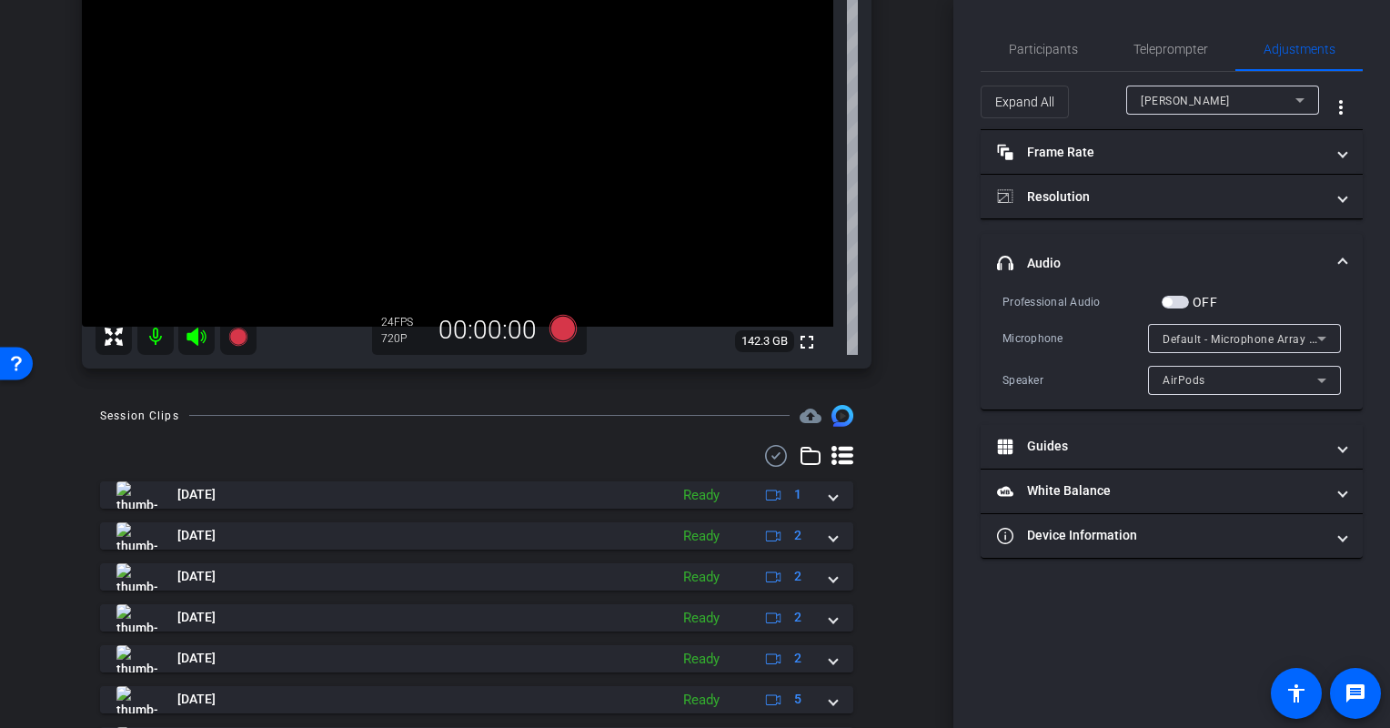
scroll to position [0, 0]
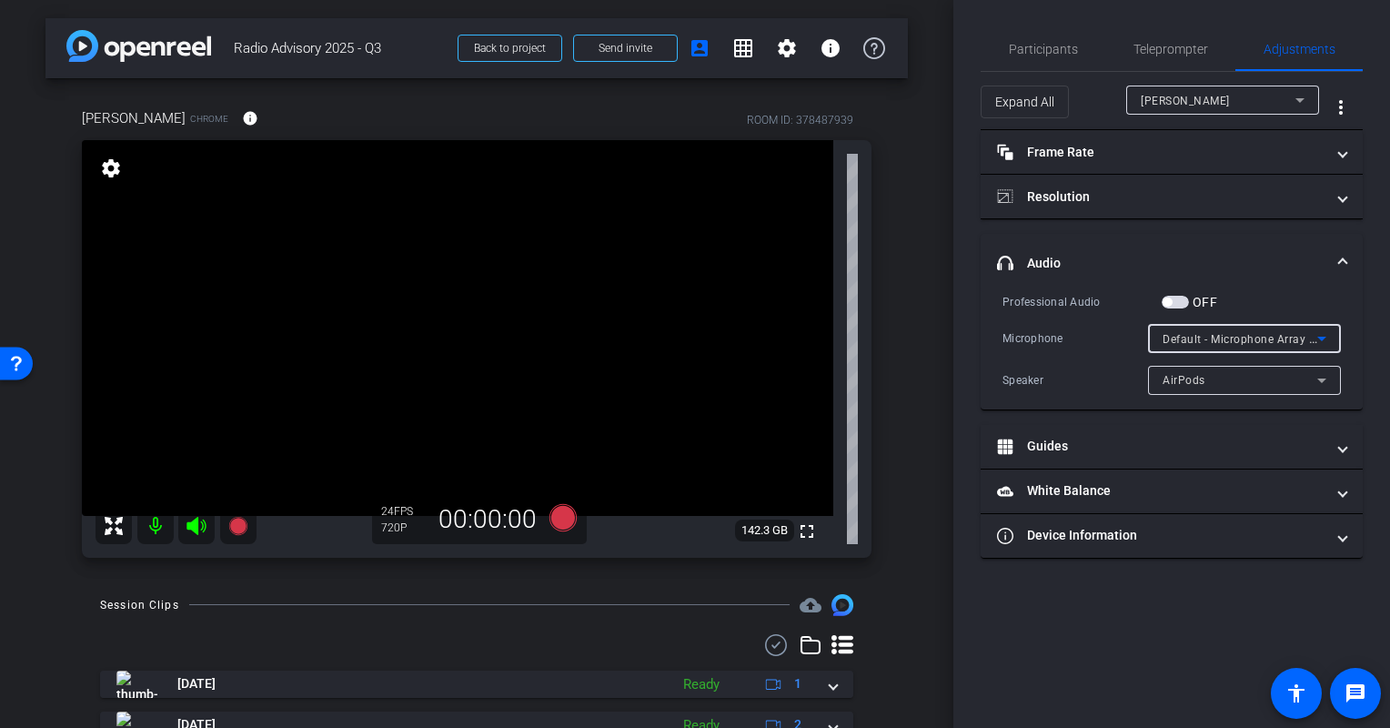
click at [1272, 344] on span "Default - Microphone Array (Intel® Smart Sound Technology for Digital Microphon…" at bounding box center [1387, 338] width 451 height 15
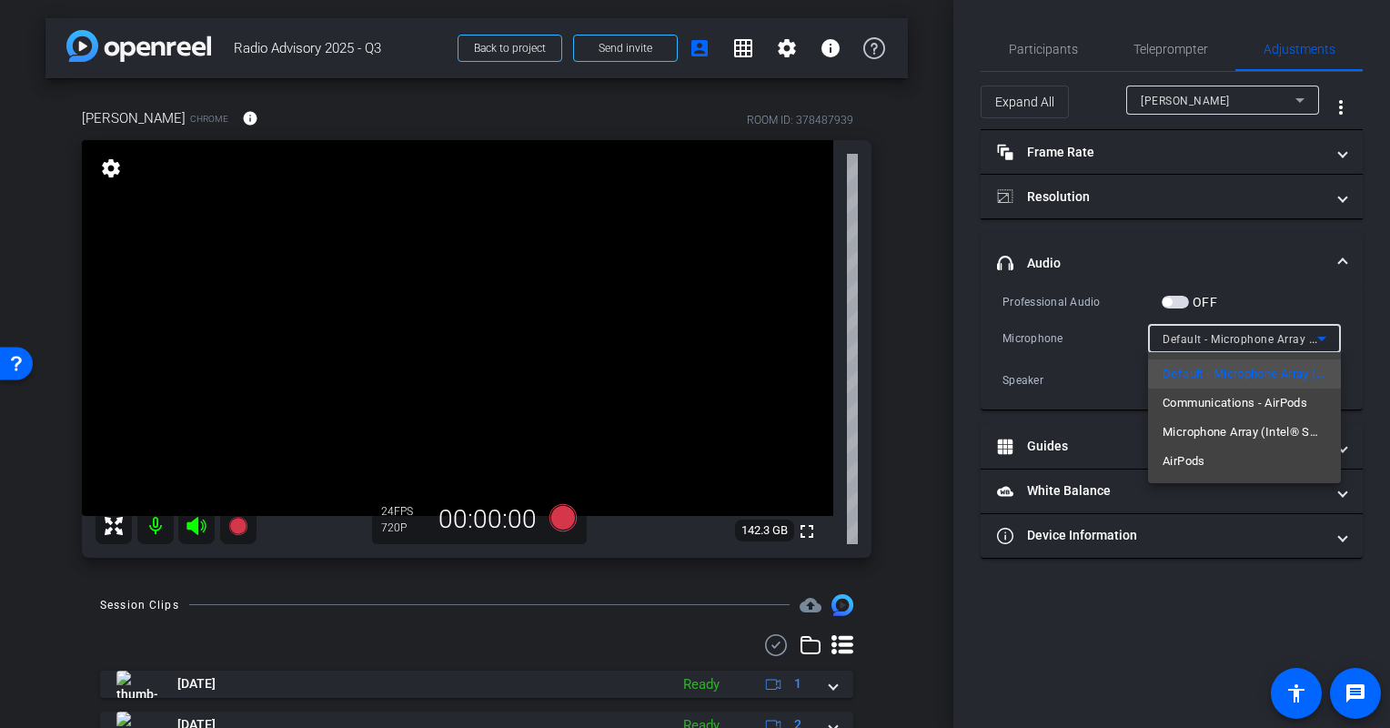
click at [1038, 330] on div at bounding box center [695, 364] width 1390 height 728
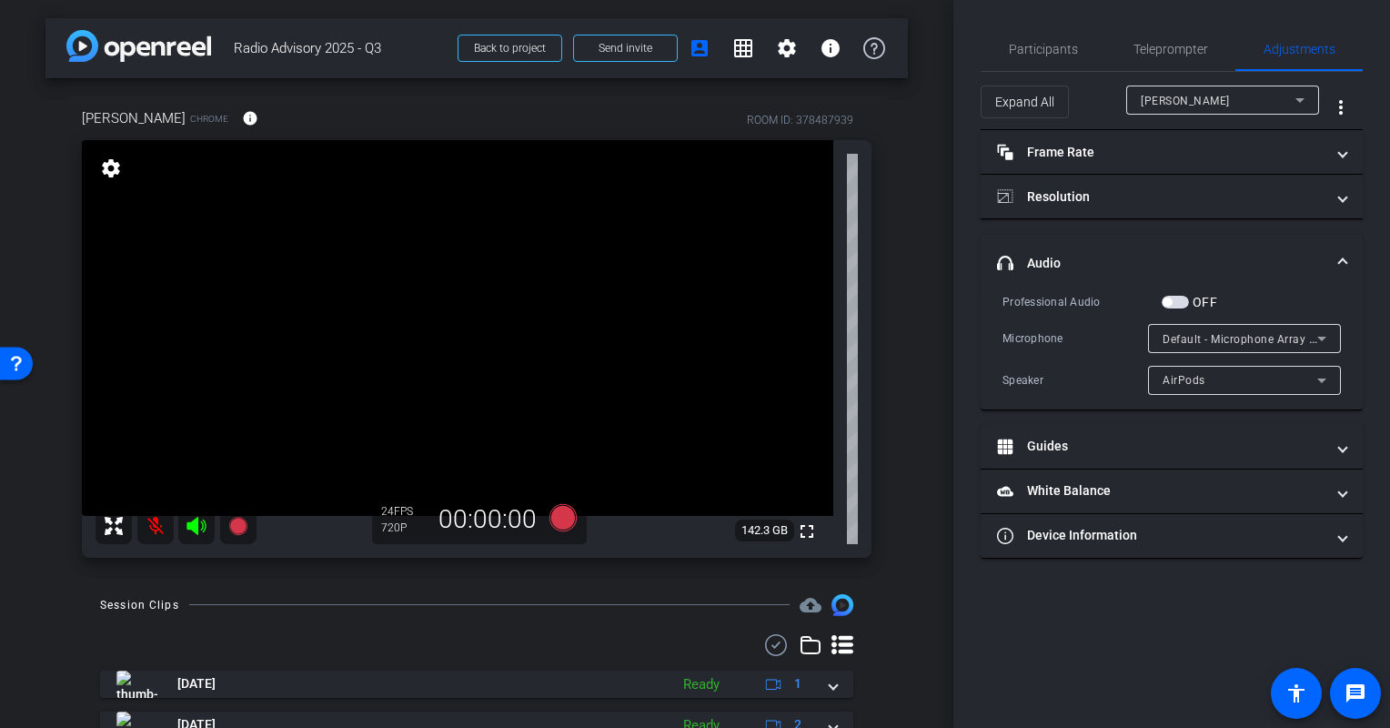
click at [1062, 342] on div "Microphone" at bounding box center [1075, 338] width 146 height 18
click at [1035, 349] on div "Microphone Communications - AirPods" at bounding box center [1171, 338] width 338 height 29
click at [1156, 639] on div "Participants Teleprompter Adjustments settings Radio Advisory Pod flip Director…" at bounding box center [1171, 364] width 437 height 728
click at [1075, 345] on div "Microphone" at bounding box center [1075, 338] width 146 height 18
drag, startPoint x: 1101, startPoint y: 337, endPoint x: 1093, endPoint y: 123, distance: 214.8
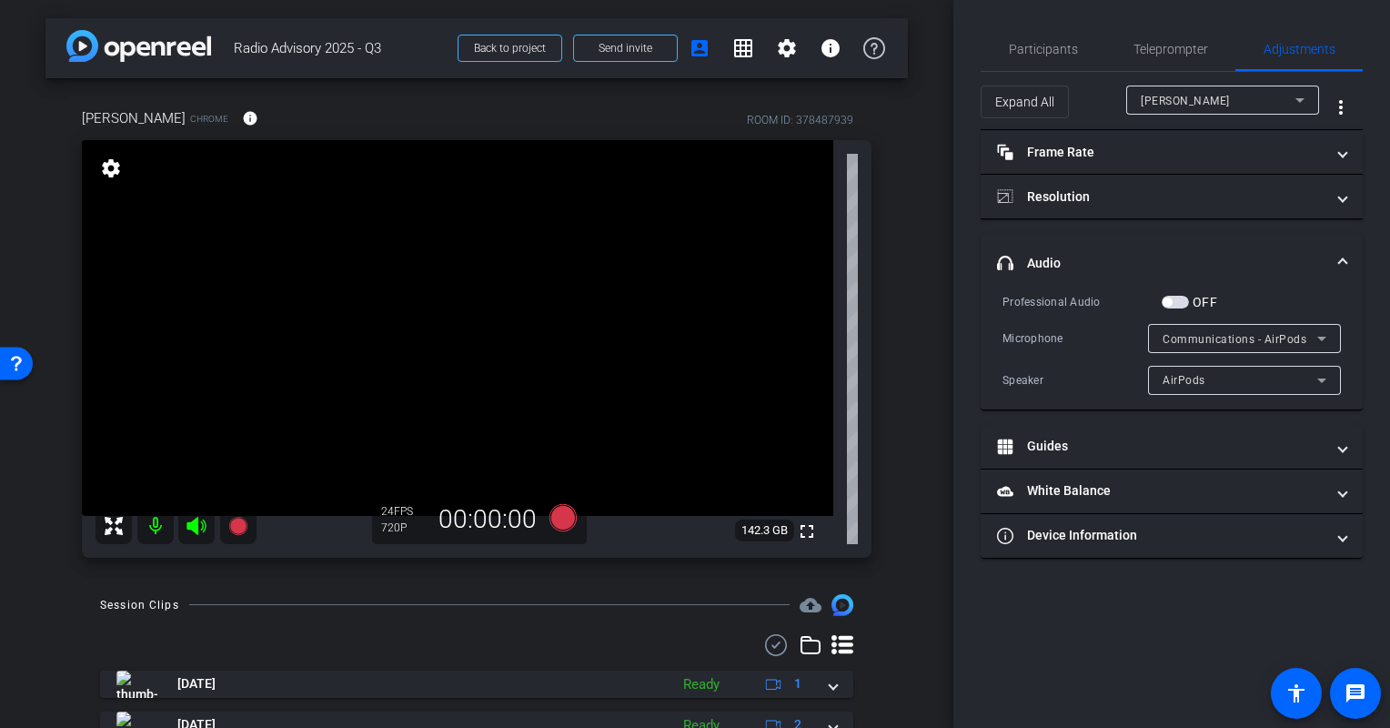
click at [1099, 329] on div "Microphone" at bounding box center [1075, 338] width 146 height 18
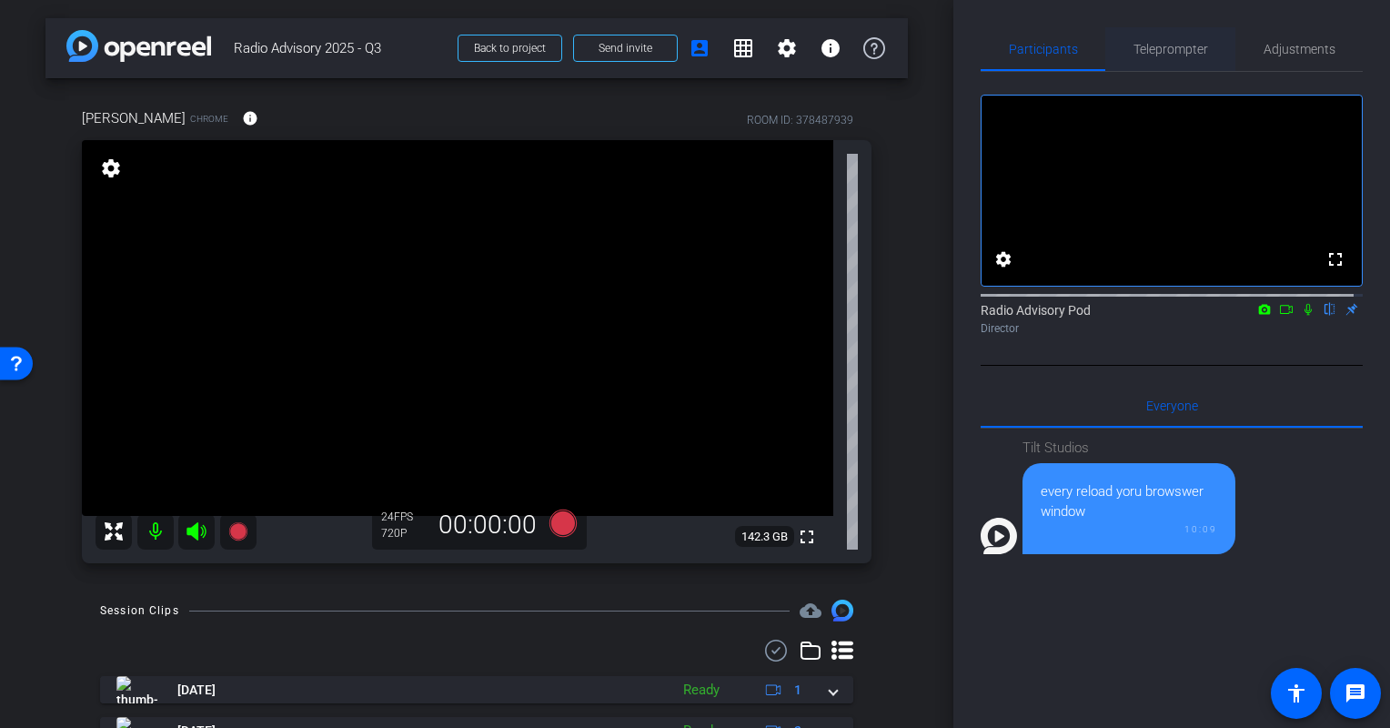
click at [1175, 43] on span "Teleprompter" at bounding box center [1170, 49] width 75 height 13
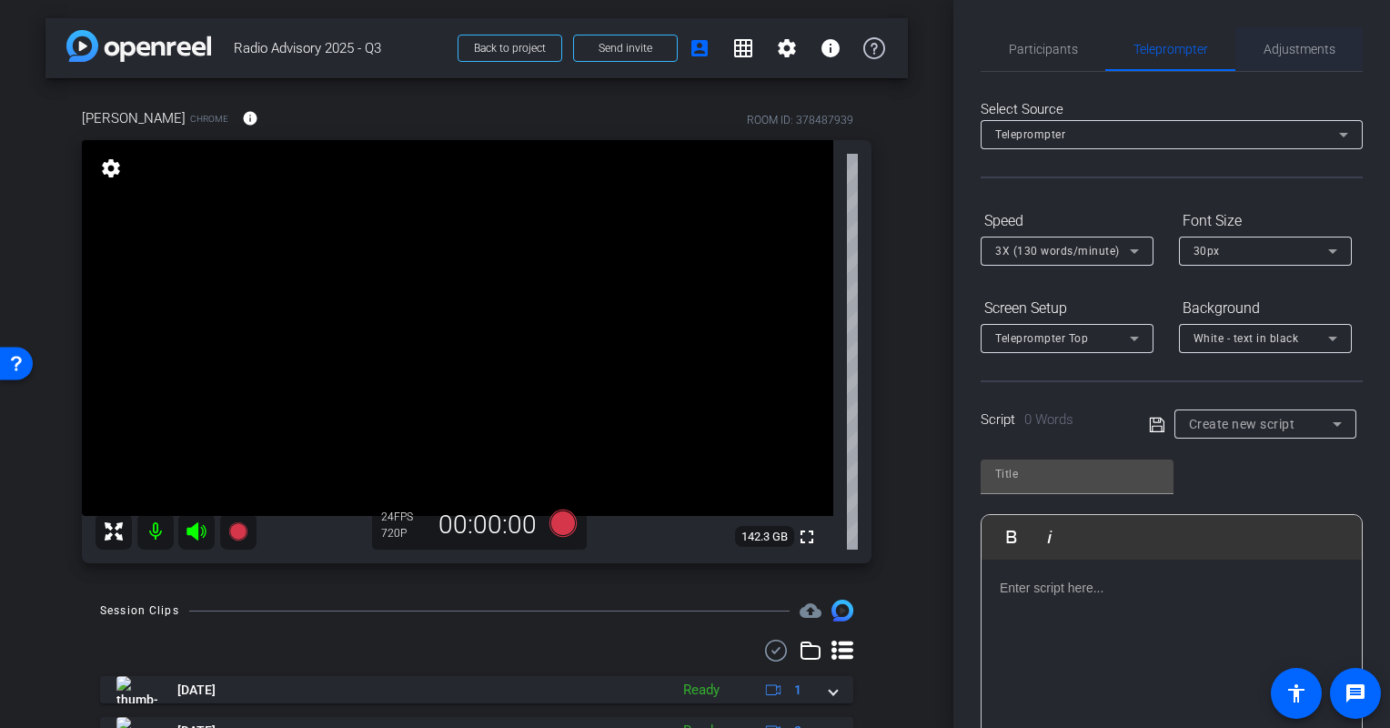
click at [1272, 44] on span "Adjustments" at bounding box center [1299, 49] width 72 height 13
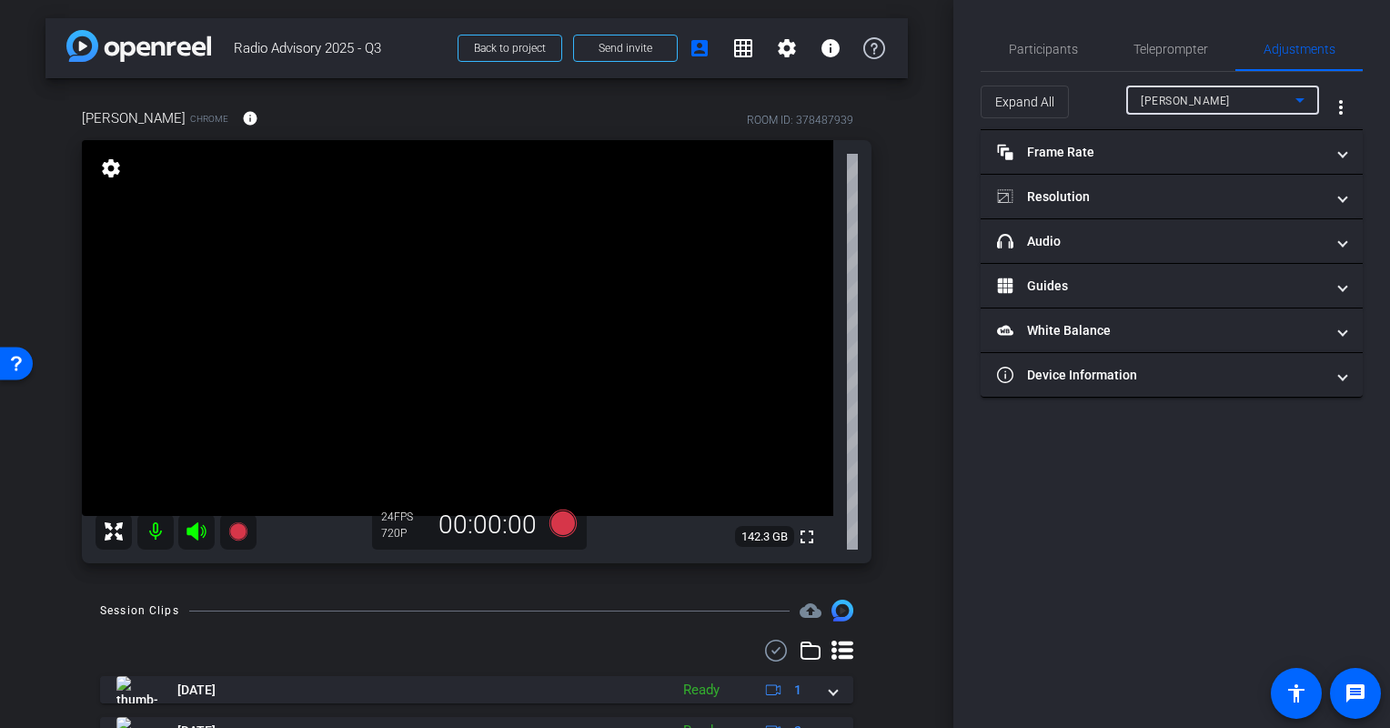
click at [1188, 108] on div "[PERSON_NAME]" at bounding box center [1218, 100] width 155 height 23
click at [1182, 111] on div at bounding box center [695, 364] width 1390 height 728
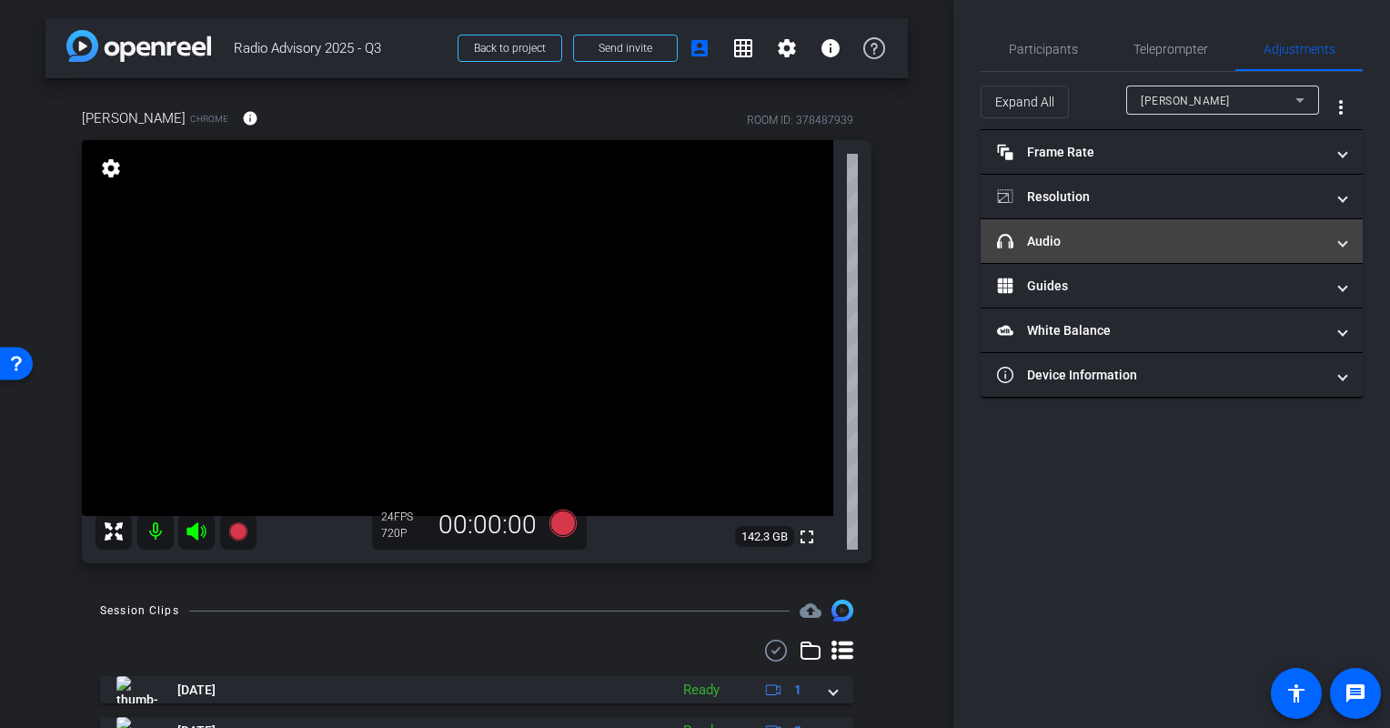
click at [1096, 246] on mat-panel-title "headphone icon Audio" at bounding box center [1160, 241] width 327 height 19
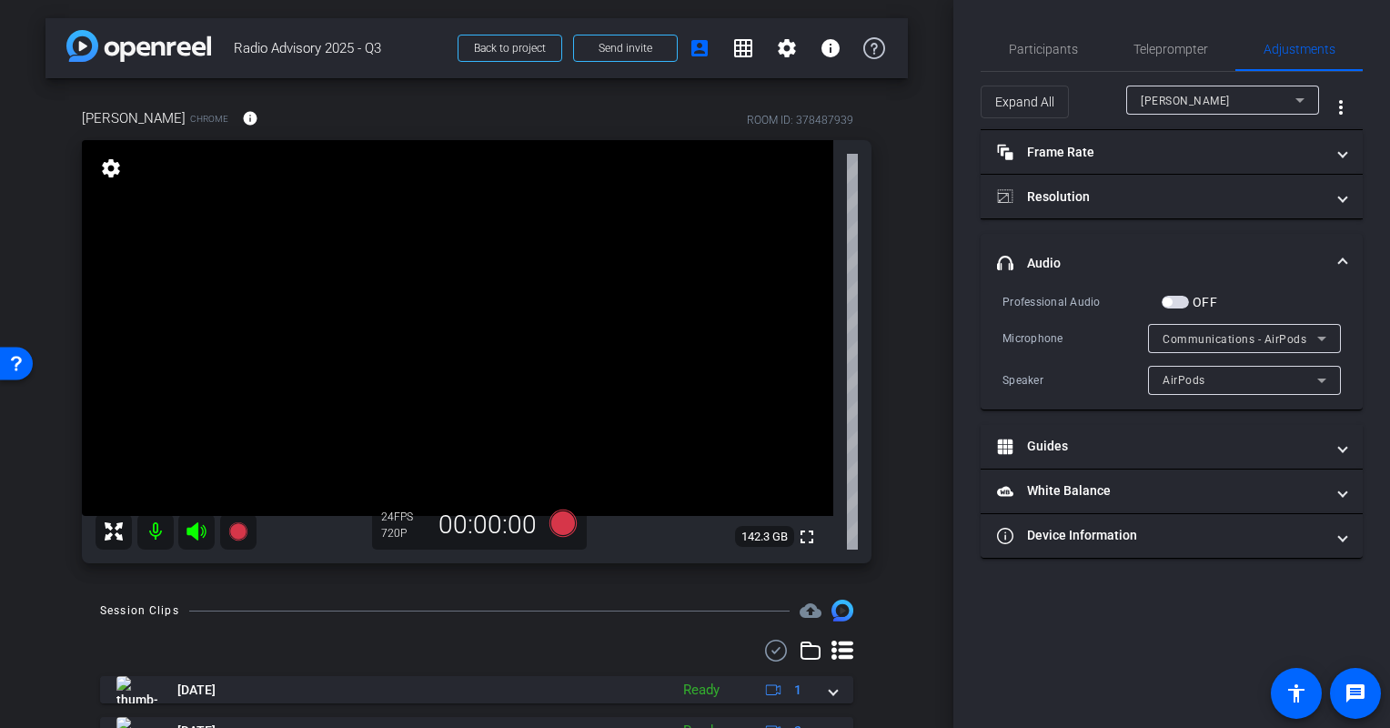
click at [1081, 374] on div "Speaker" at bounding box center [1075, 380] width 146 height 18
click at [1168, 297] on span "button" at bounding box center [1166, 301] width 9 height 9
click at [1175, 309] on div "OFF" at bounding box center [1188, 302] width 55 height 18
click at [1182, 302] on span "button" at bounding box center [1179, 301] width 9 height 9
click at [1175, 297] on span "button" at bounding box center [1174, 302] width 27 height 13
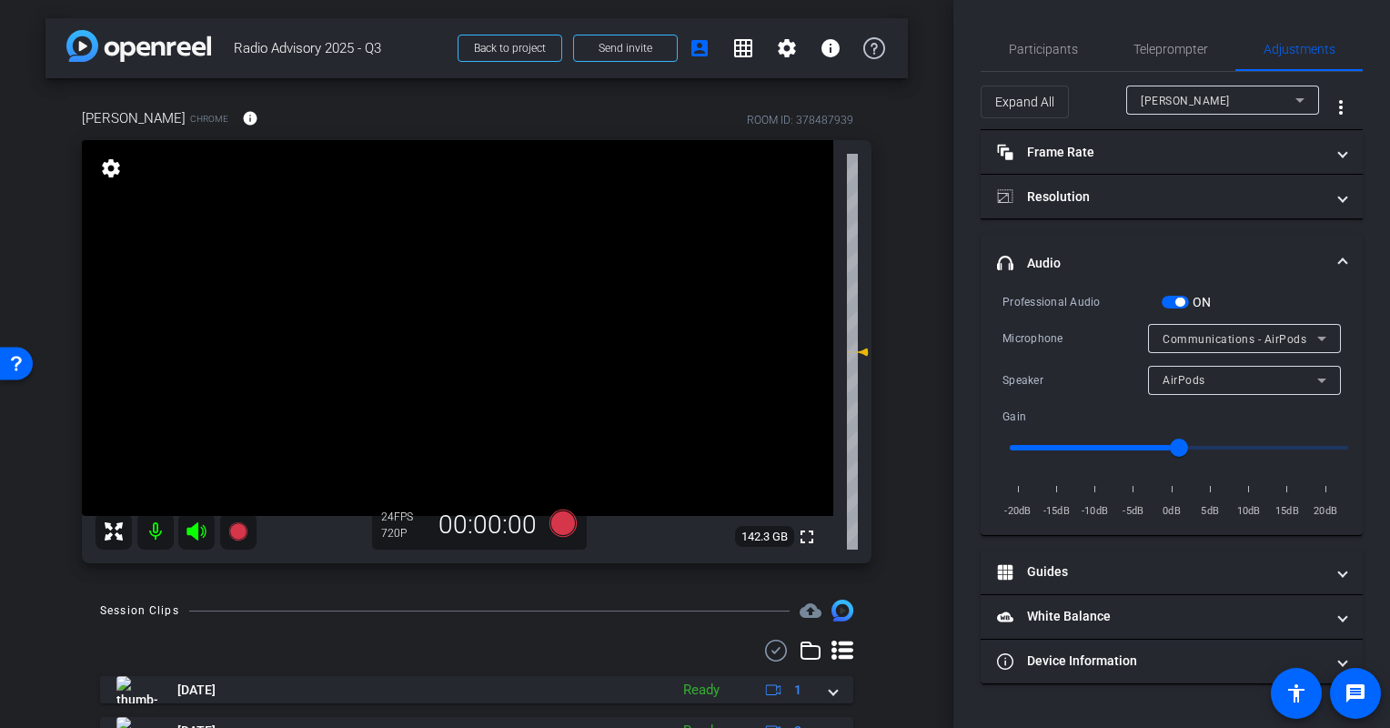
click at [1011, 697] on div "Participants Teleprompter Adjustments settings Radio Advisory Pod flip Director…" at bounding box center [1171, 364] width 437 height 728
click at [1067, 363] on div "Professional Audio ON Microphone Communications - AirPods Speaker AirPods Gain …" at bounding box center [1171, 406] width 338 height 228
click at [106, 619] on div "Session Clips cloud_upload" at bounding box center [476, 610] width 753 height 22
click at [236, 535] on icon at bounding box center [237, 531] width 18 height 18
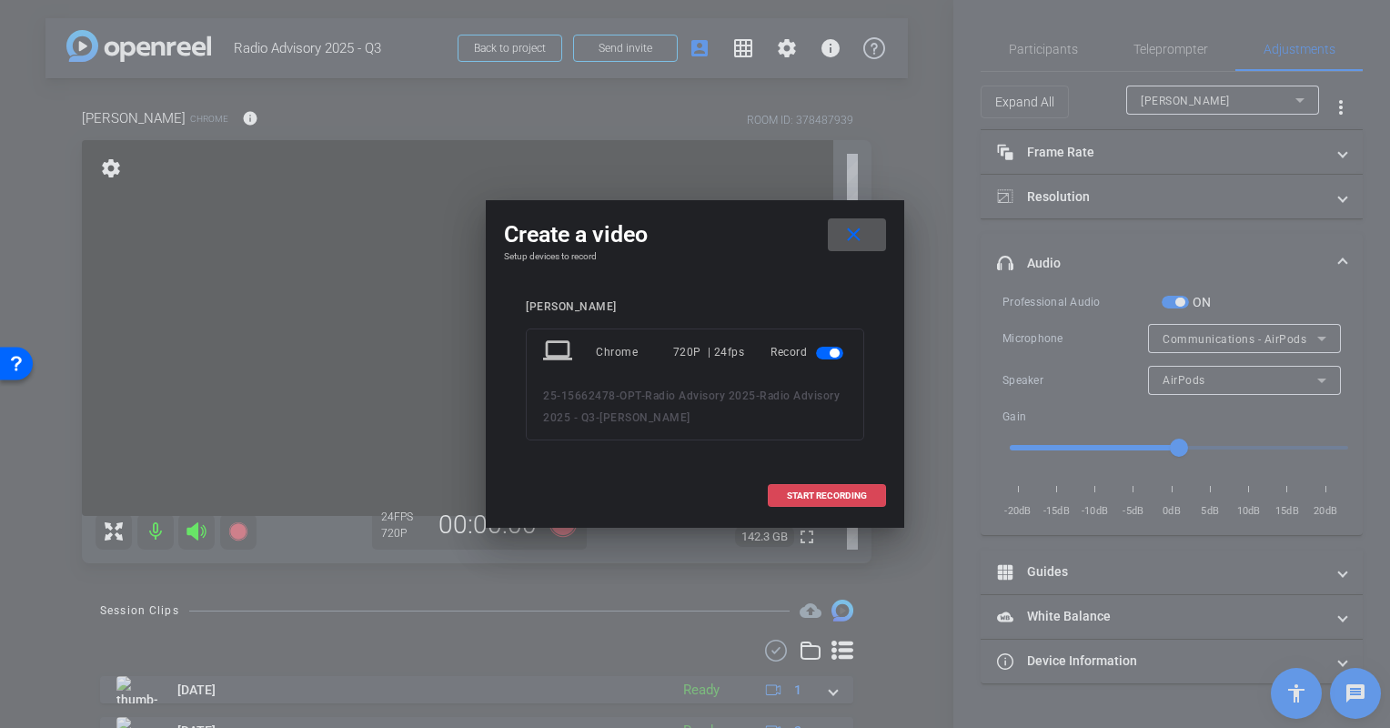
click at [848, 498] on span "START RECORDING" at bounding box center [827, 495] width 80 height 9
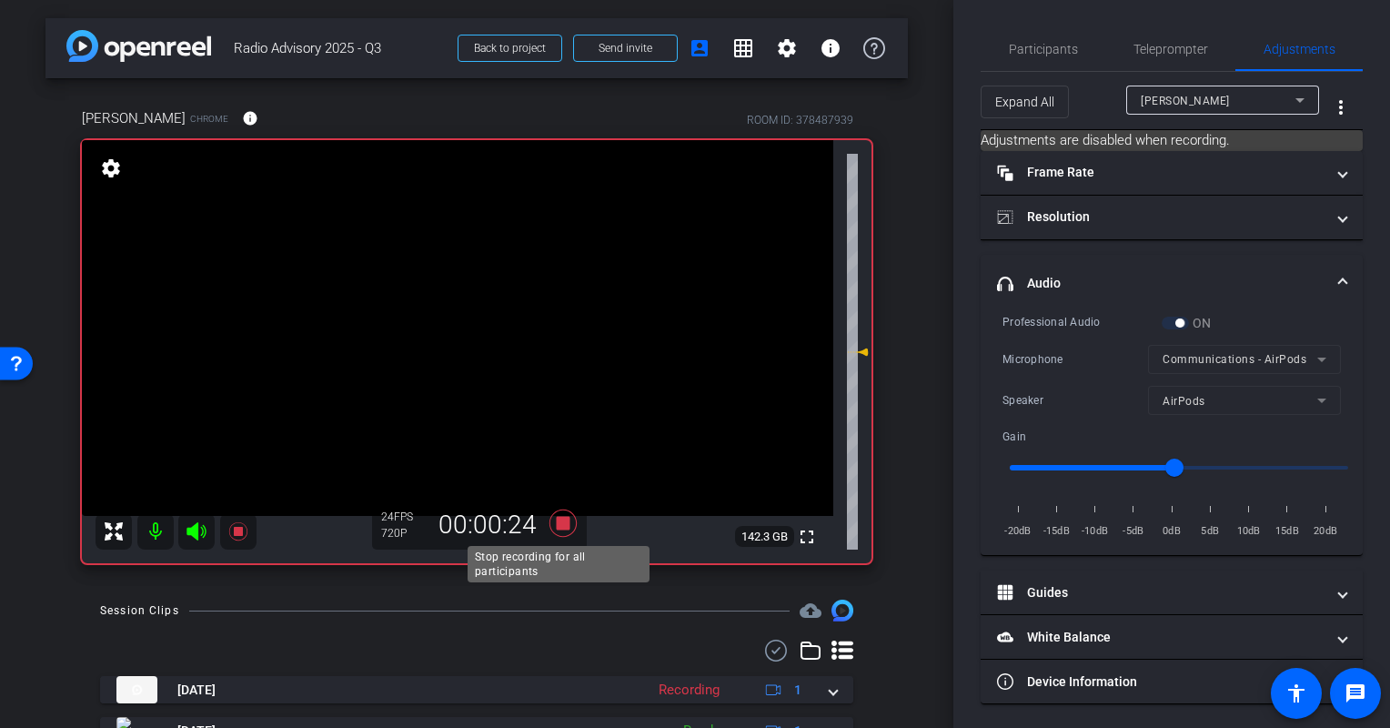
click at [561, 522] on icon at bounding box center [562, 522] width 27 height 27
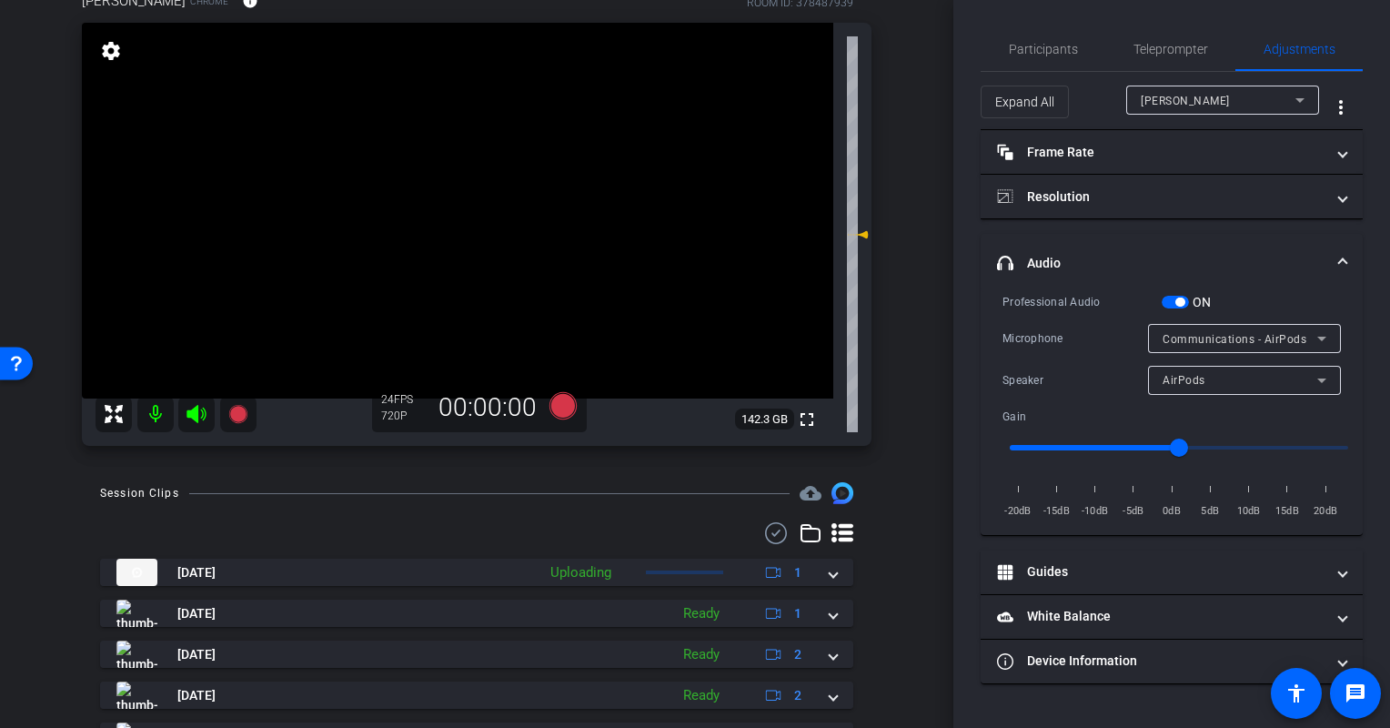
scroll to position [91, 0]
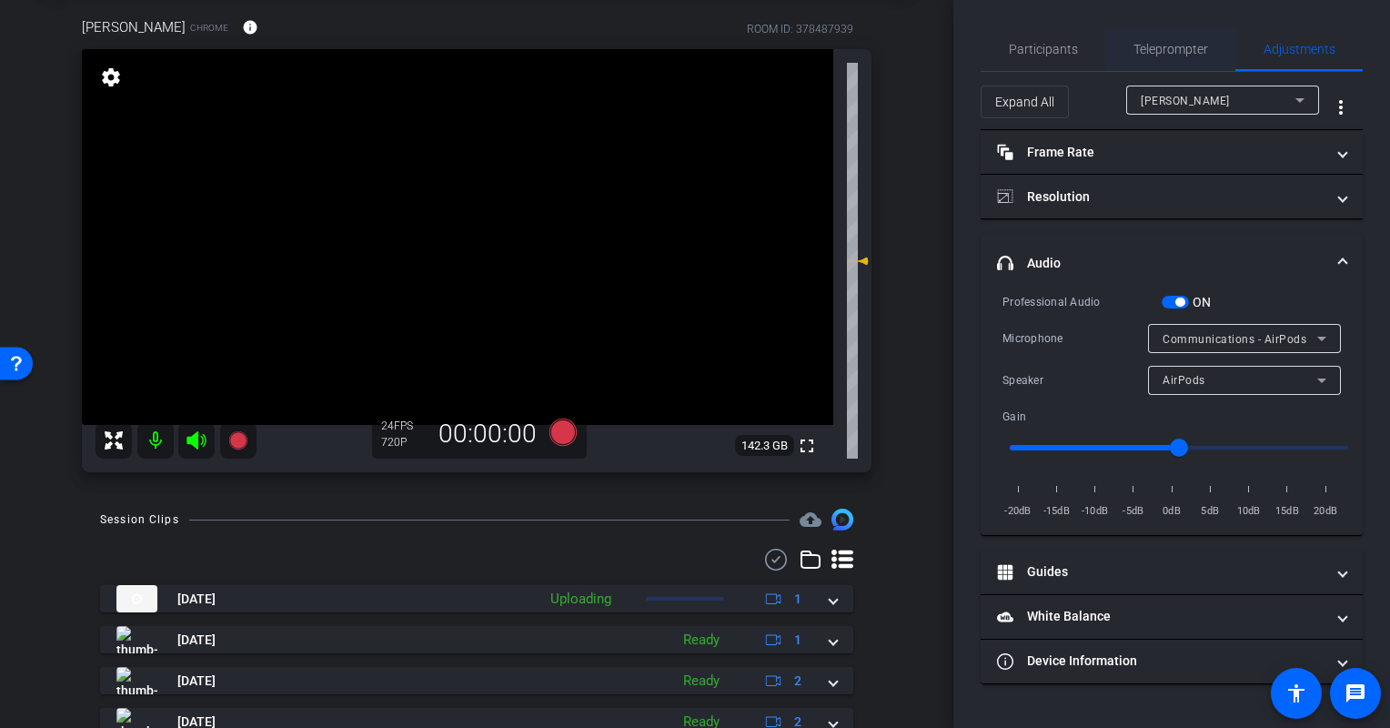
click at [1158, 54] on span "Teleprompter" at bounding box center [1170, 49] width 75 height 13
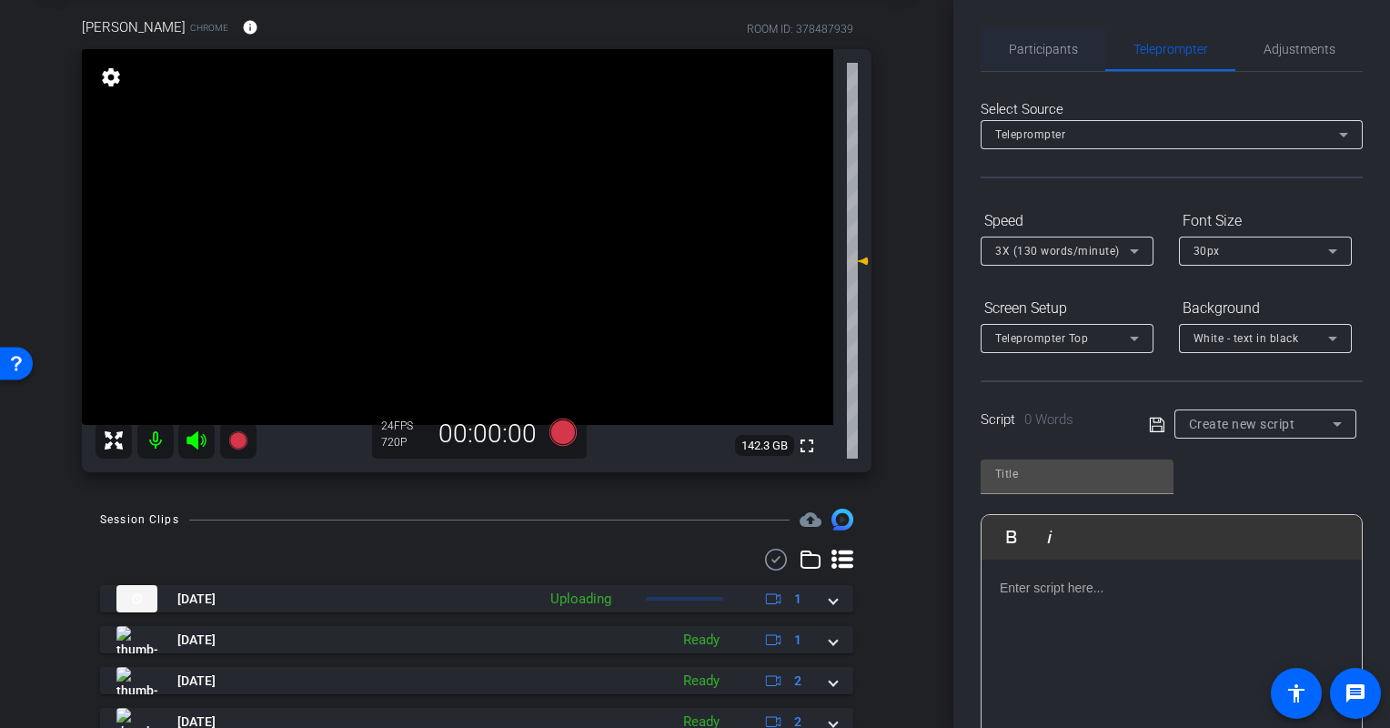
click at [1031, 55] on span "Participants" at bounding box center [1043, 49] width 69 height 13
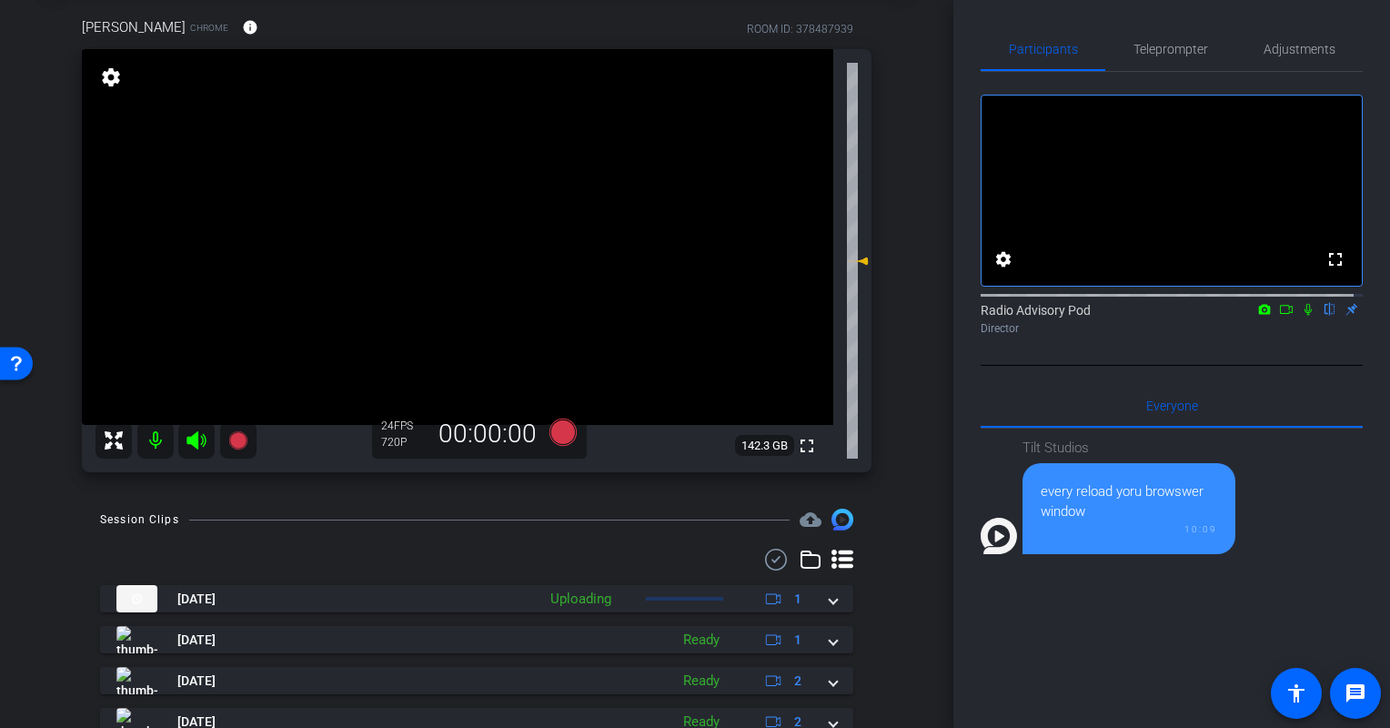
click at [110, 548] on div at bounding box center [476, 559] width 753 height 22
click at [394, 557] on div at bounding box center [476, 559] width 753 height 22
click at [120, 556] on div at bounding box center [476, 559] width 753 height 22
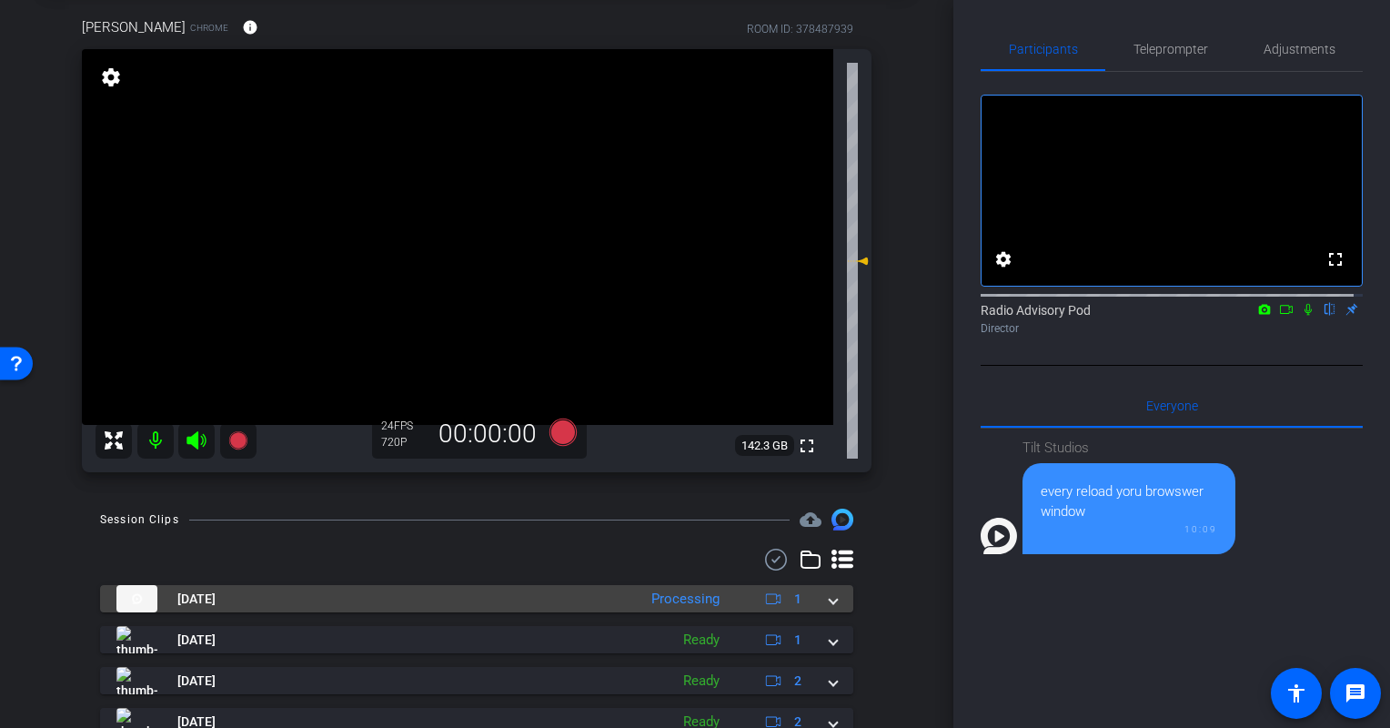
click at [277, 600] on mat-panel-title "[DATE]" at bounding box center [371, 598] width 511 height 27
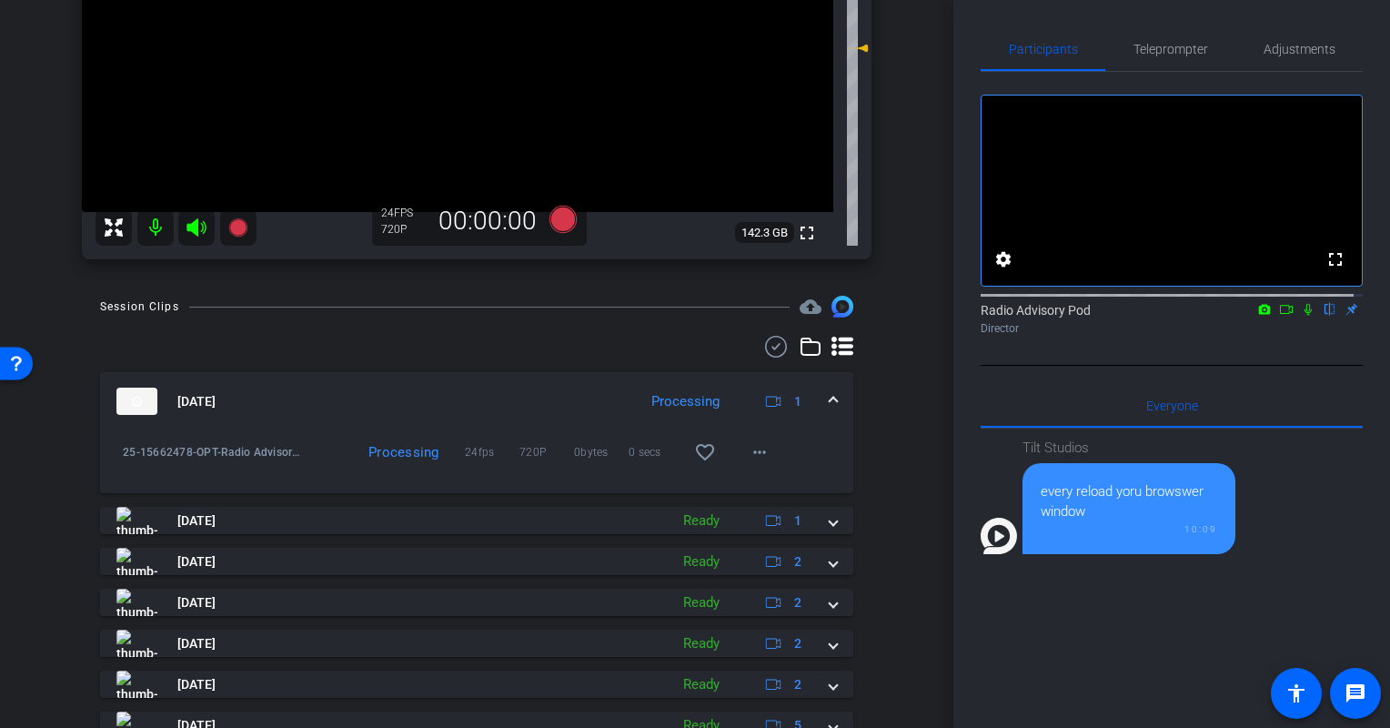
scroll to position [273, 0]
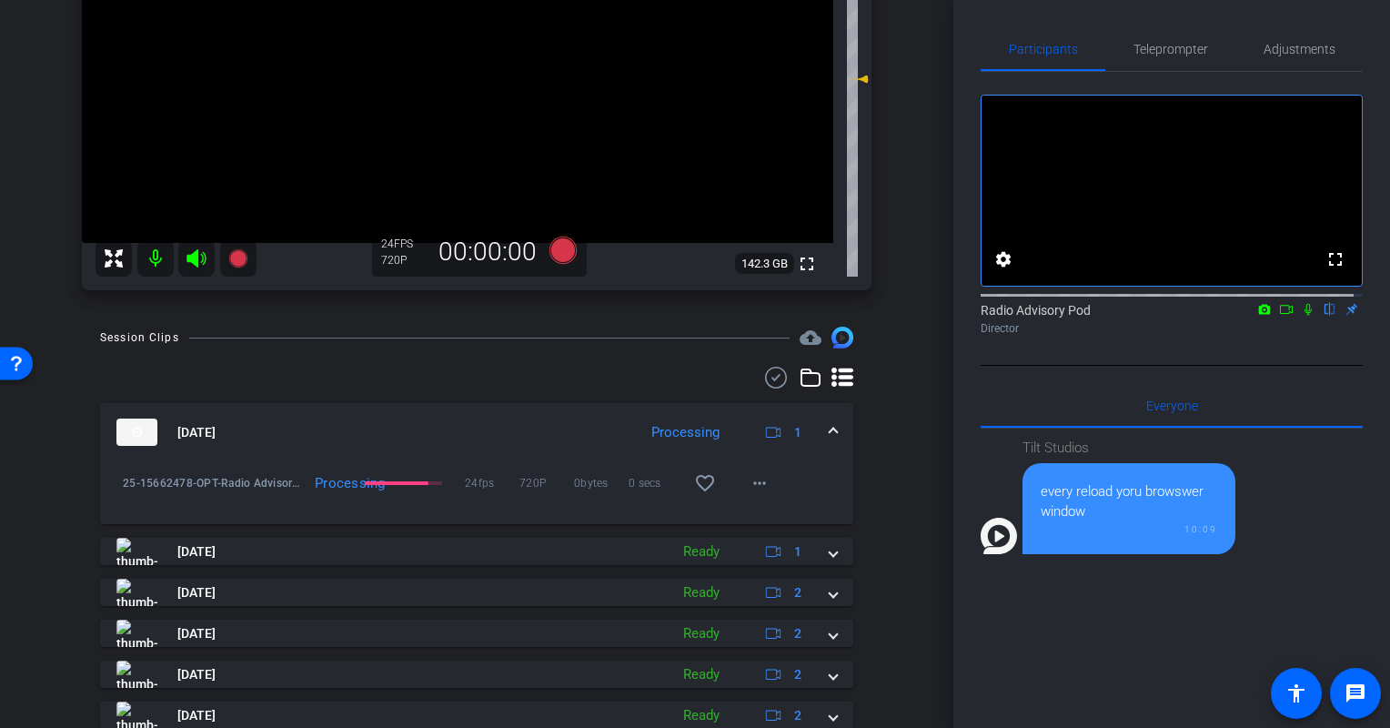
drag, startPoint x: 36, startPoint y: 518, endPoint x: 45, endPoint y: 512, distance: 9.8
click at [44, 513] on div "arrow_back Radio Advisory 2025 - Q3 Back to project Send invite account_box gri…" at bounding box center [476, 364] width 953 height 728
click at [43, 495] on div "arrow_back Radio Advisory 2025 - Q3 Back to project Send invite account_box gri…" at bounding box center [476, 364] width 953 height 728
click at [51, 565] on div "Session Clips cloud_upload [DATE] Processing 1 play_circle_outline 25-15662478-…" at bounding box center [476, 642] width 862 height 630
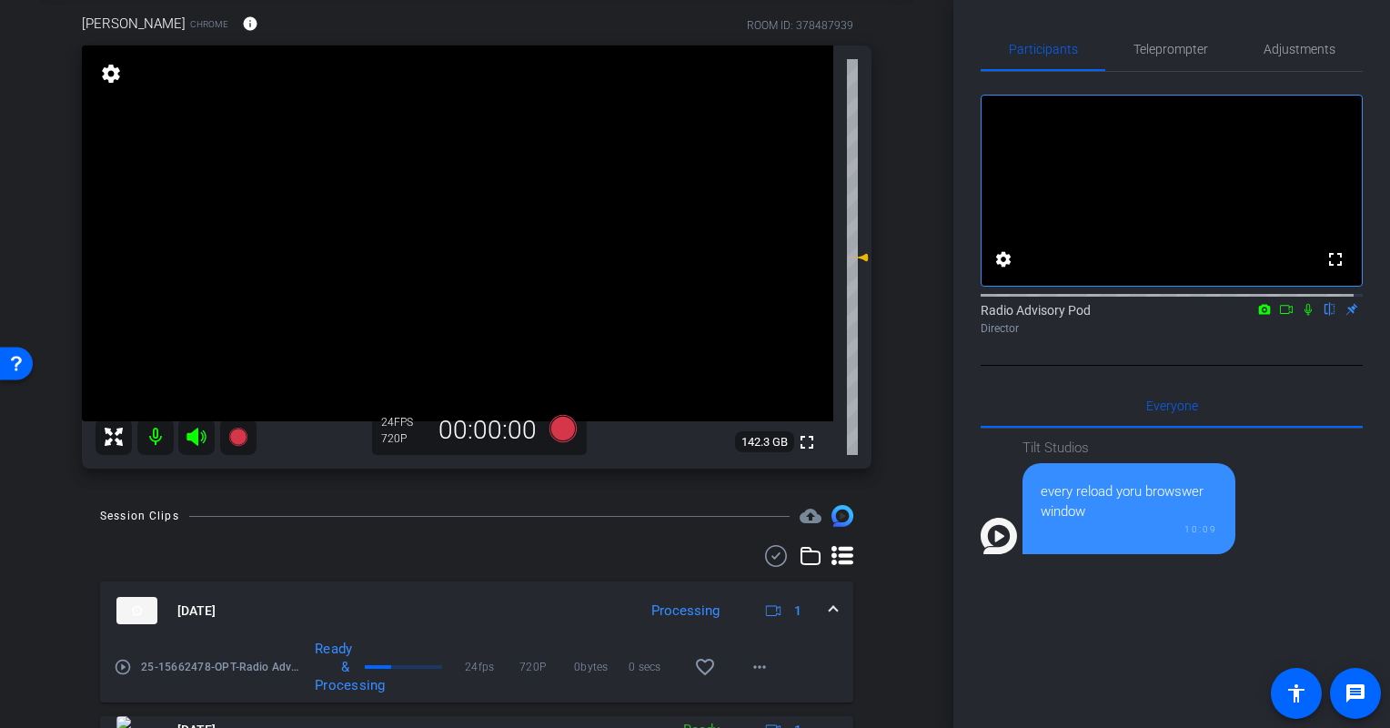
scroll to position [0, 0]
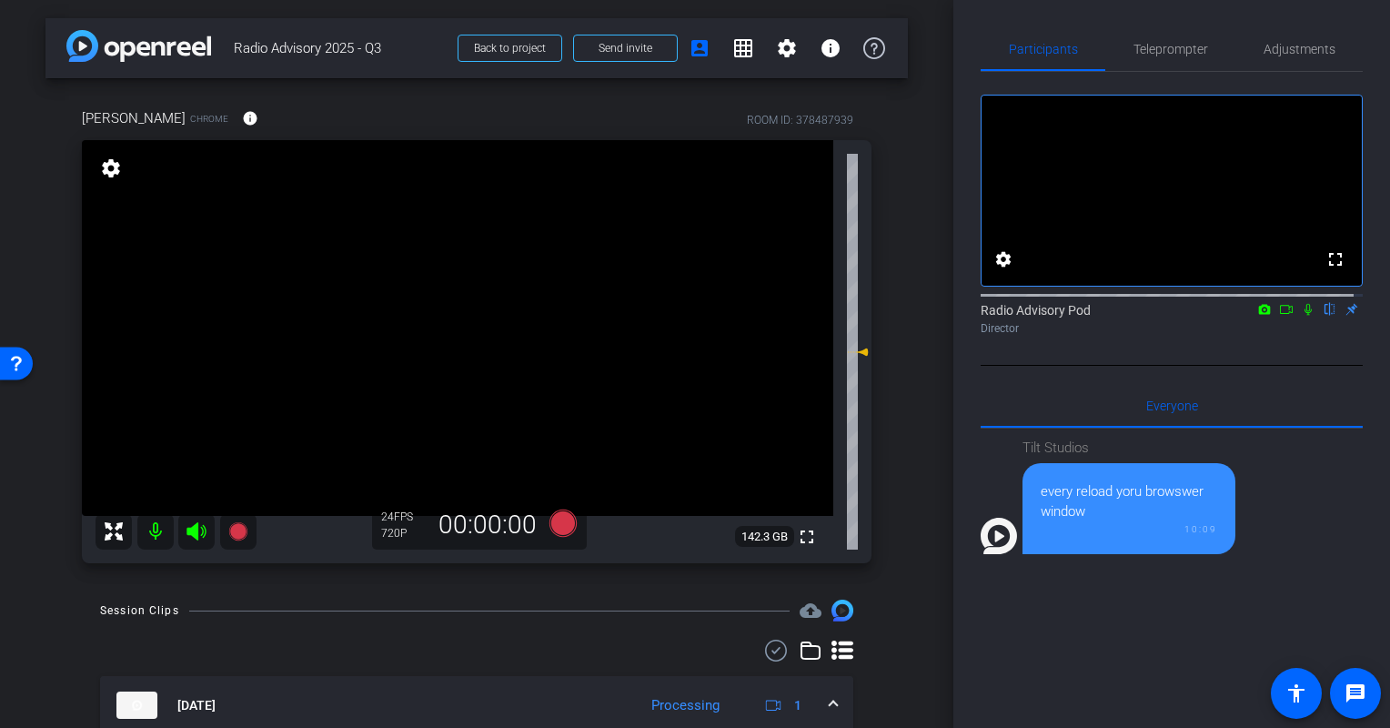
click at [16, 582] on div "arrow_back Radio Advisory 2025 - Q3 Back to project Send invite account_box gri…" at bounding box center [476, 364] width 953 height 728
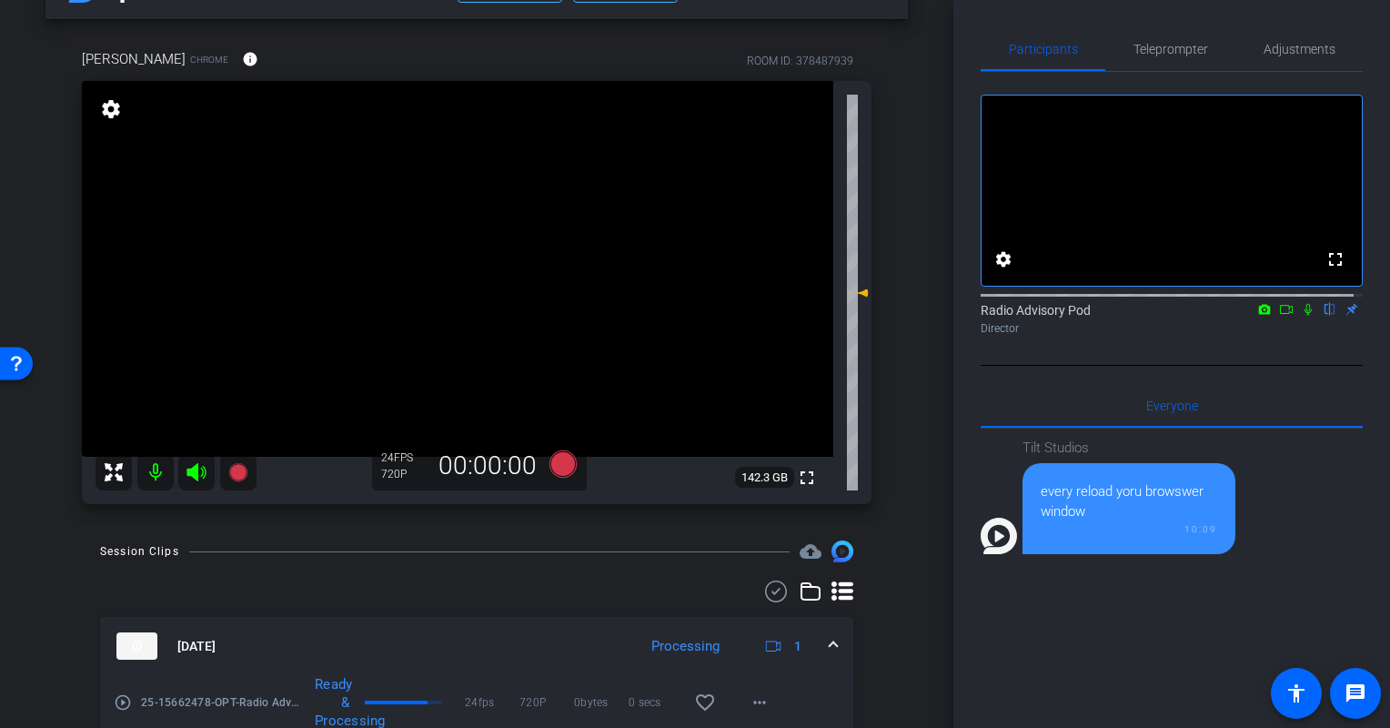
scroll to position [91, 0]
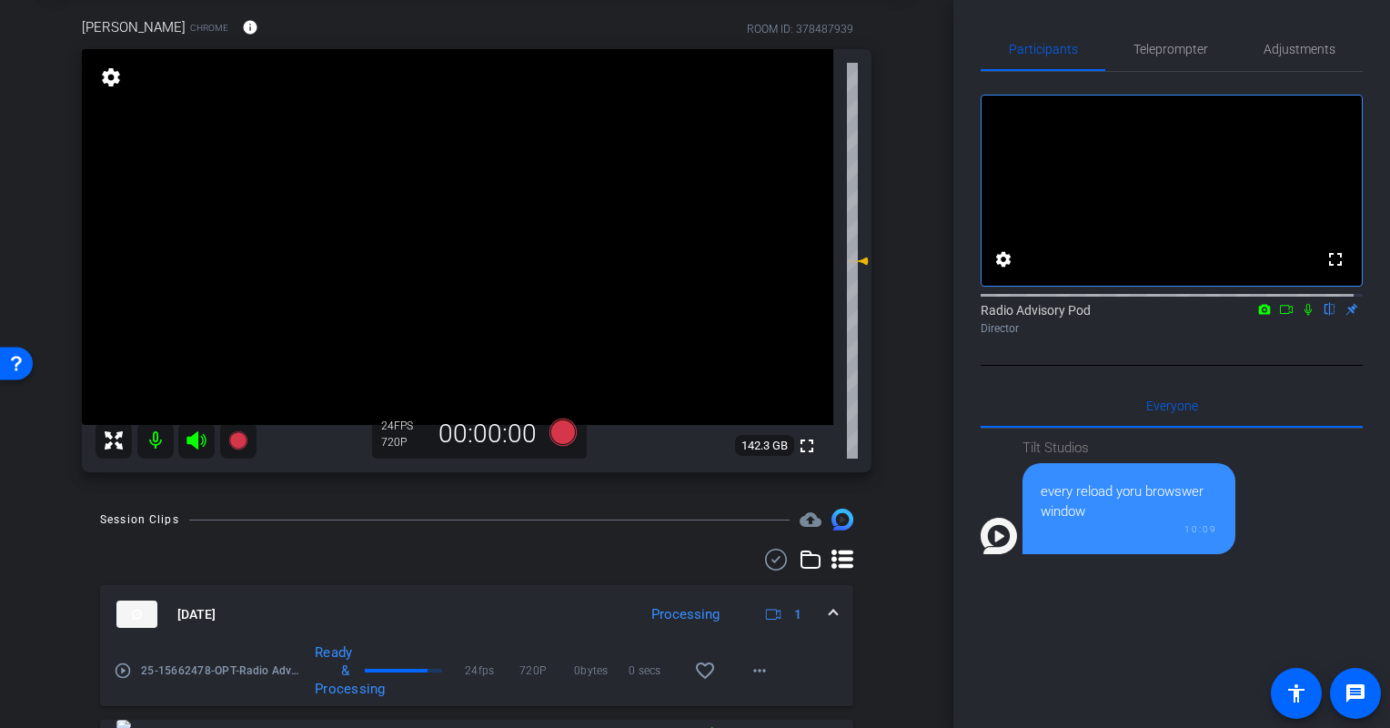
click at [40, 600] on div "arrow_back Radio Advisory 2025 - Q3 Back to project Send invite account_box gri…" at bounding box center [476, 273] width 953 height 728
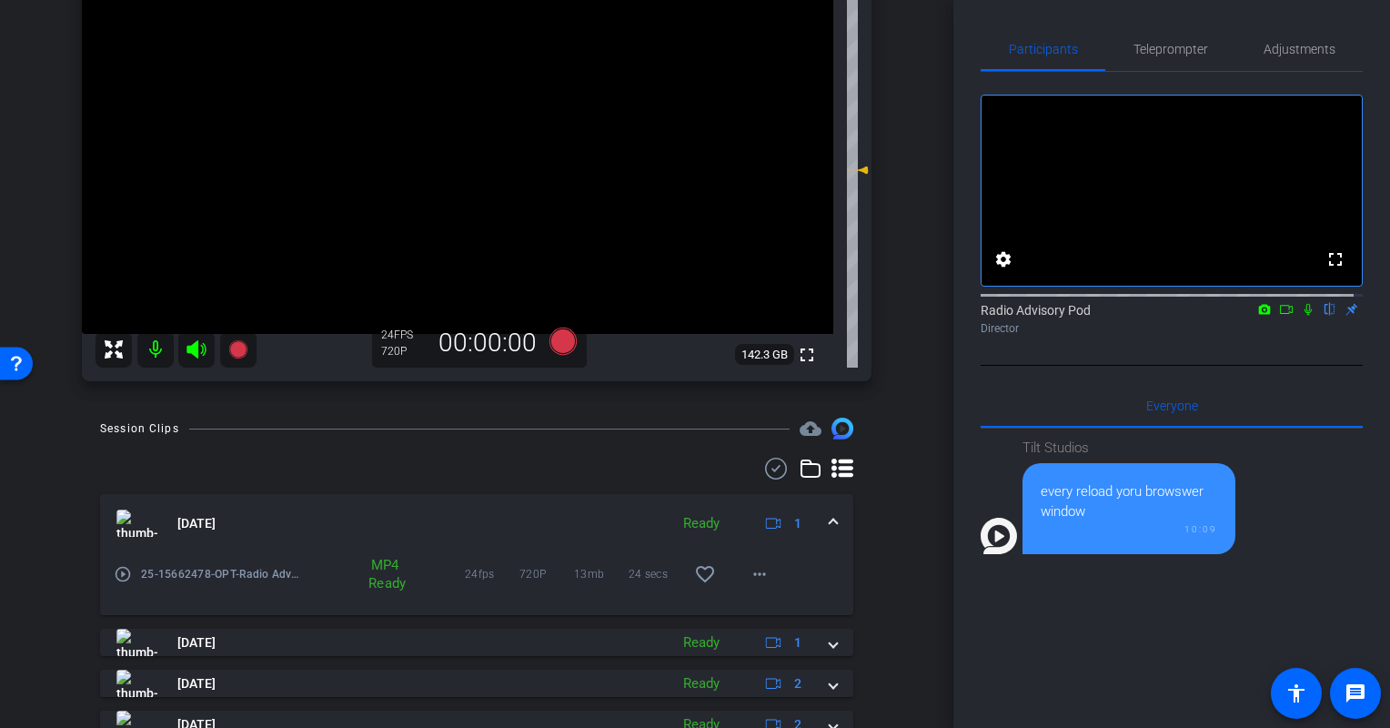
scroll to position [0, 0]
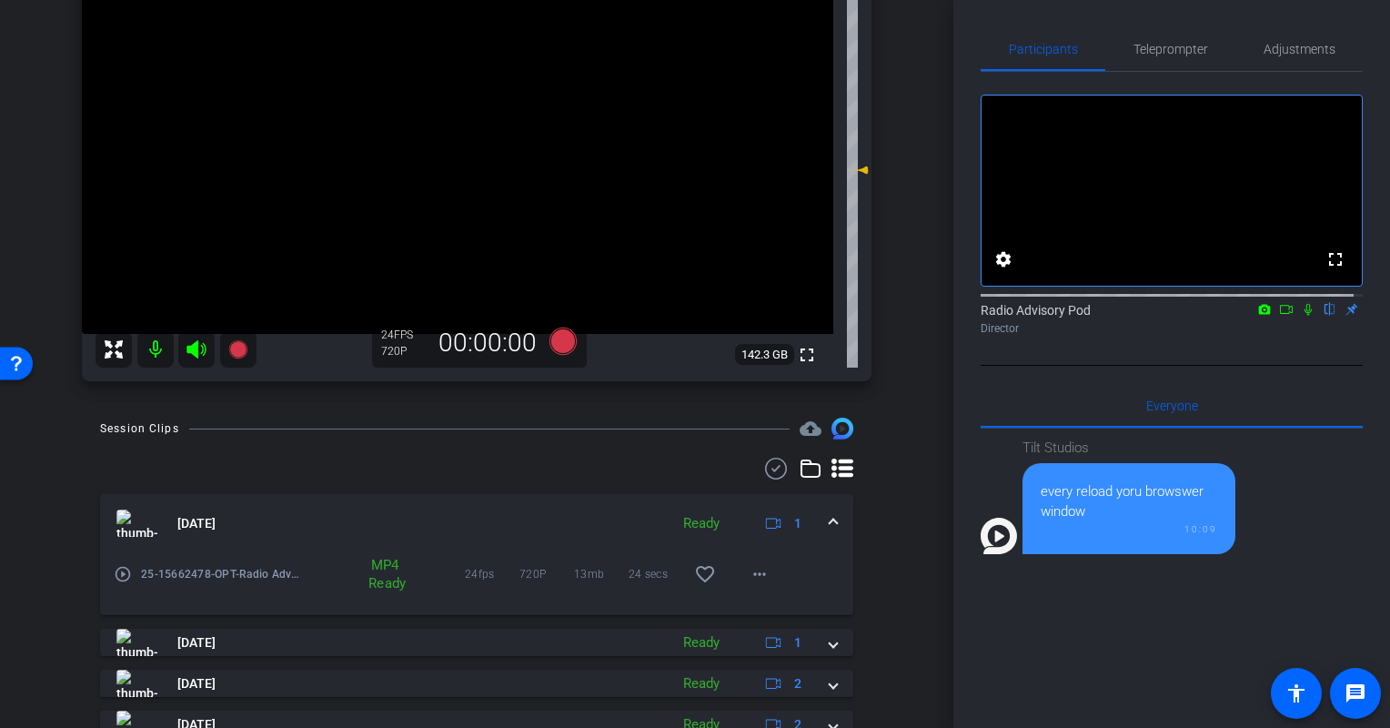
scroll to position [91, 0]
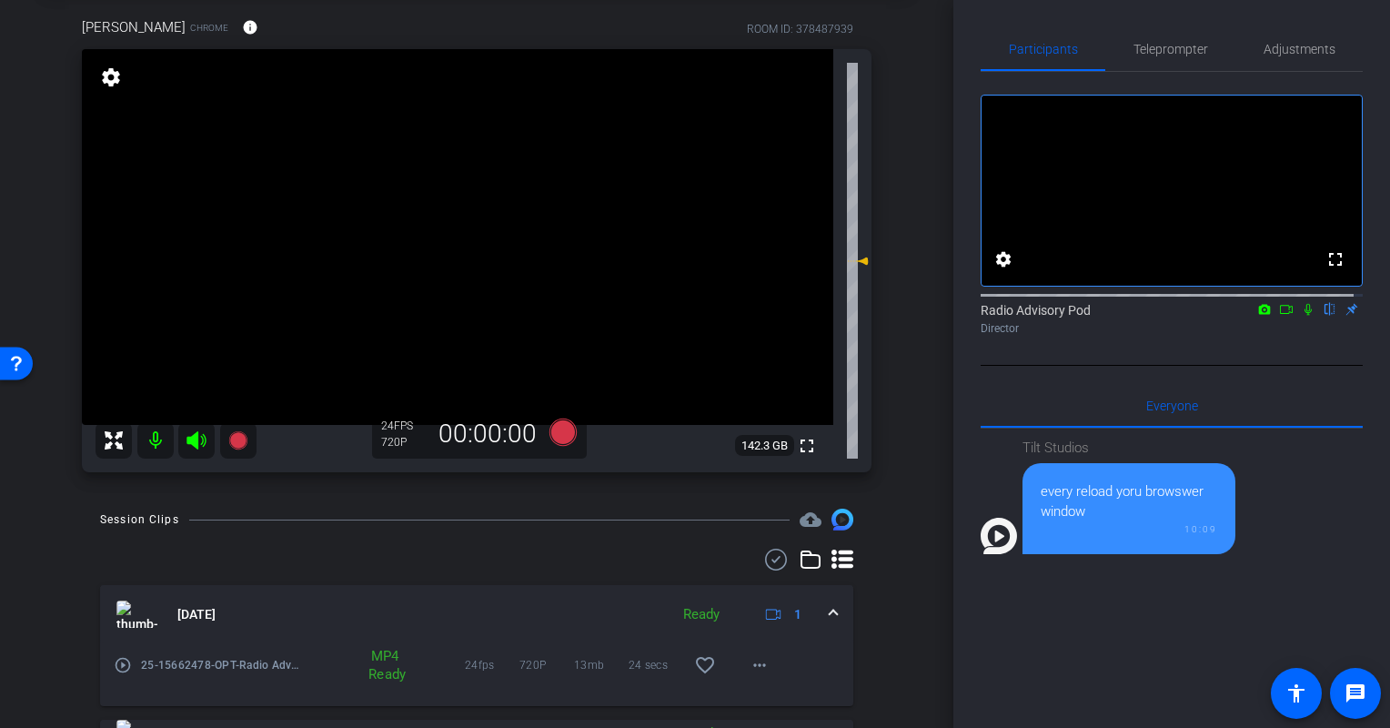
click at [6, 556] on div "arrow_back Radio Advisory 2025 - Q3 Back to project Send invite account_box gri…" at bounding box center [476, 273] width 953 height 728
click at [27, 541] on div "arrow_back Radio Advisory 2025 - Q3 Back to project Send invite account_box gri…" at bounding box center [476, 273] width 953 height 728
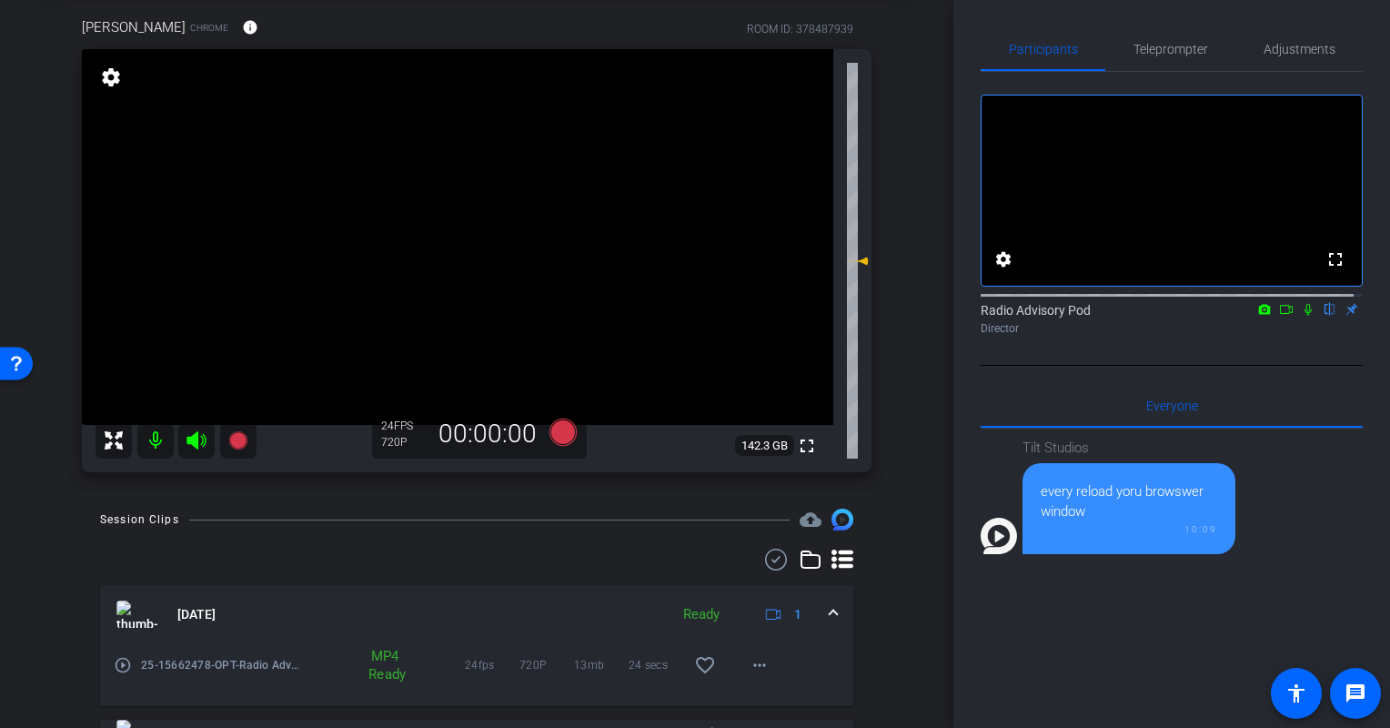
click at [36, 518] on div "arrow_back Radio Advisory 2025 - Q3 Back to project Send invite account_box gri…" at bounding box center [476, 273] width 953 height 728
click at [1279, 316] on icon at bounding box center [1286, 309] width 15 height 13
click at [1322, 316] on icon at bounding box center [1329, 309] width 15 height 13
click at [129, 666] on mat-icon "play_circle_outline" at bounding box center [123, 665] width 18 height 18
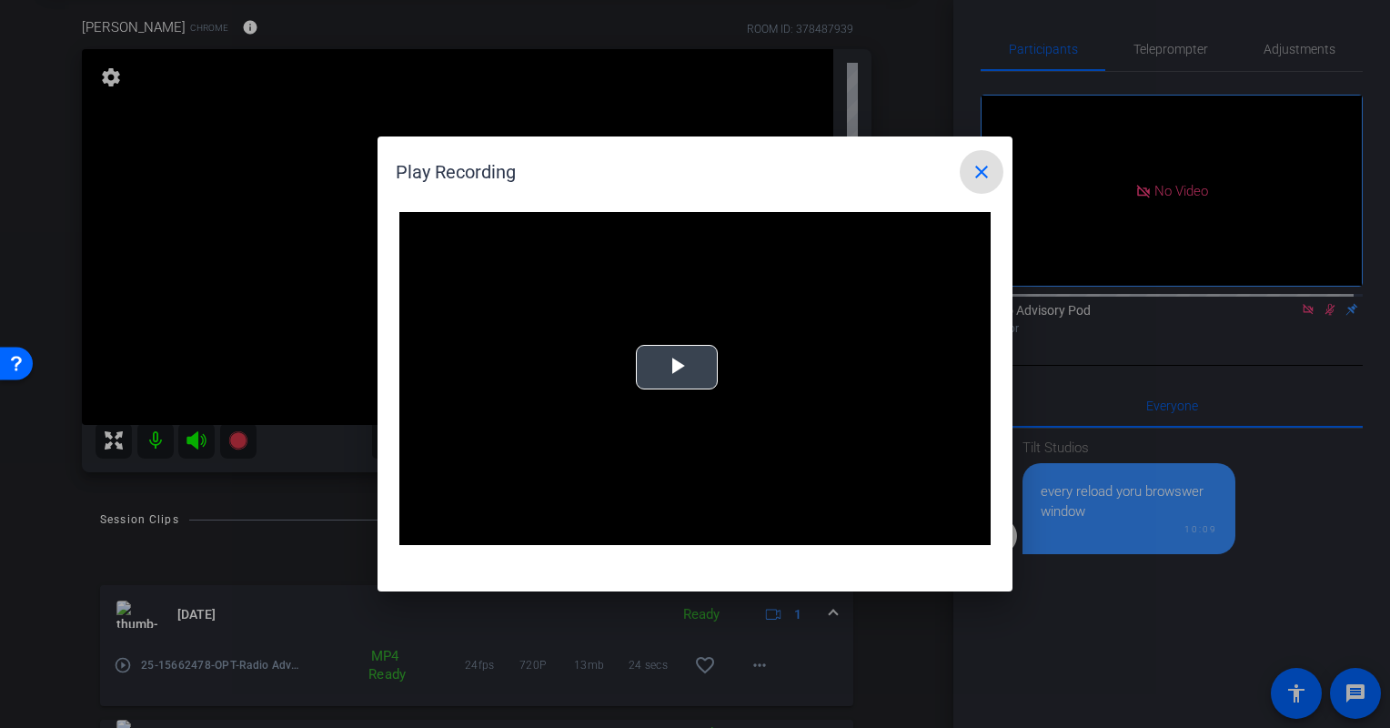
click at [677, 367] on span "Video Player" at bounding box center [677, 367] width 0 height 0
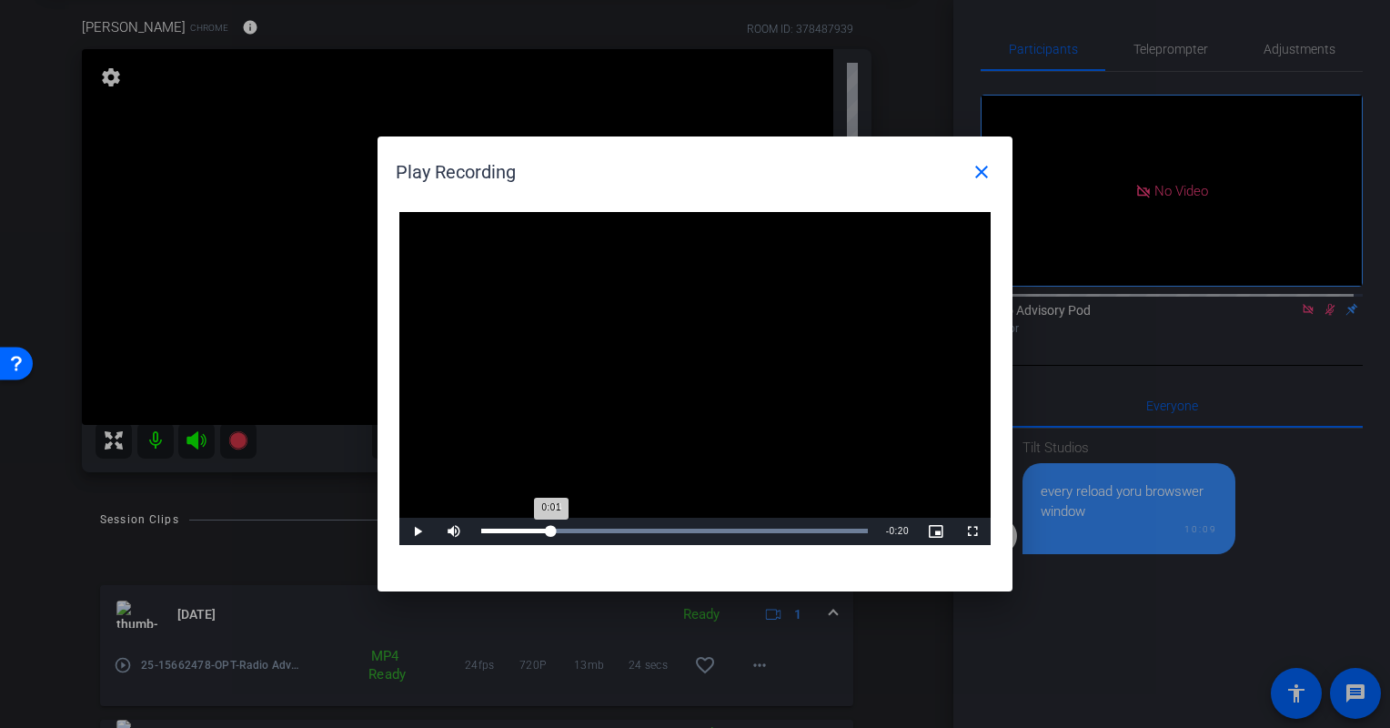
click at [550, 528] on div "Loaded : 100.00% 0:04 0:01" at bounding box center [674, 530] width 387 height 5
click at [610, 528] on div "0:08" at bounding box center [610, 530] width 1 height 5
click at [691, 536] on div "Loaded : 100.00% 0:13 0:09" at bounding box center [674, 531] width 405 height 27
click at [754, 533] on div "Loaded : 100.00% 0:17 0:14" at bounding box center [674, 531] width 405 height 27
click at [826, 531] on div "Loaded : 100.00% 0:21 0:17" at bounding box center [674, 530] width 387 height 5
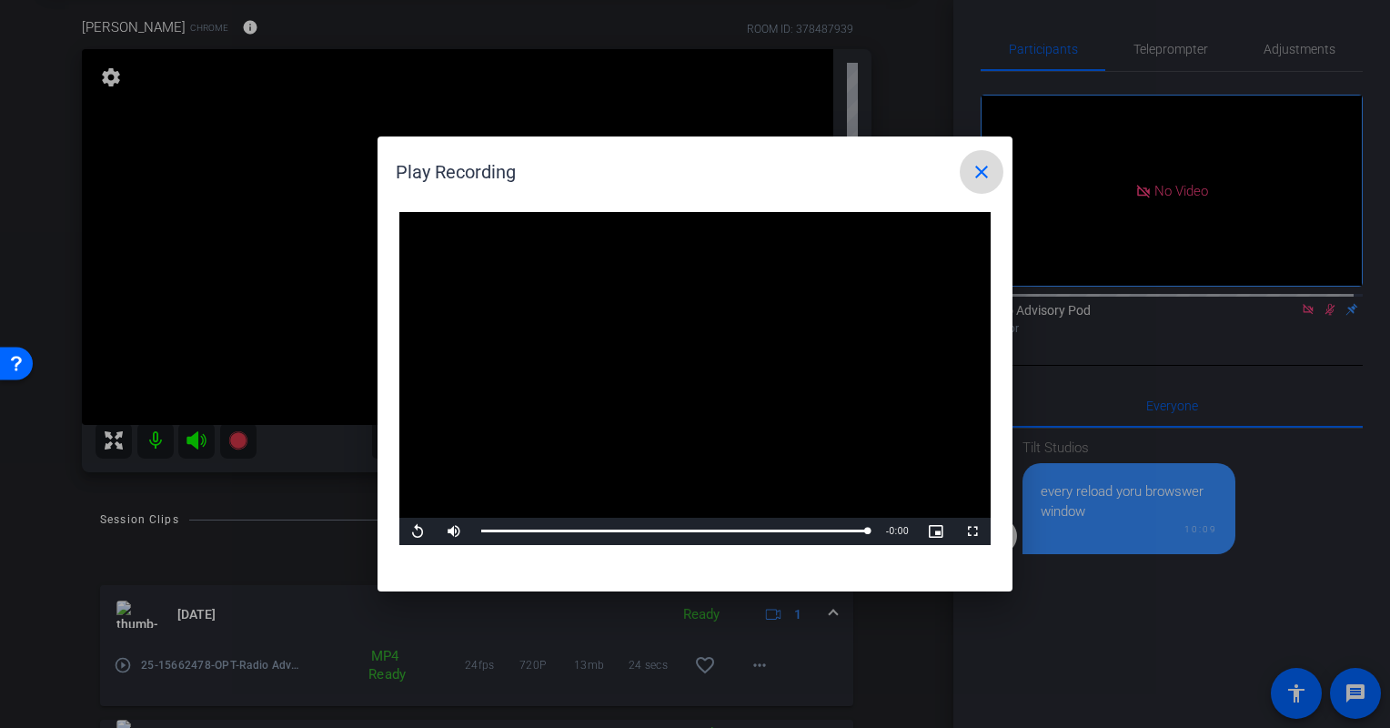
click at [973, 175] on mat-icon "close" at bounding box center [981, 172] width 22 height 22
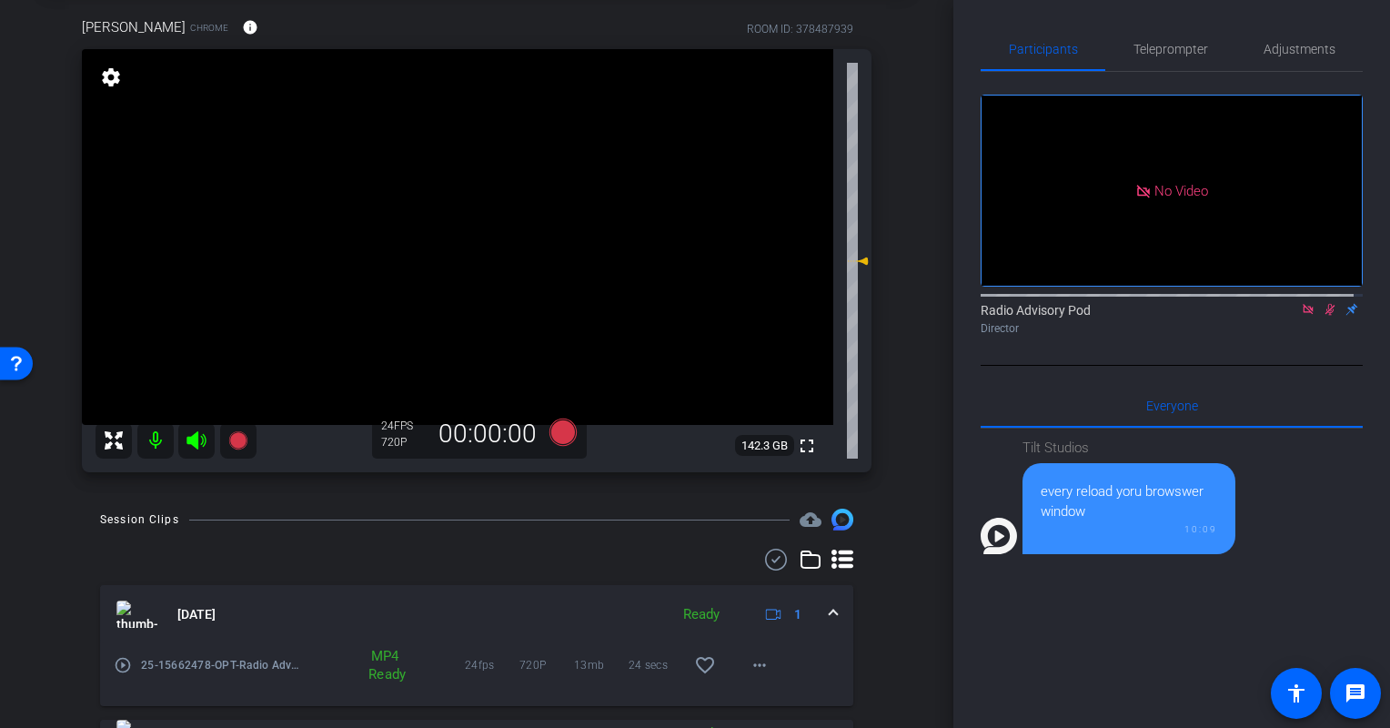
click at [1325, 316] on icon at bounding box center [1330, 310] width 10 height 12
click at [1301, 316] on icon at bounding box center [1308, 309] width 15 height 13
click at [1248, 39] on div "Adjustments" at bounding box center [1298, 49] width 127 height 44
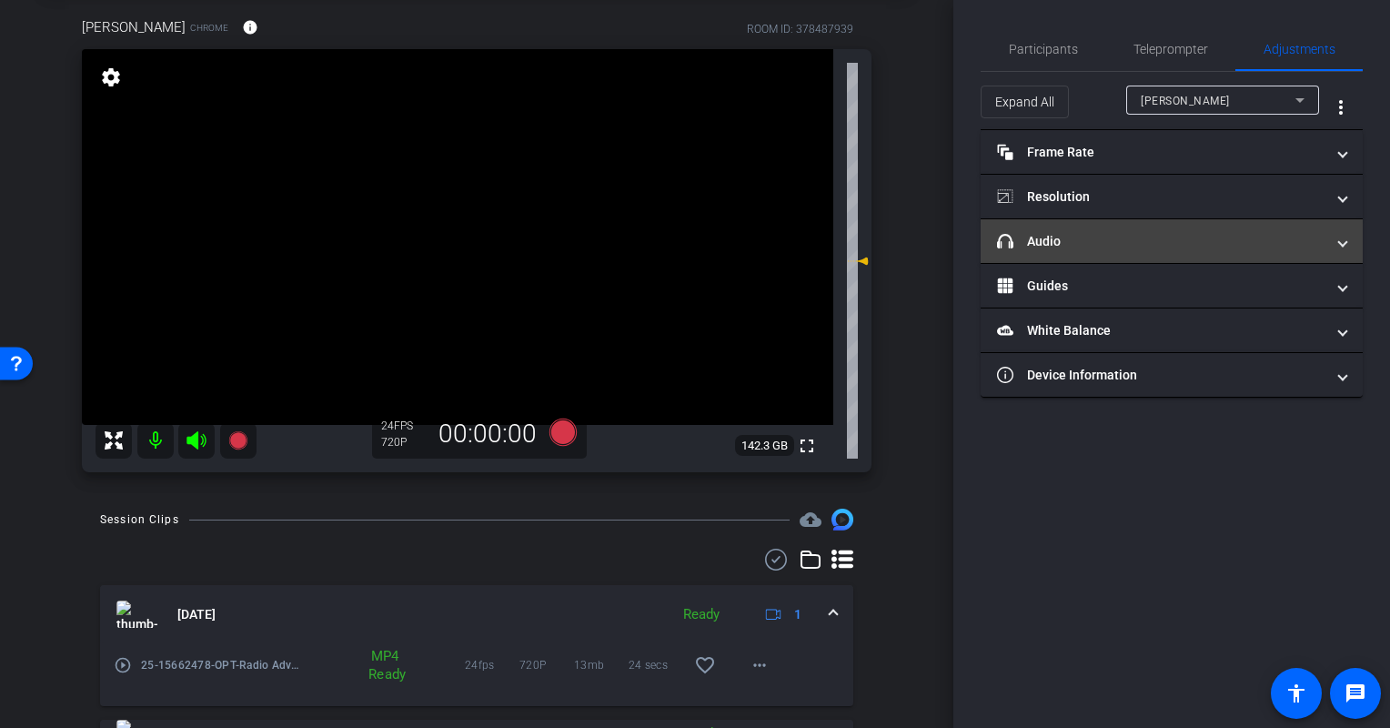
click at [1186, 232] on mat-panel-title "headphone icon Audio" at bounding box center [1160, 241] width 327 height 19
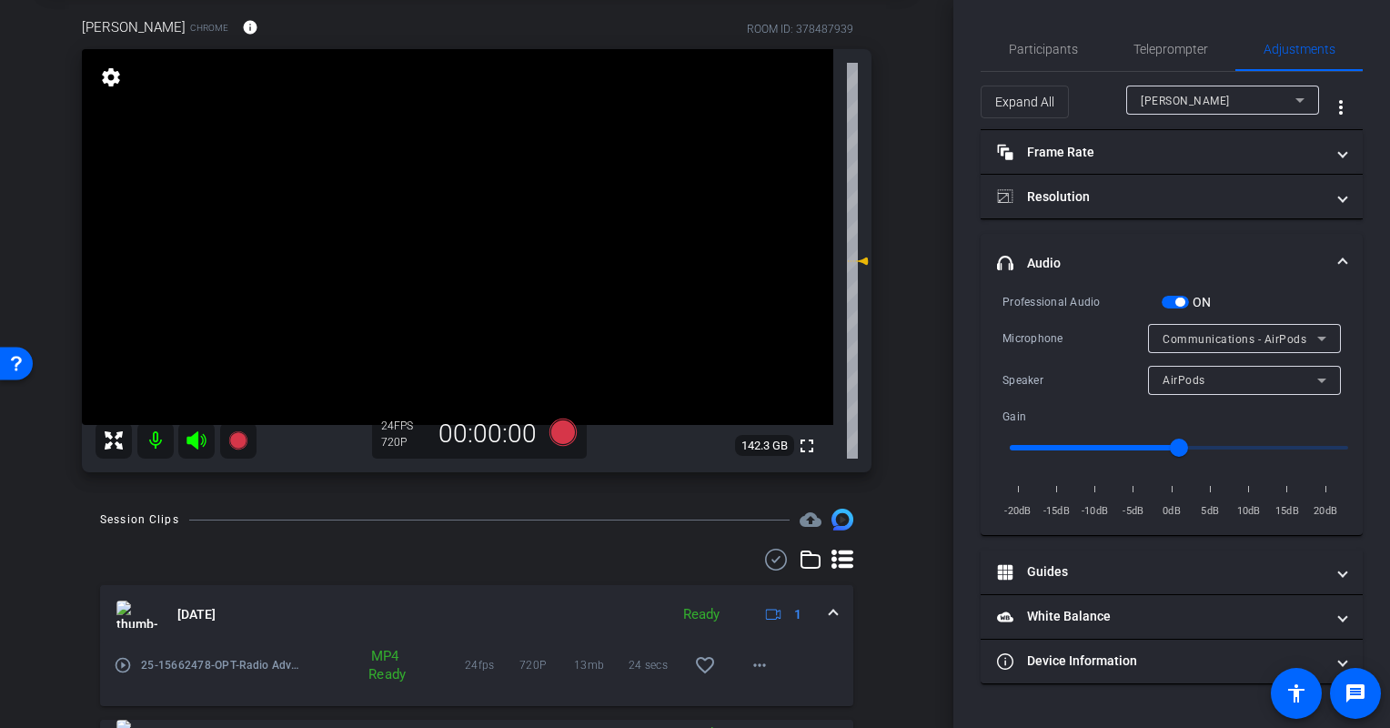
click at [1051, 393] on div "Speaker AirPods" at bounding box center [1171, 380] width 338 height 29
click at [1077, 389] on div "Speaker AirPods" at bounding box center [1171, 380] width 338 height 29
click at [1232, 387] on div "AirPods" at bounding box center [1239, 379] width 155 height 23
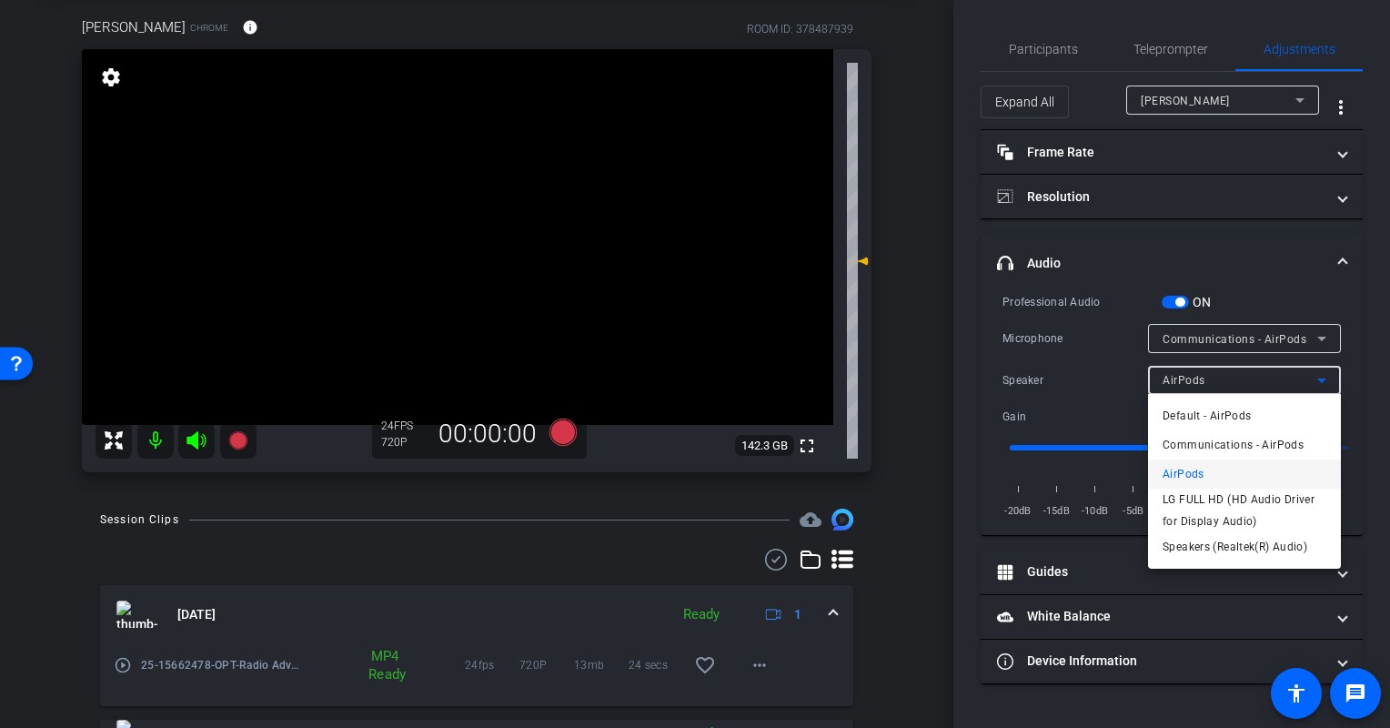
click at [1097, 383] on div at bounding box center [695, 364] width 1390 height 728
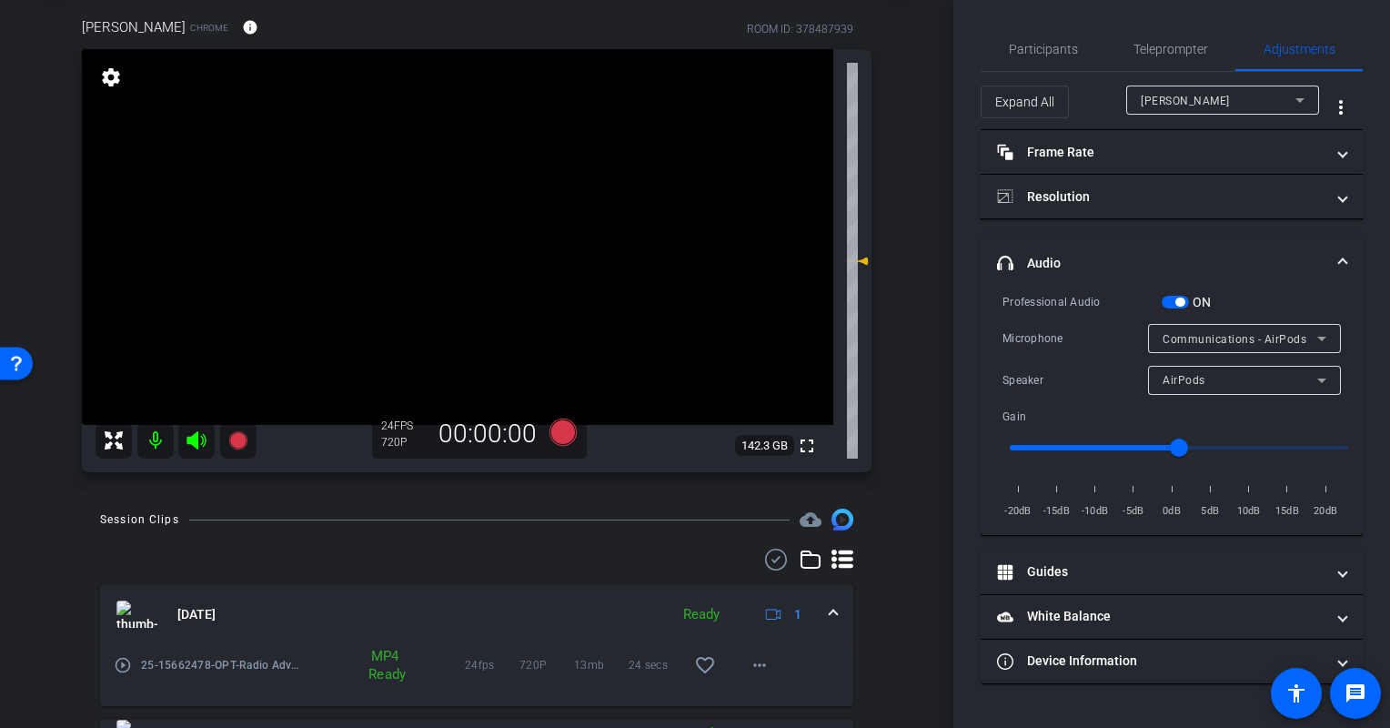
click at [1272, 338] on span "Communications - AirPods" at bounding box center [1234, 339] width 144 height 13
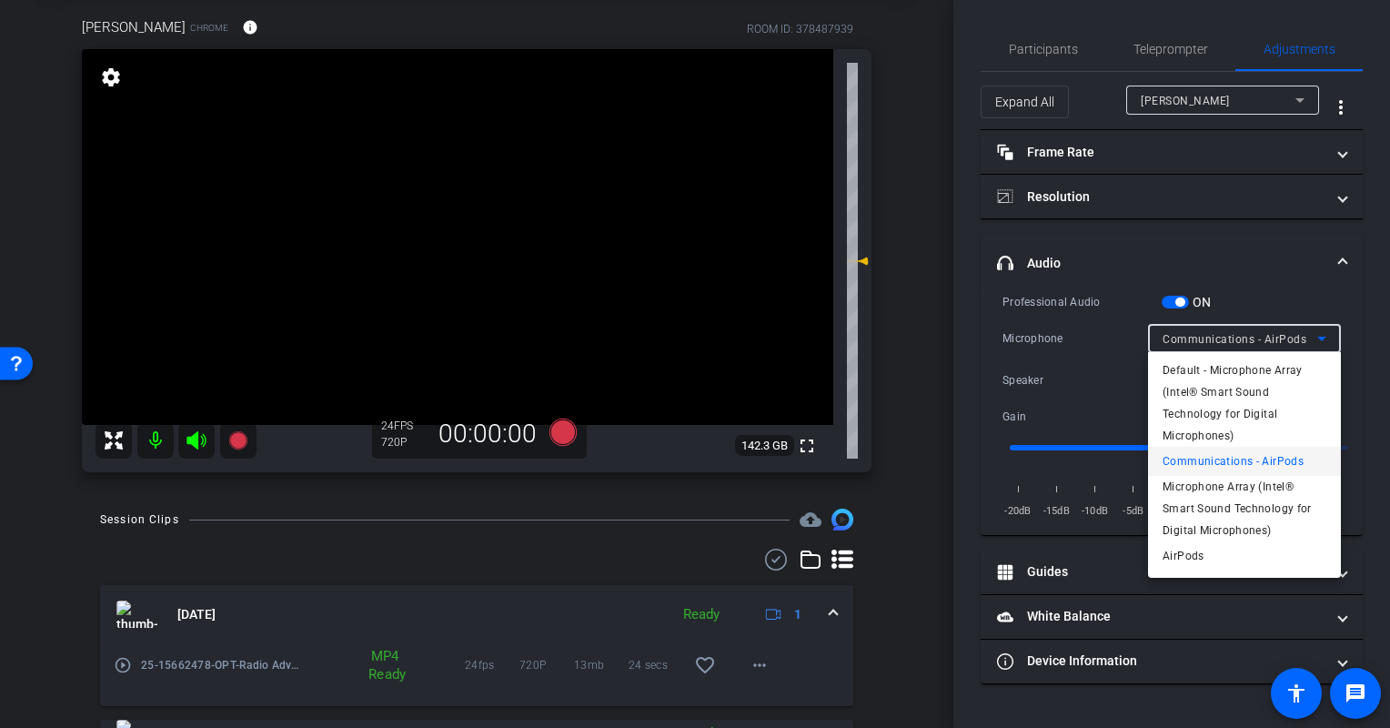
click at [1039, 377] on div at bounding box center [695, 364] width 1390 height 728
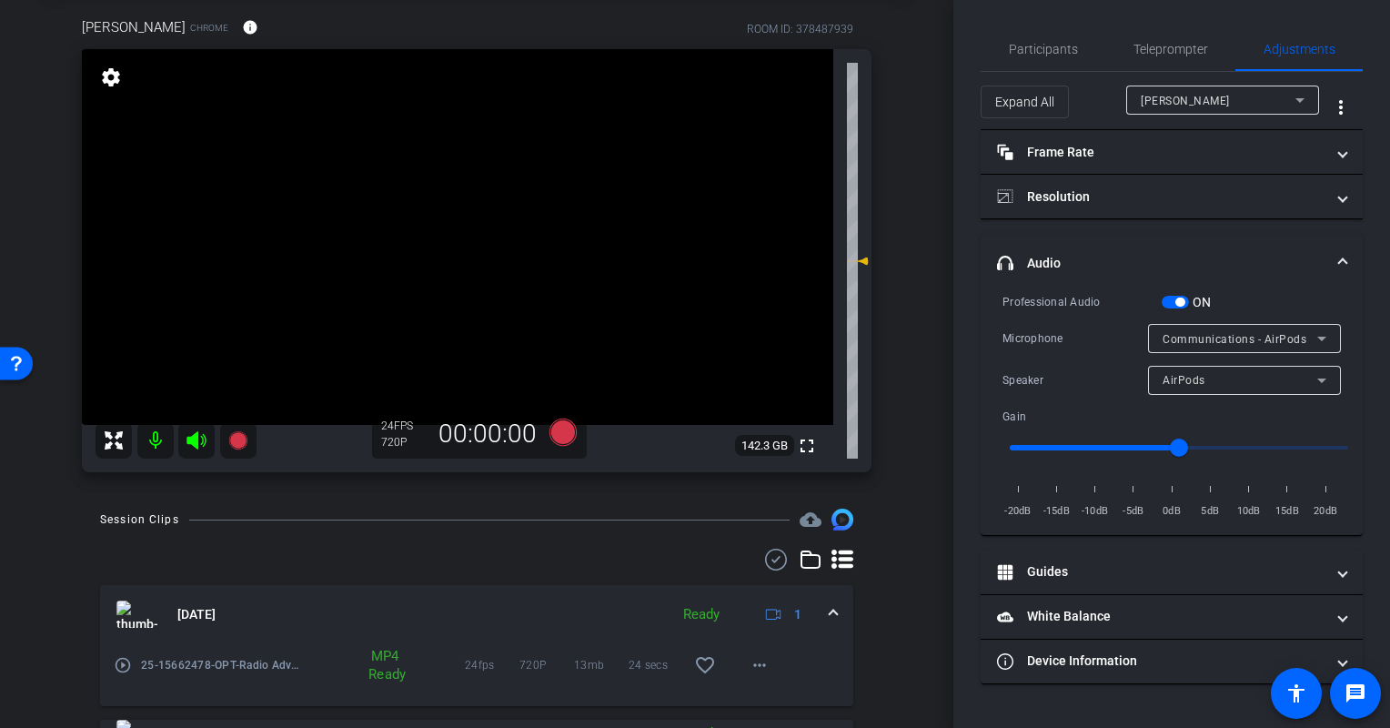
drag, startPoint x: 1109, startPoint y: 392, endPoint x: 1161, endPoint y: 368, distance: 57.0
click at [1117, 386] on div "Speaker AirPods" at bounding box center [1171, 380] width 338 height 29
click at [1212, 384] on div "AirPods" at bounding box center [1239, 379] width 155 height 23
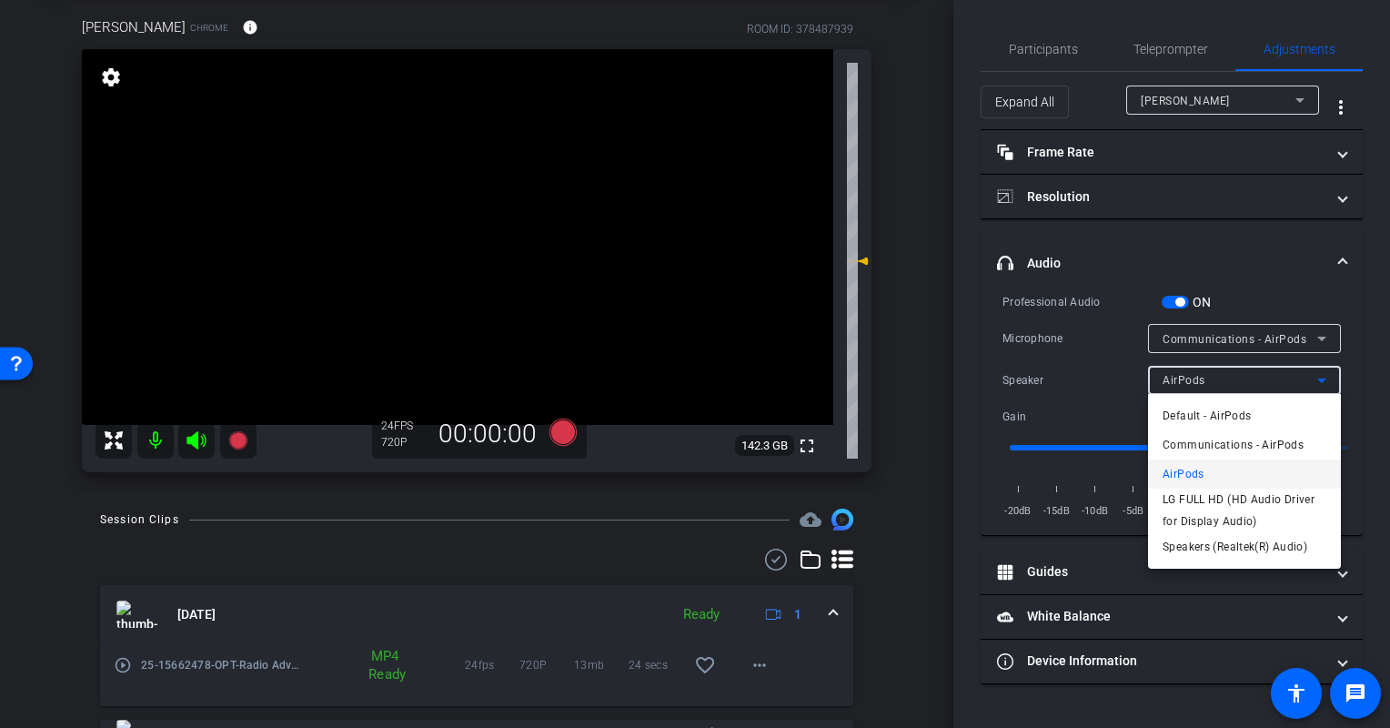
click at [1044, 389] on div at bounding box center [695, 364] width 1390 height 728
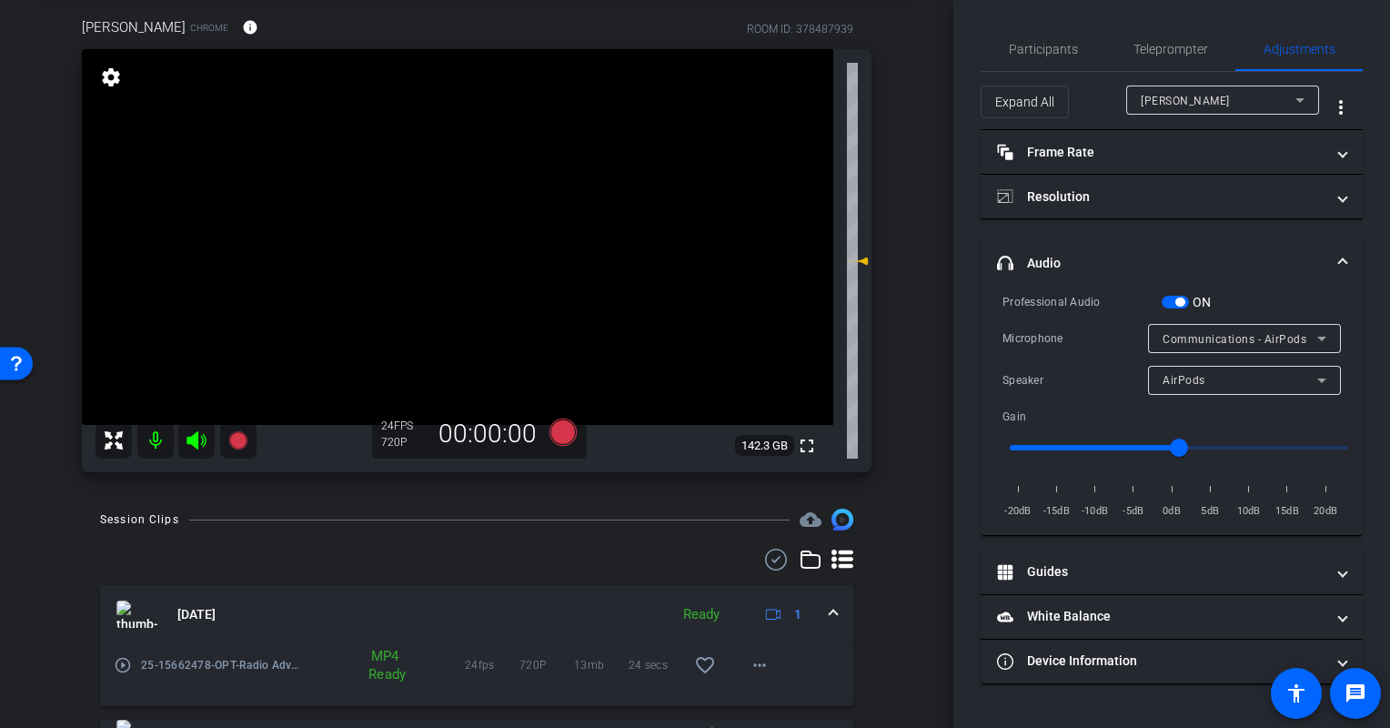
click at [1063, 382] on div "Speaker" at bounding box center [1075, 380] width 146 height 18
click at [1093, 386] on div "Speaker" at bounding box center [1075, 380] width 146 height 18
click at [17, 590] on div "arrow_back Radio Advisory 2025 - Q3 Back to project Send invite account_box gri…" at bounding box center [476, 273] width 953 height 728
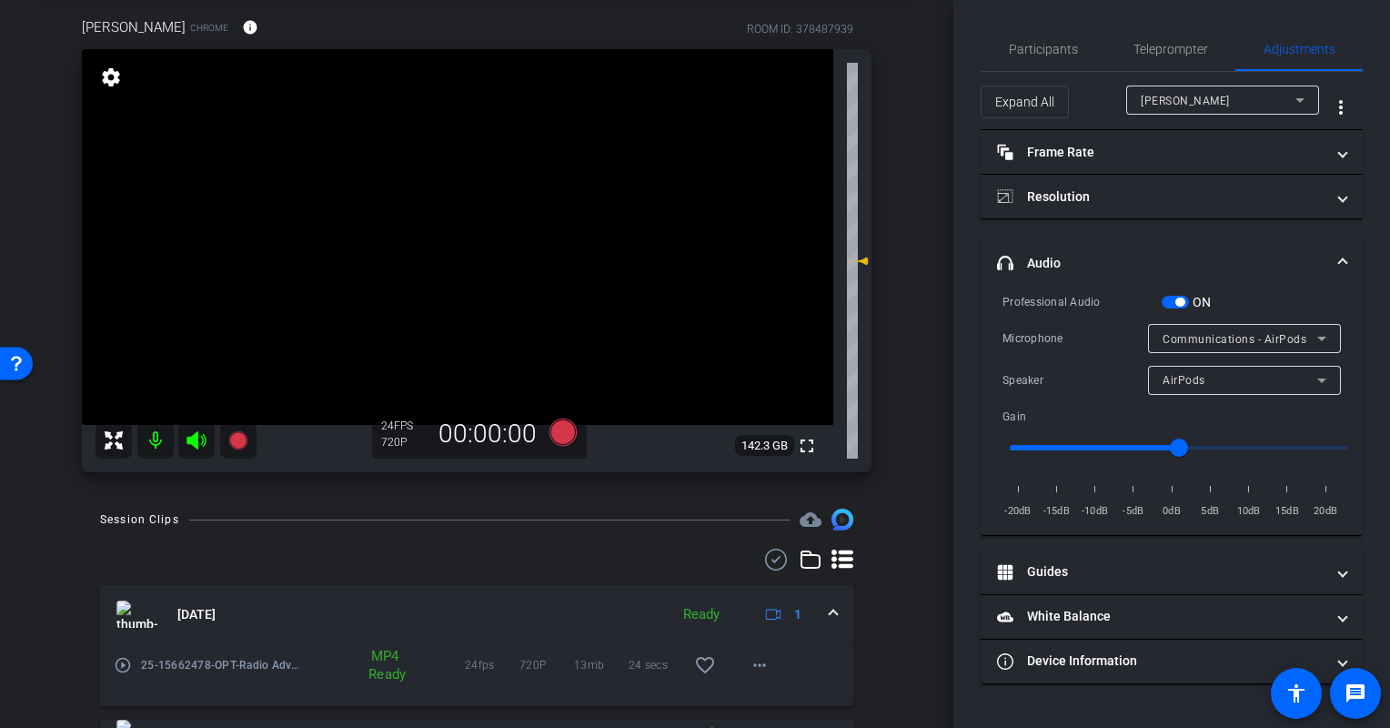
click at [906, 475] on div "arrow_back Radio Advisory 2025 - Q3 Back to project Send invite account_box gri…" at bounding box center [476, 273] width 953 height 728
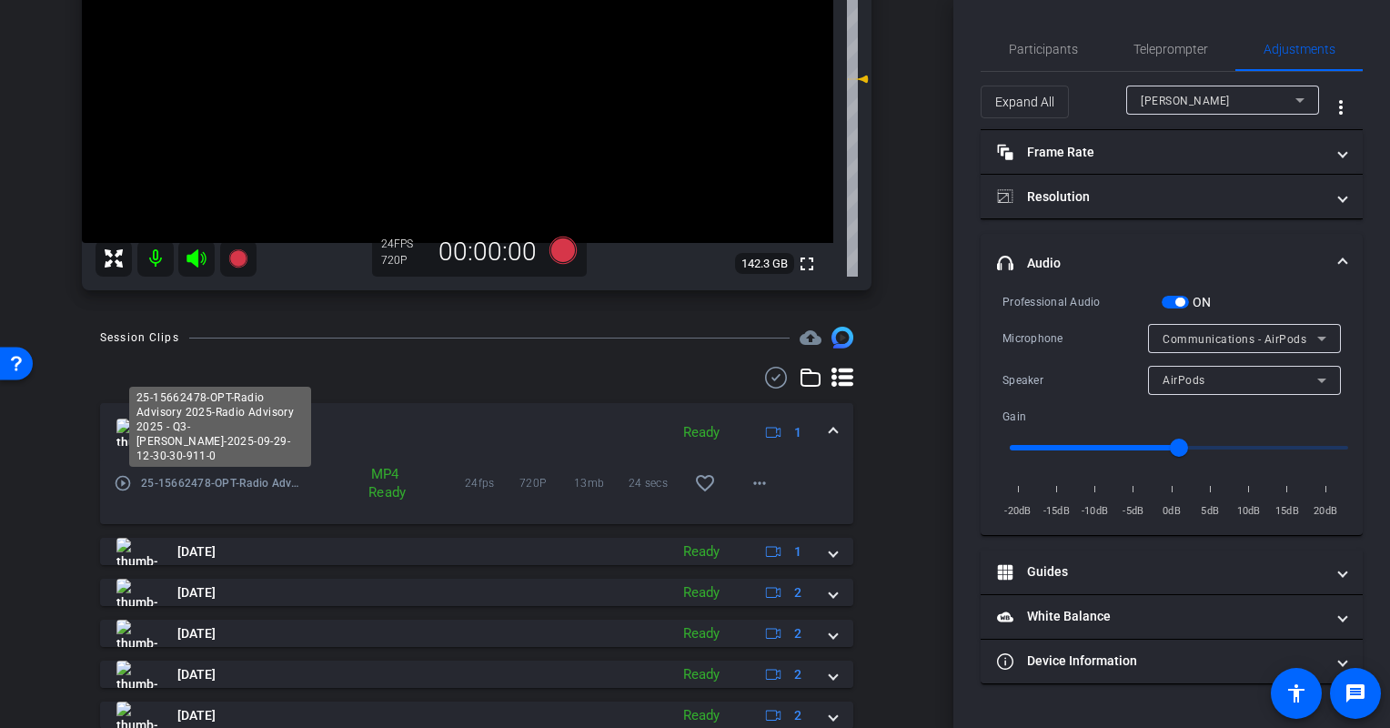
scroll to position [0, 0]
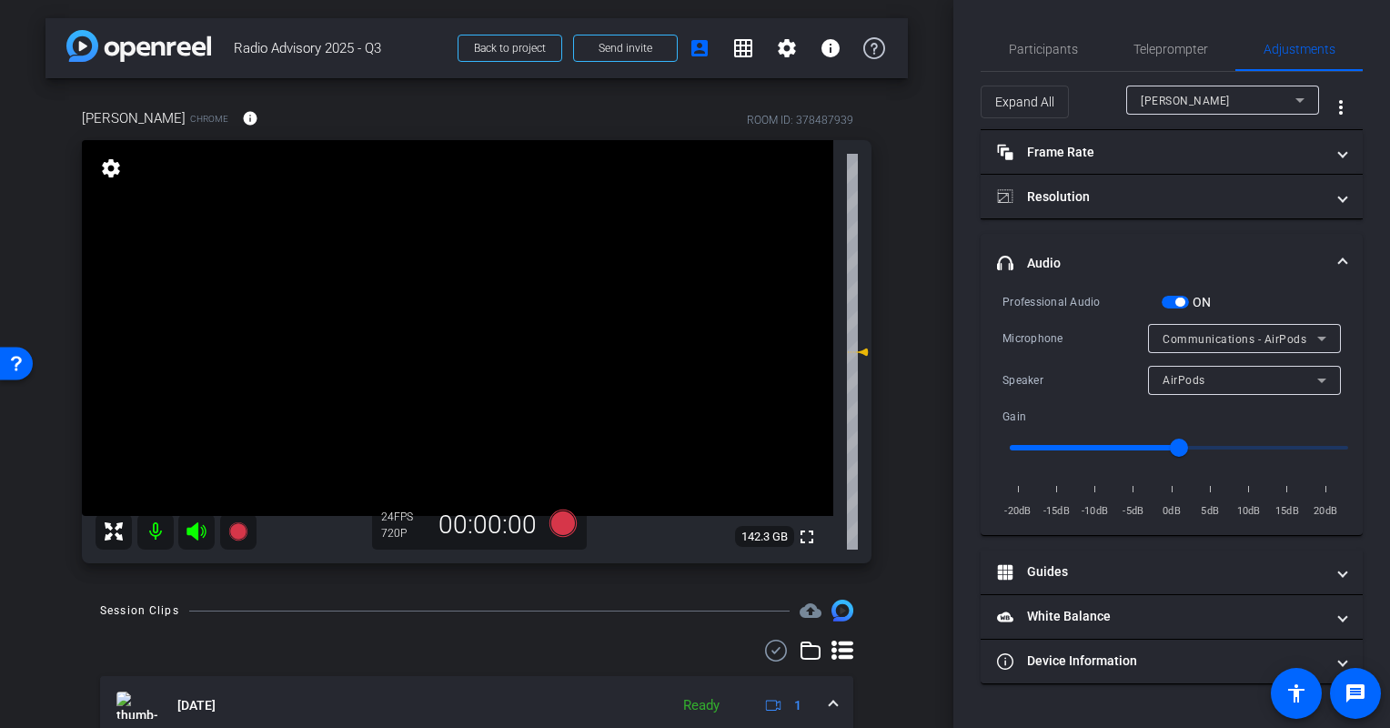
click at [538, 310] on video at bounding box center [457, 328] width 751 height 376
click at [533, 320] on video at bounding box center [457, 328] width 751 height 376
click at [358, 347] on video at bounding box center [457, 328] width 751 height 376
click at [255, 335] on video at bounding box center [457, 328] width 751 height 376
click at [147, 597] on div "arrow_back Radio Advisory 2025 - Q3 Back to project Send invite account_box gri…" at bounding box center [476, 364] width 953 height 728
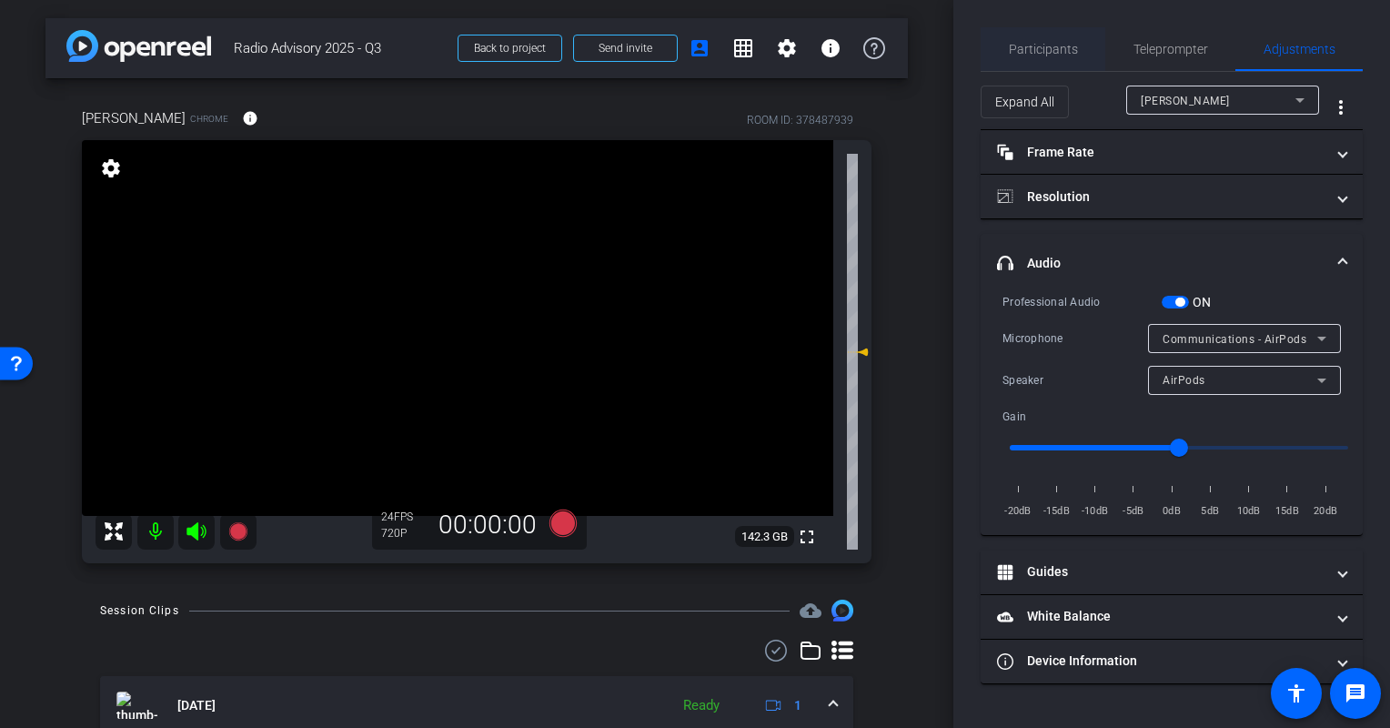
click at [1023, 44] on span "Participants" at bounding box center [1043, 49] width 69 height 13
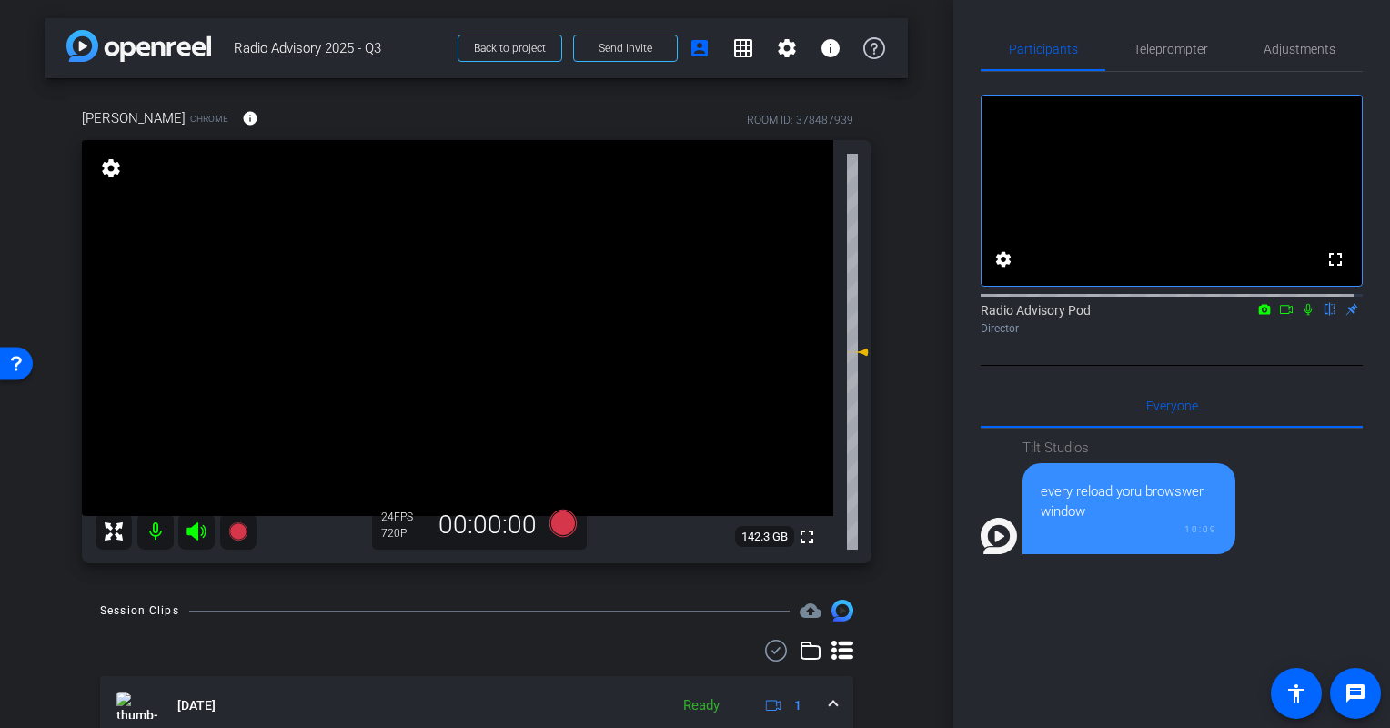
click at [1017, 648] on div "Tilt Studios every reload yoru browswer window 10:09" at bounding box center [1171, 653] width 382 height 450
click at [1029, 659] on div "Tilt Studios every reload yoru browswer window 10:09" at bounding box center [1171, 653] width 382 height 450
click at [1017, 683] on div "Tilt Studios every reload yoru browswer window 10:09" at bounding box center [1171, 653] width 382 height 450
click at [41, 626] on div "arrow_back Radio Advisory 2025 - Q3 Back to project Send invite account_box gri…" at bounding box center [476, 364] width 953 height 728
